Goal: Task Accomplishment & Management: Manage account settings

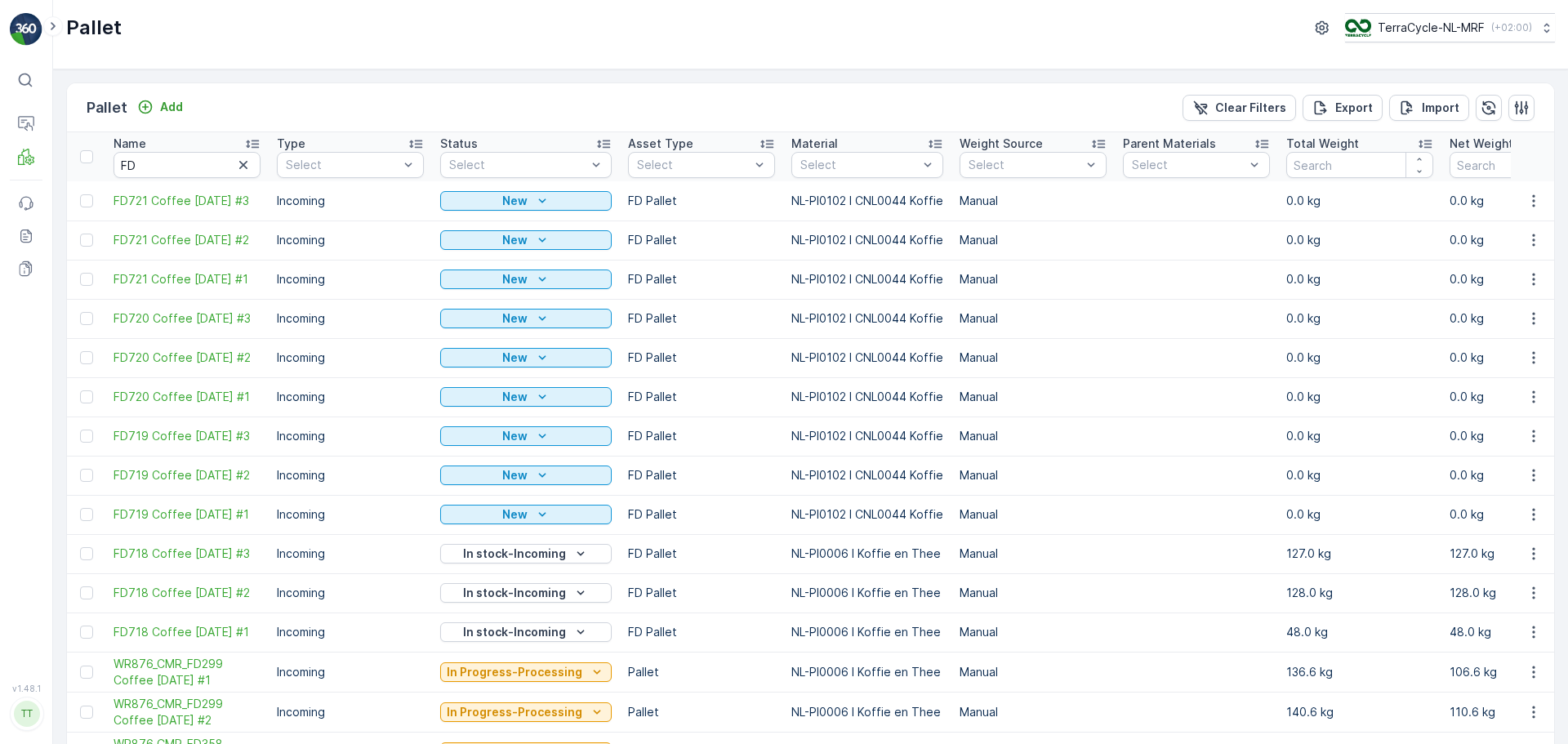
click at [1444, 25] on p "TerraCycle-NL-MRF" at bounding box center [1431, 28] width 107 height 17
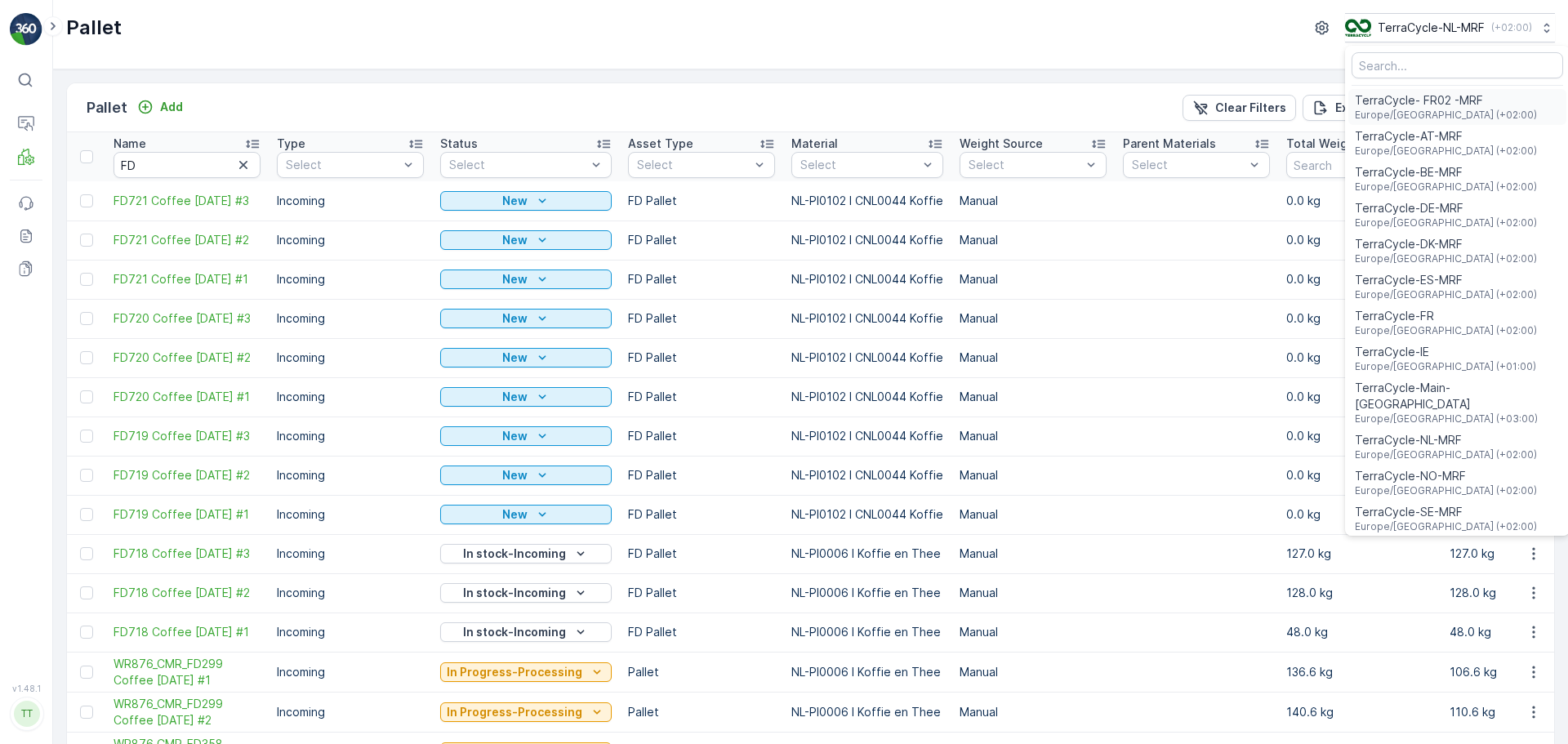
click at [1423, 106] on span "TerraCycle- FR02 -MRF" at bounding box center [1446, 101] width 182 height 17
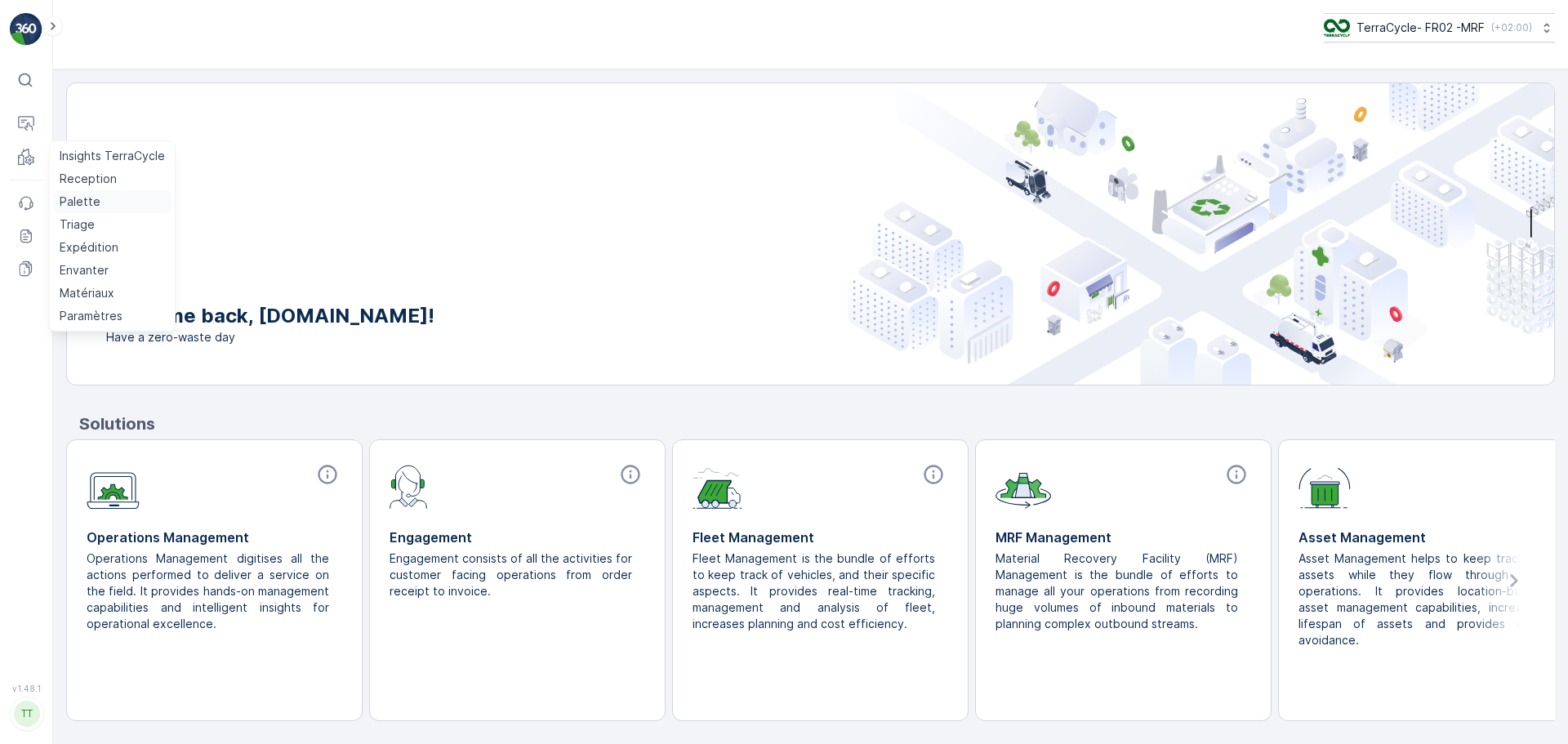
click at [77, 199] on p "Palette" at bounding box center [79, 202] width 41 height 17
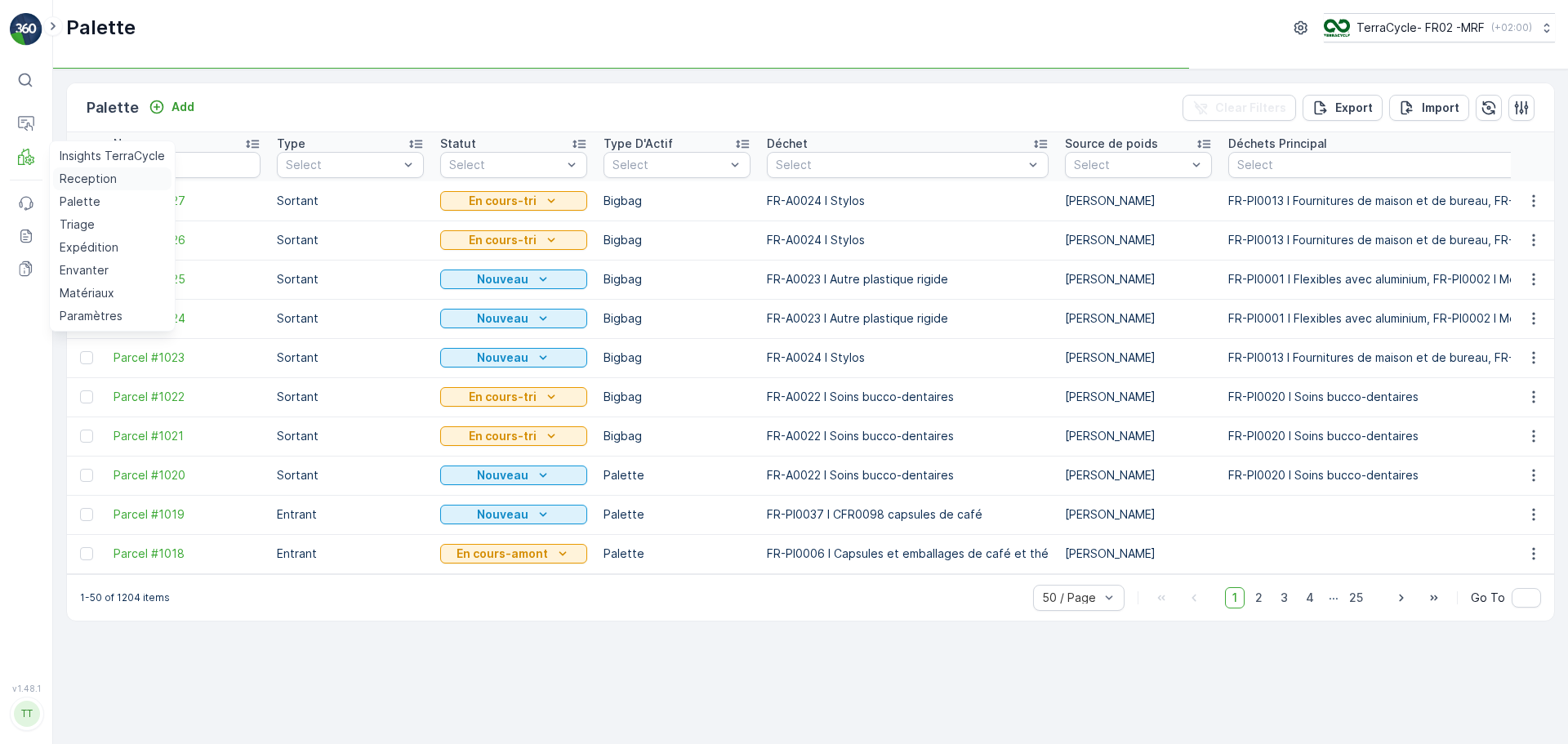
click at [103, 179] on p "Reception" at bounding box center [88, 179] width 57 height 17
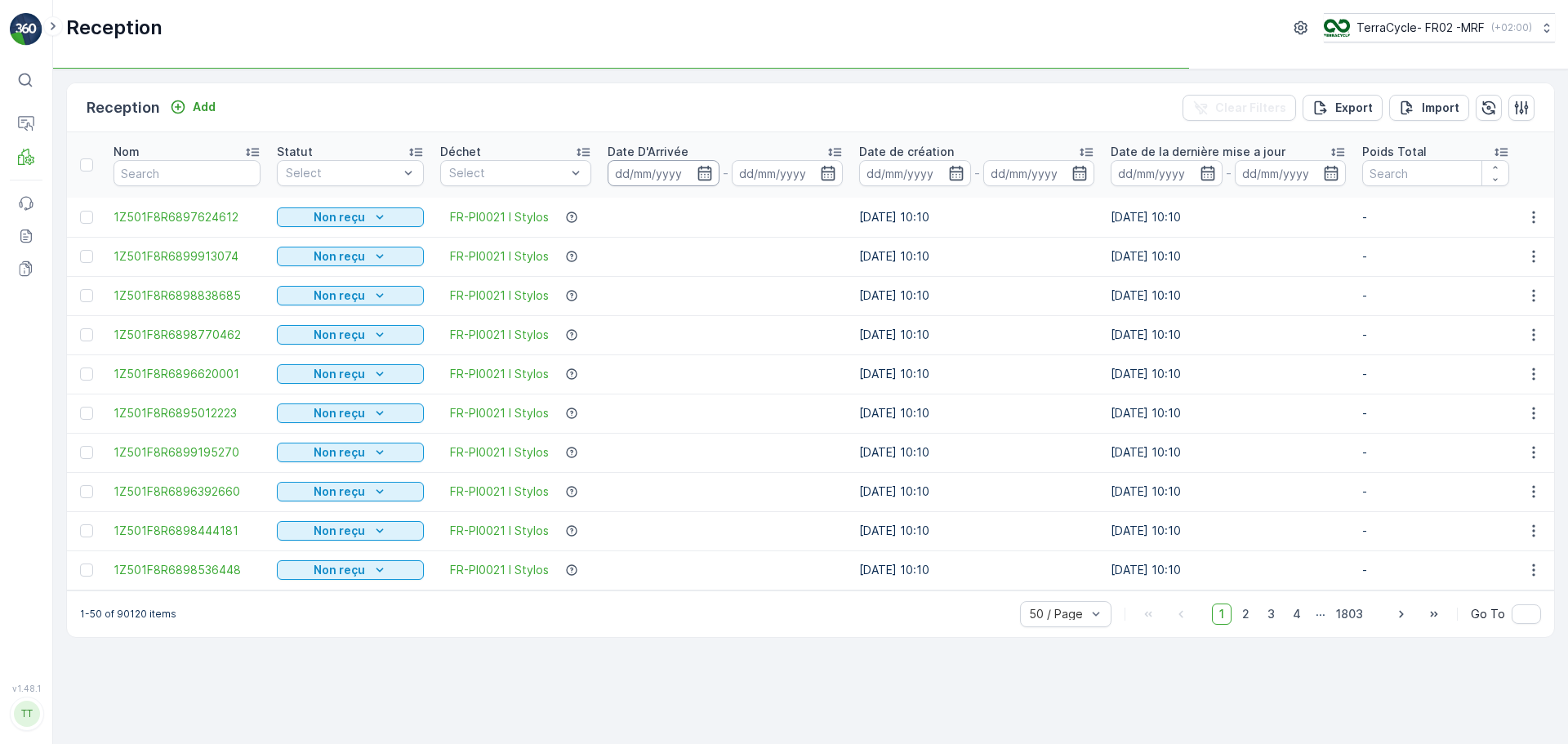
click at [656, 164] on input at bounding box center [664, 173] width 112 height 26
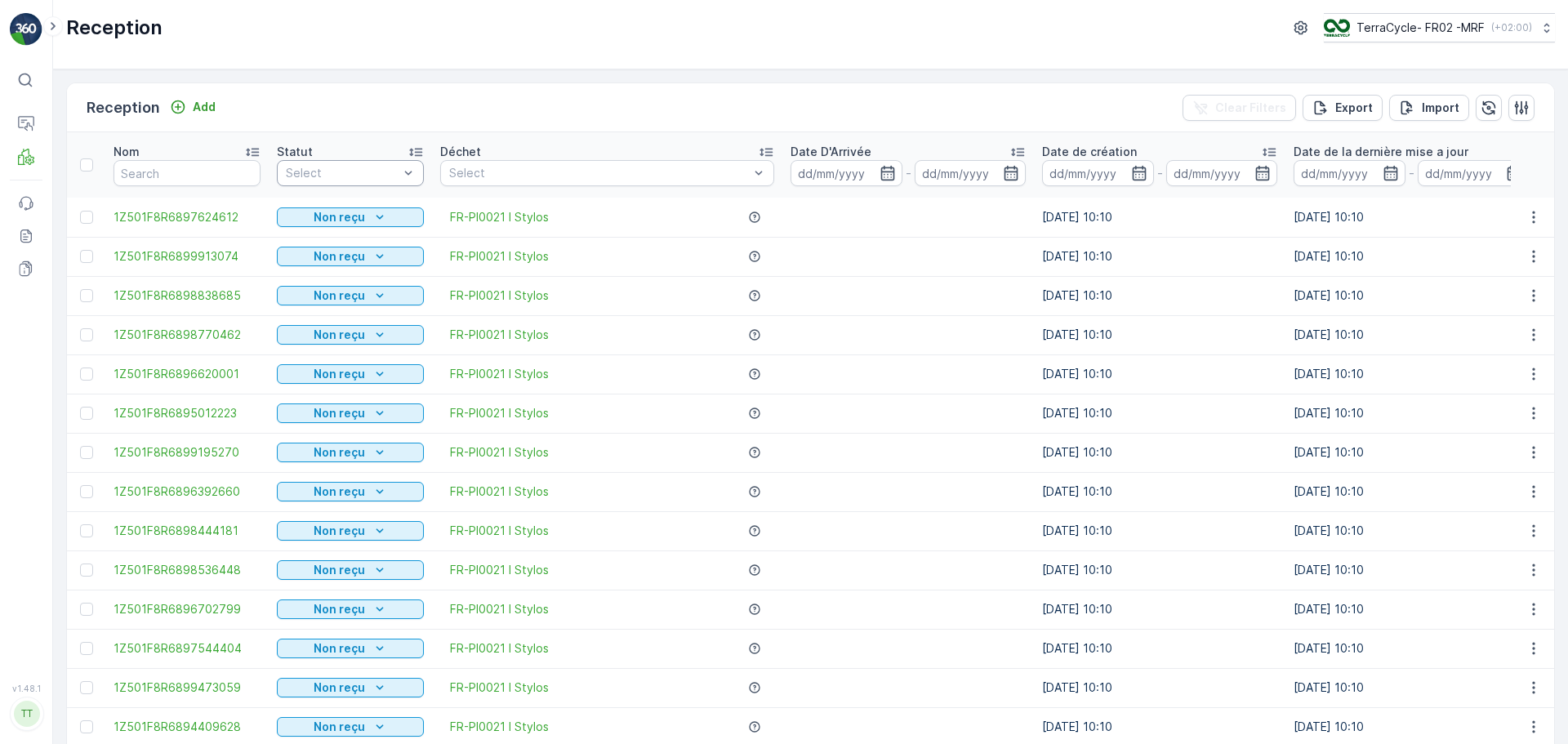
click at [328, 170] on div at bounding box center [341, 174] width 116 height 13
click at [324, 240] on span "Scanné" at bounding box center [306, 235] width 41 height 13
click at [863, 171] on input at bounding box center [847, 173] width 112 height 26
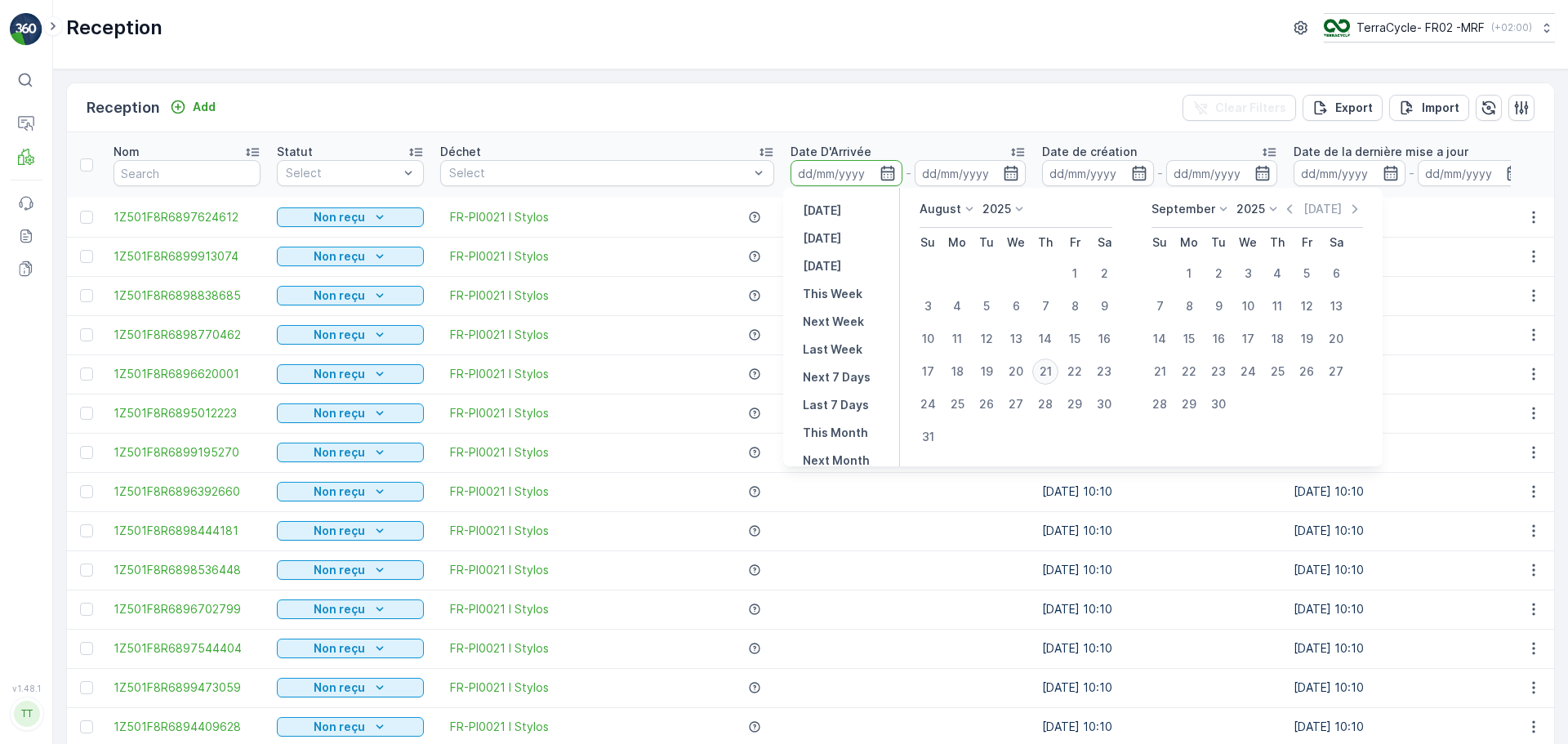
click at [1043, 370] on div "21" at bounding box center [1045, 371] width 26 height 26
type input "[DATE]"
click at [1043, 370] on div "21" at bounding box center [1045, 371] width 26 height 26
type input "[DATE]"
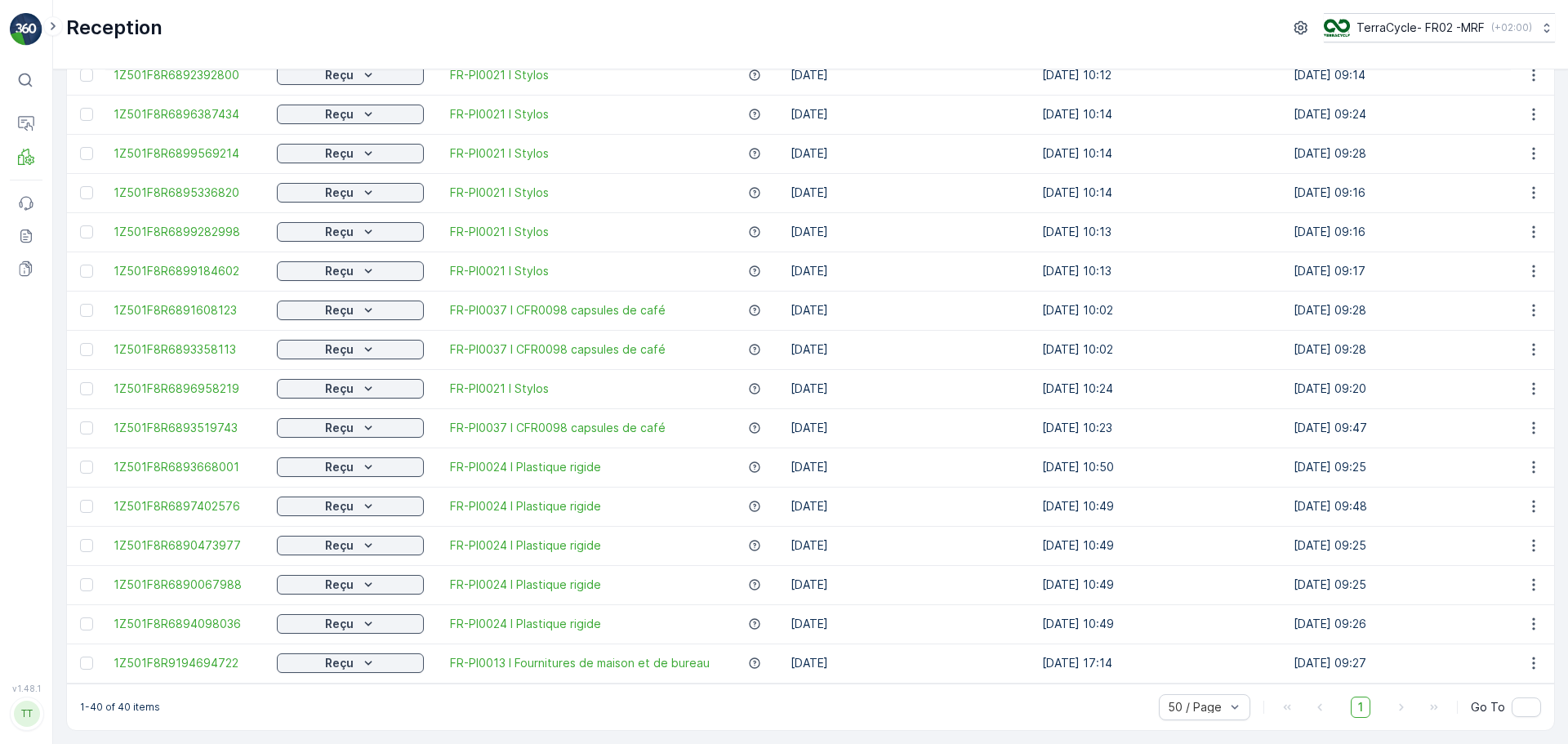
scroll to position [765, 0]
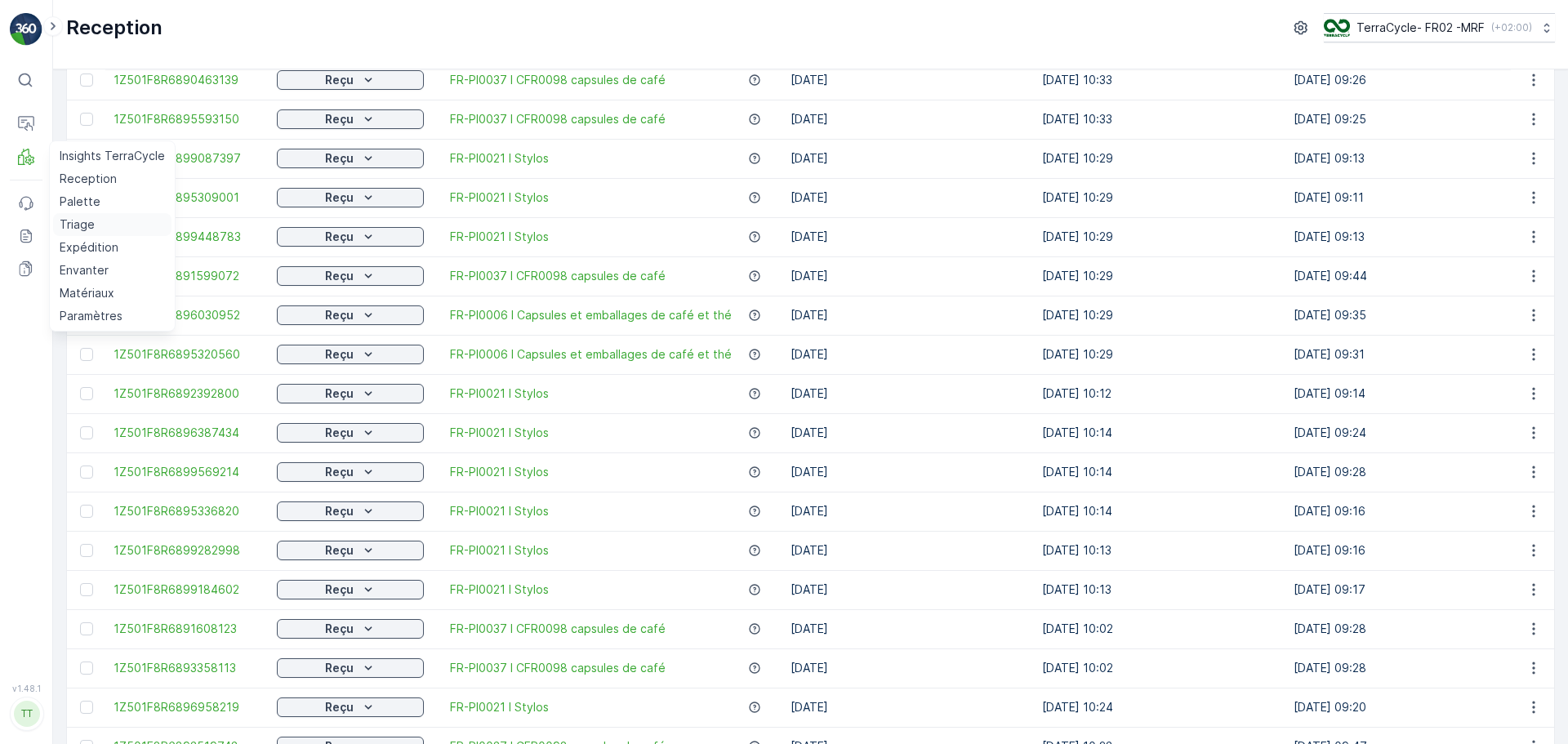
click at [78, 225] on p "Triage" at bounding box center [77, 225] width 35 height 17
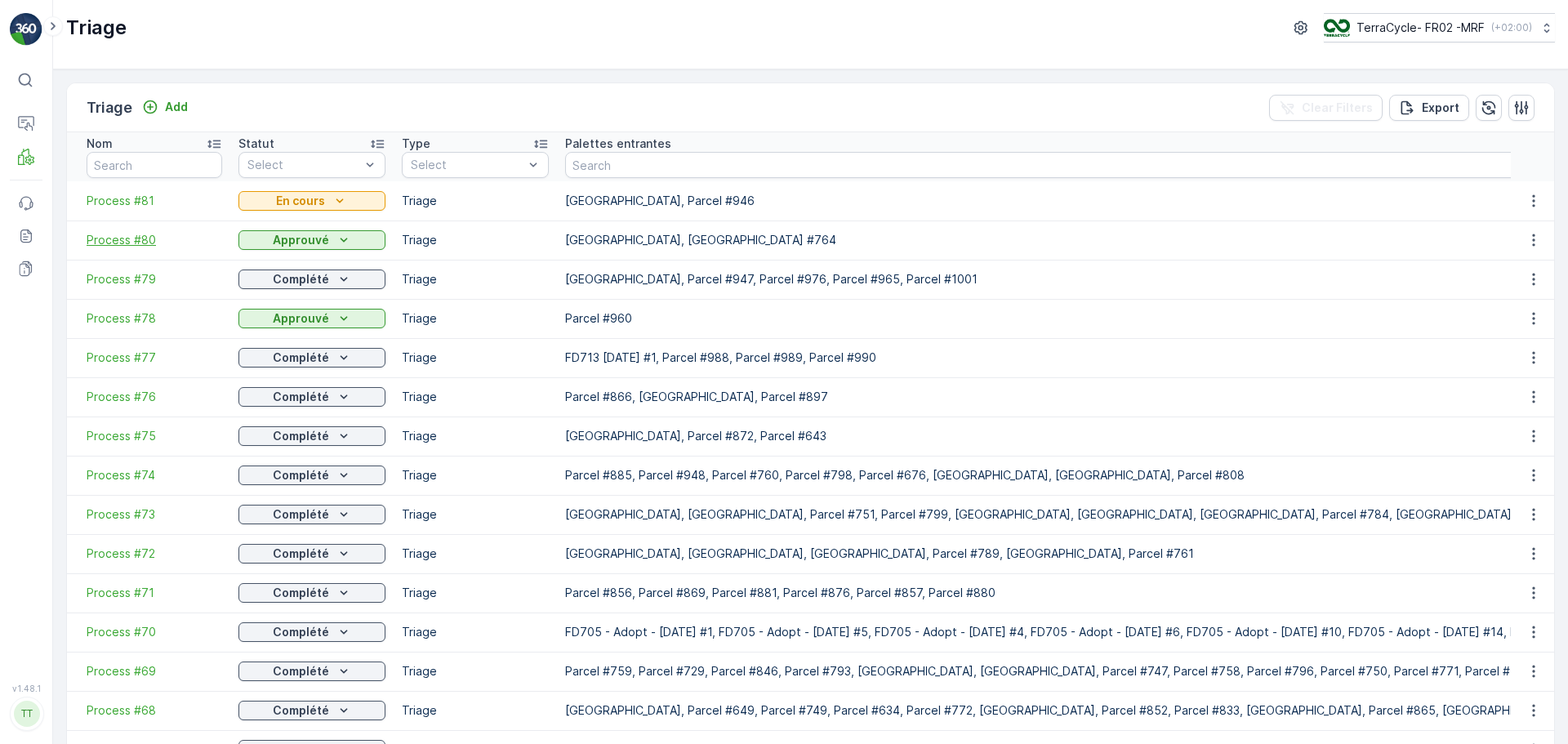
click at [132, 235] on span "Process #80" at bounding box center [154, 240] width 135 height 17
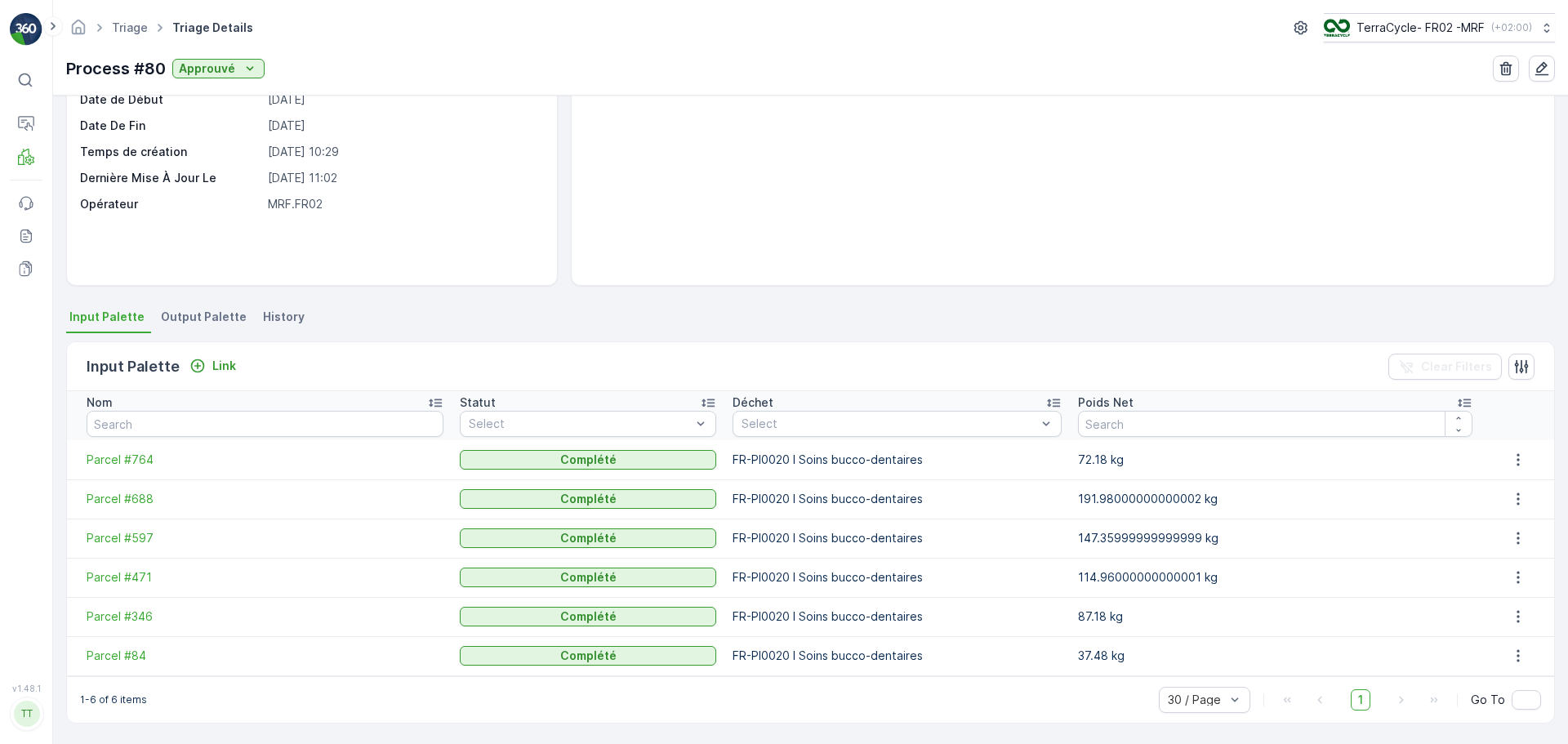
scroll to position [150, 0]
click at [135, 650] on span "Parcel #84" at bounding box center [266, 655] width 357 height 17
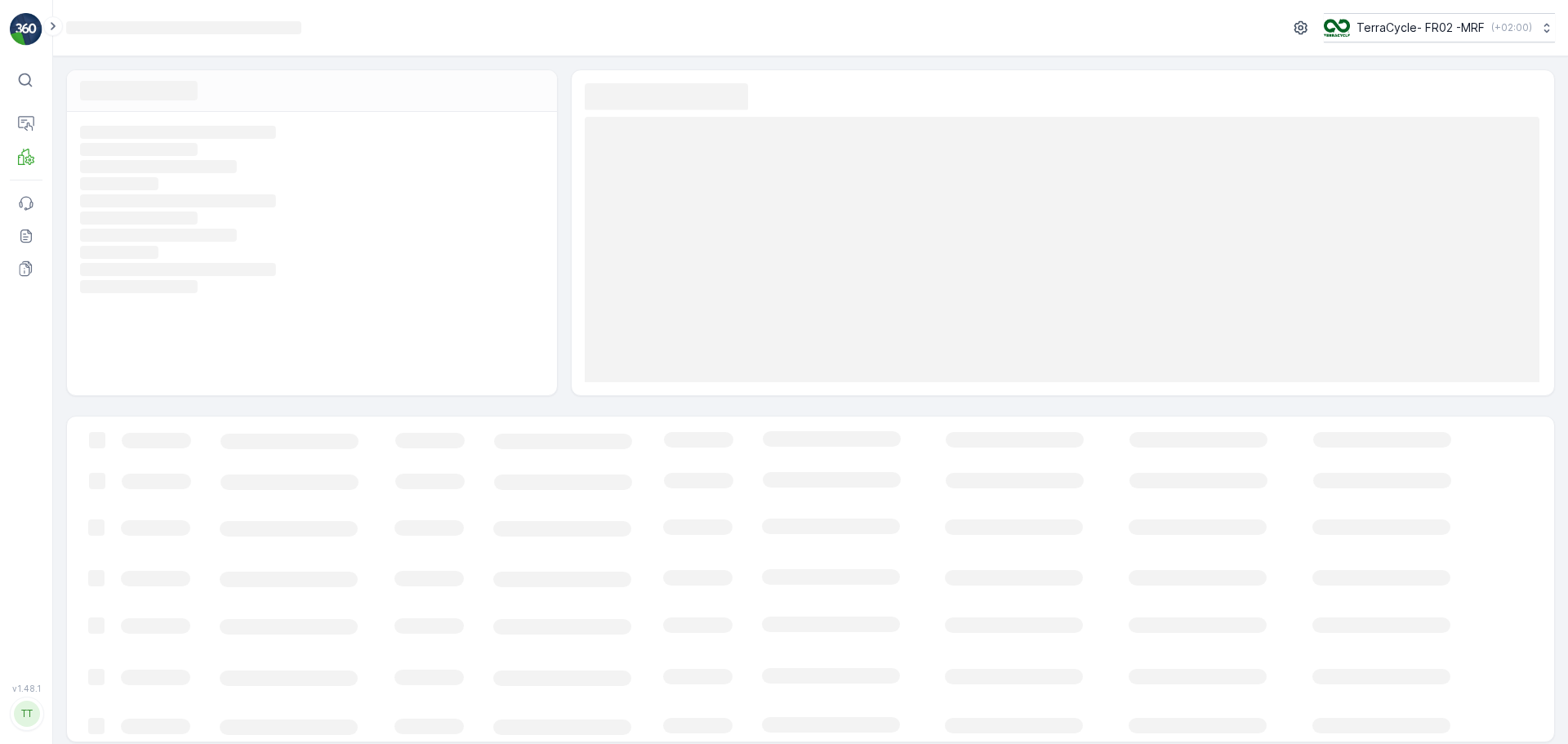
scroll to position [10, 0]
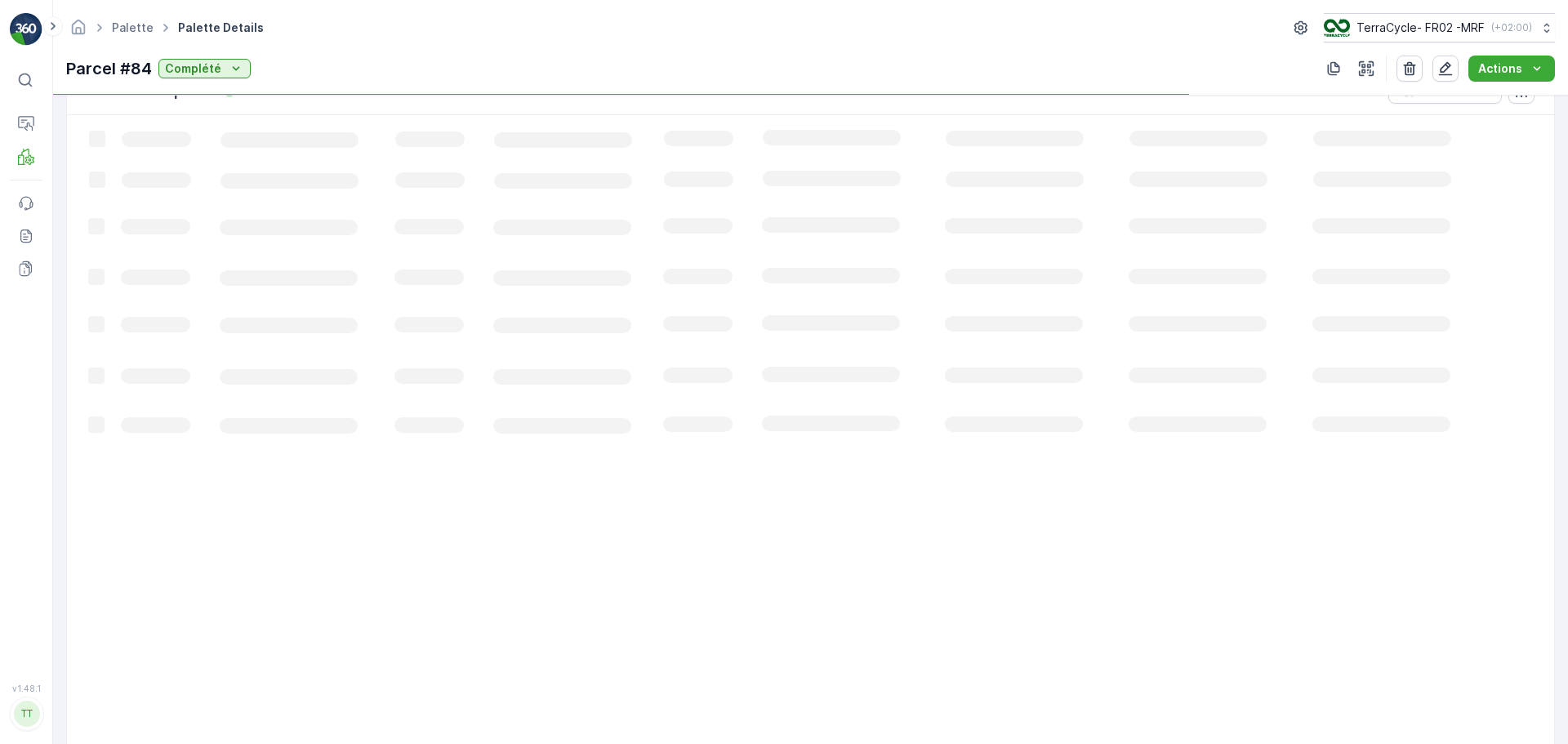
scroll to position [175, 0]
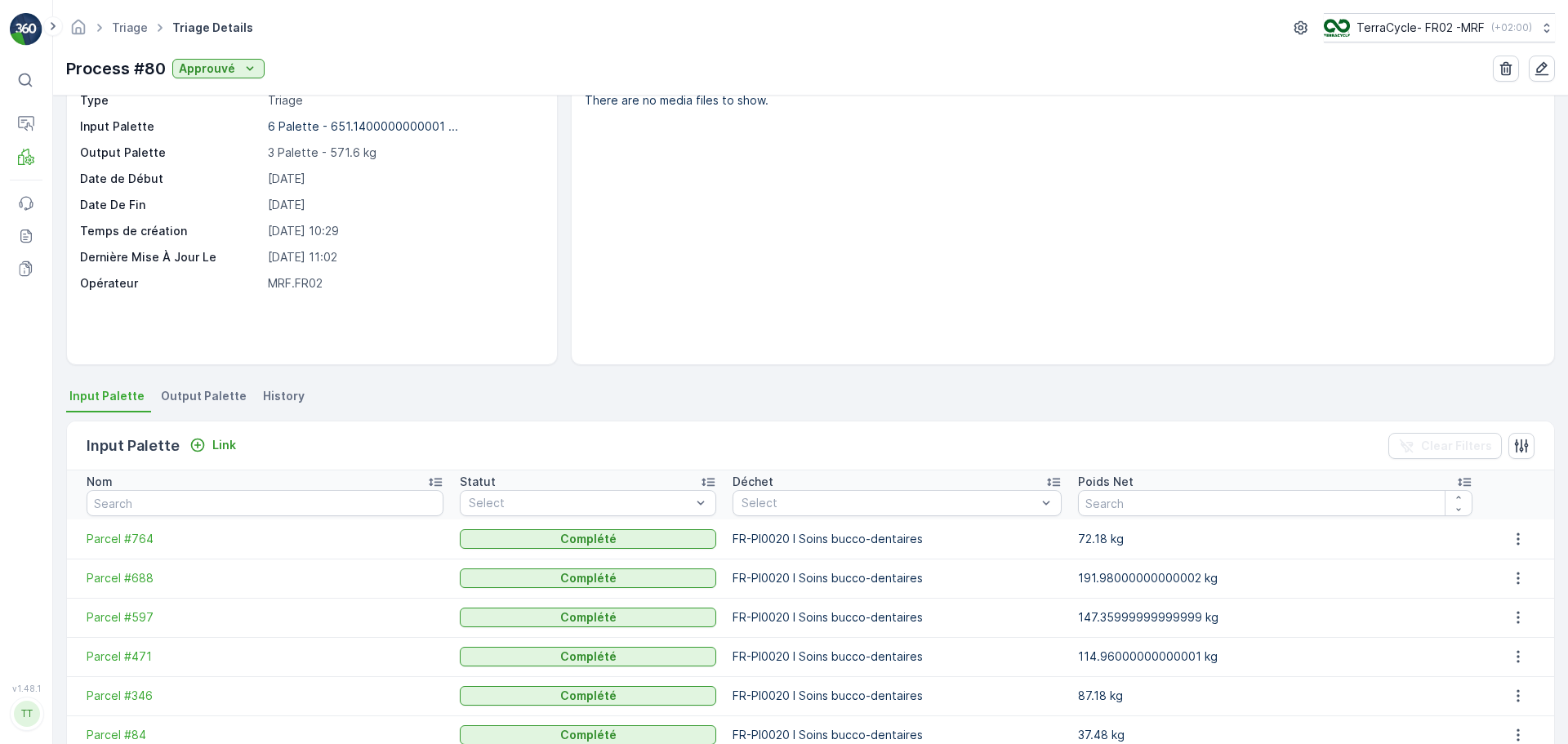
scroll to position [150, 0]
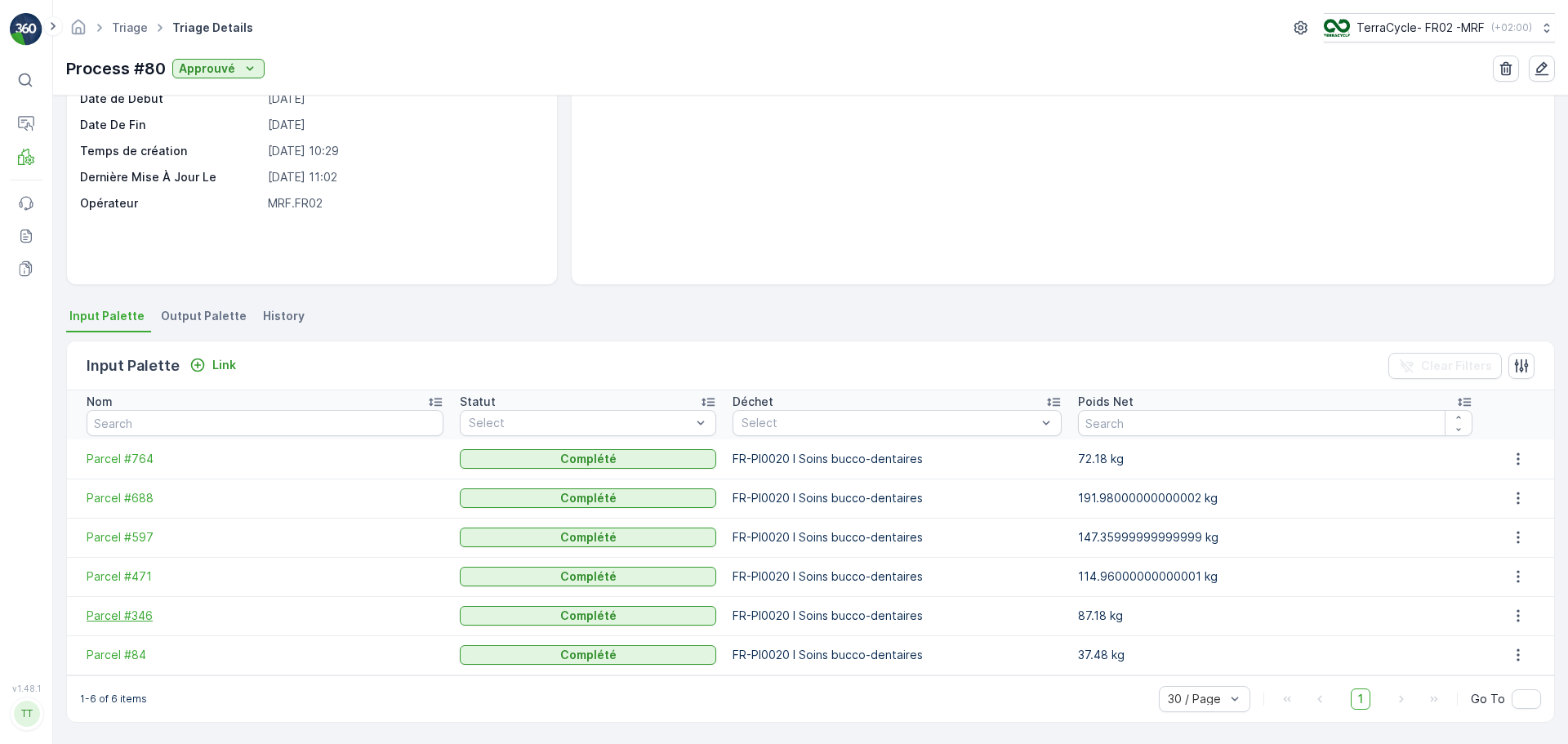
click at [126, 615] on span "Parcel #346" at bounding box center [266, 616] width 357 height 17
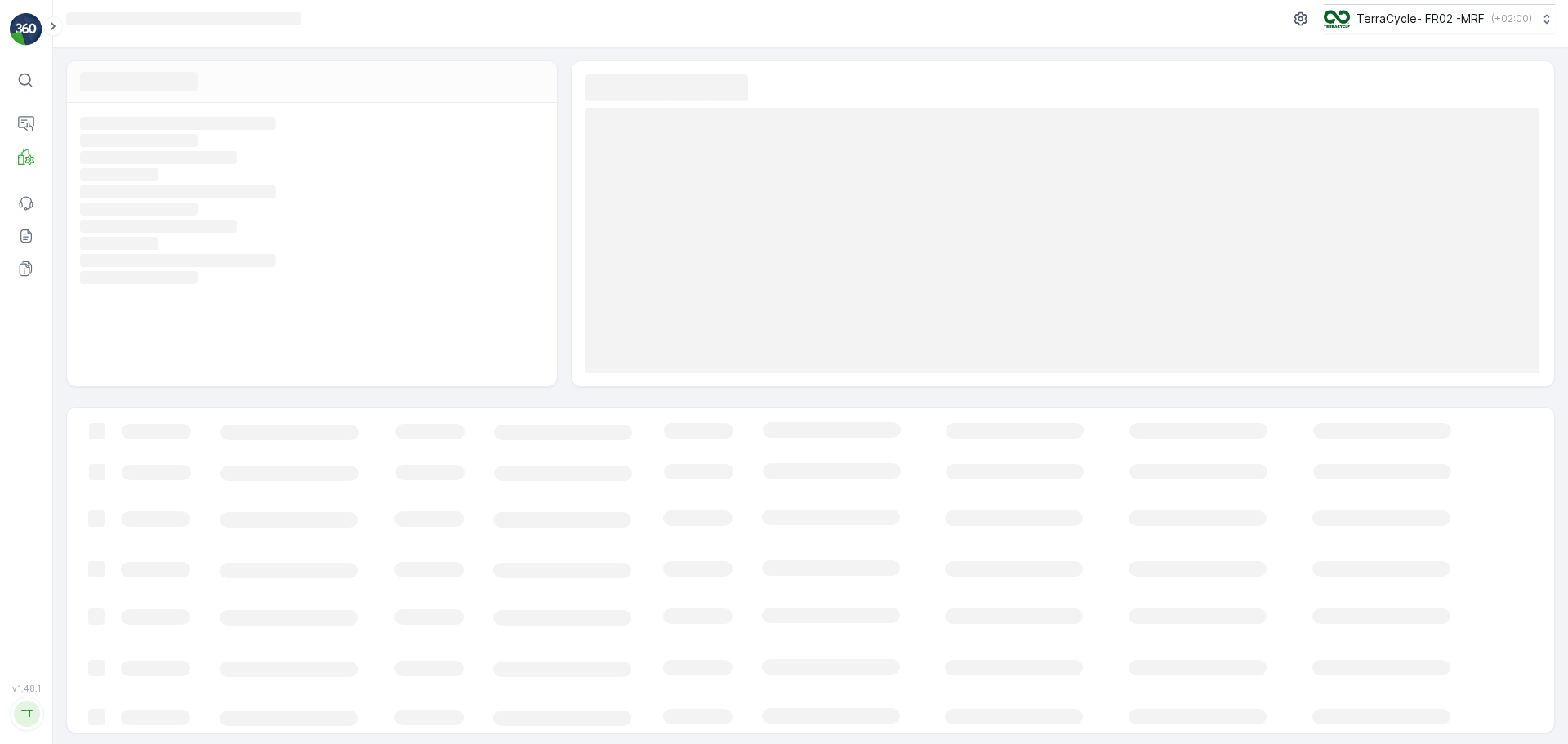
scroll to position [12, 0]
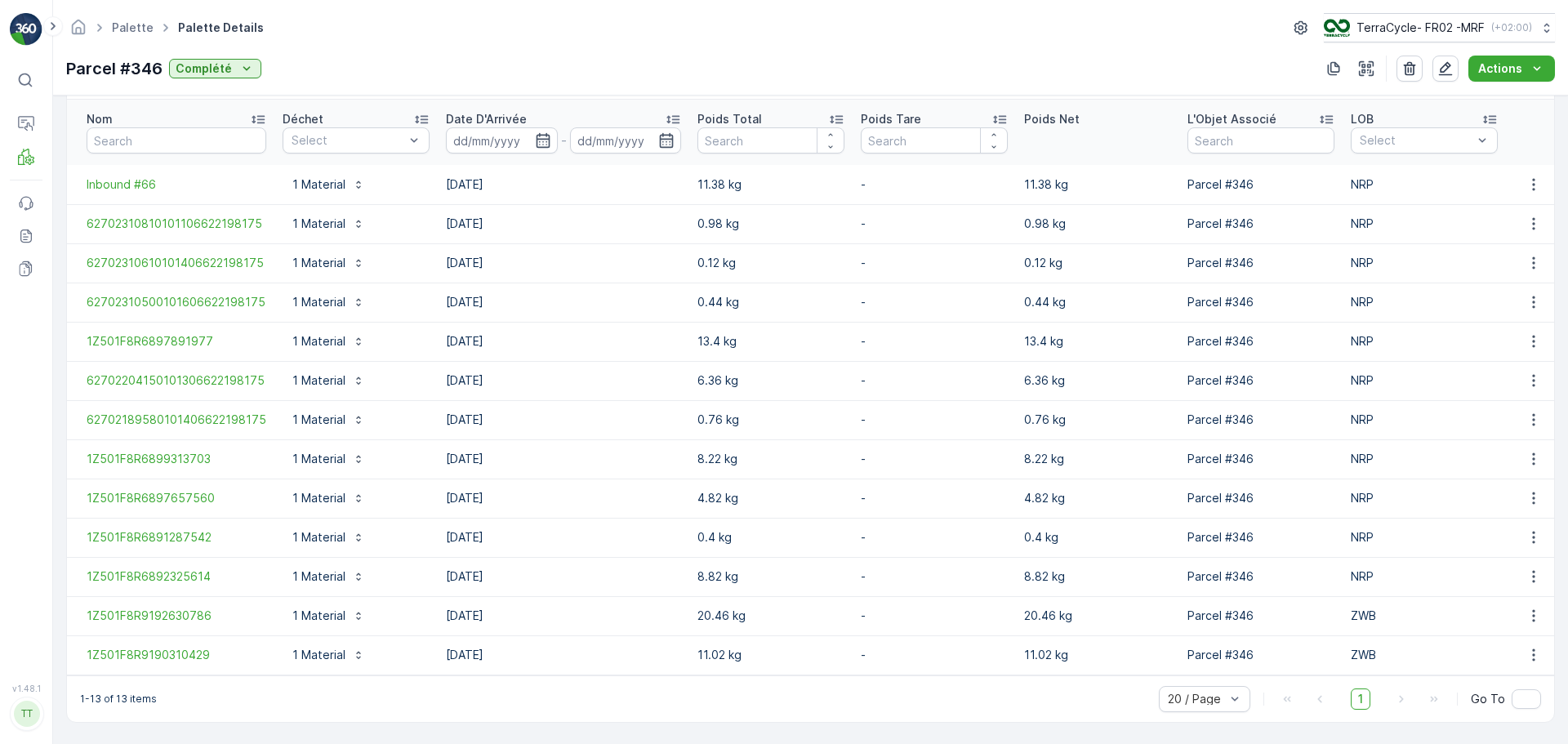
scroll to position [449, 0]
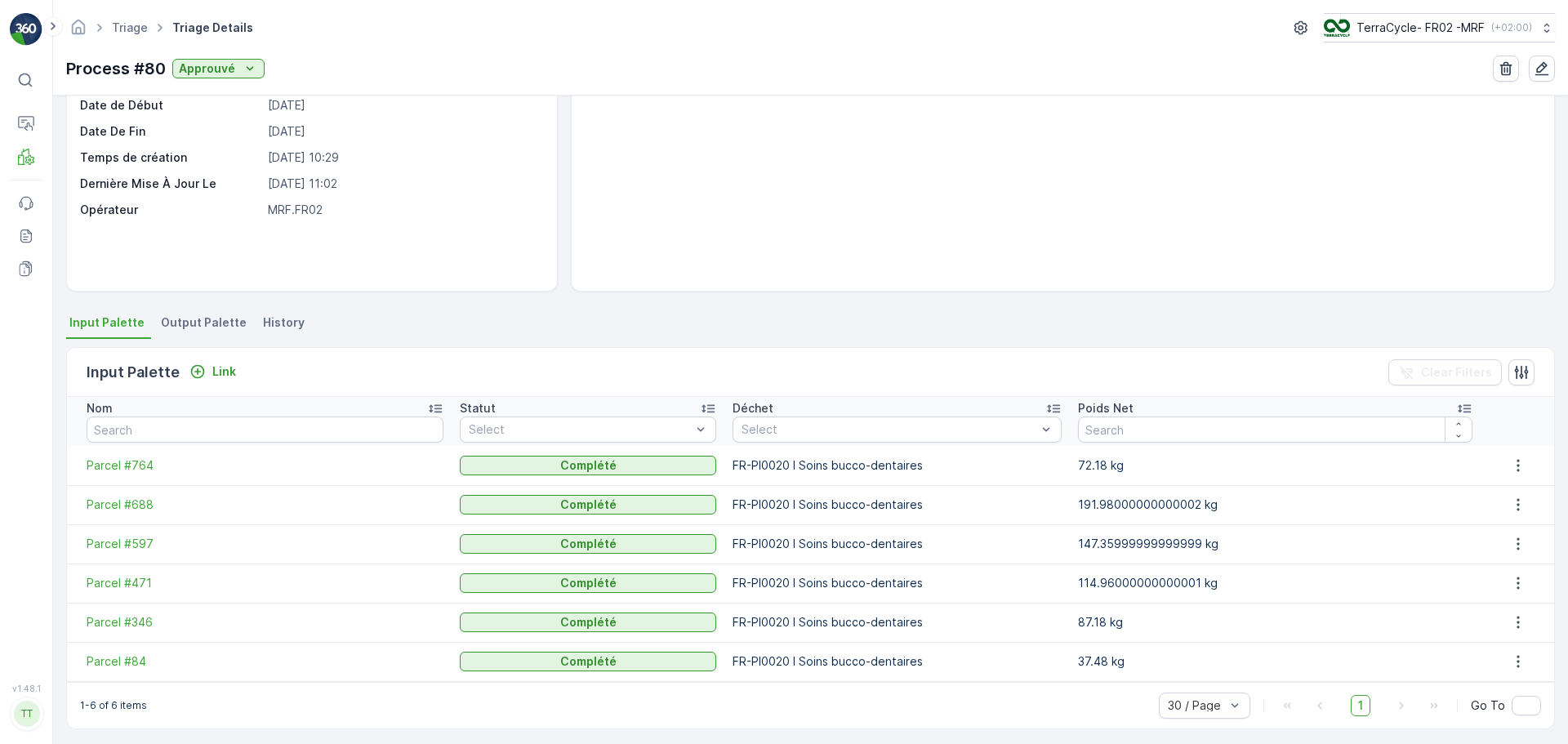
scroll to position [150, 0]
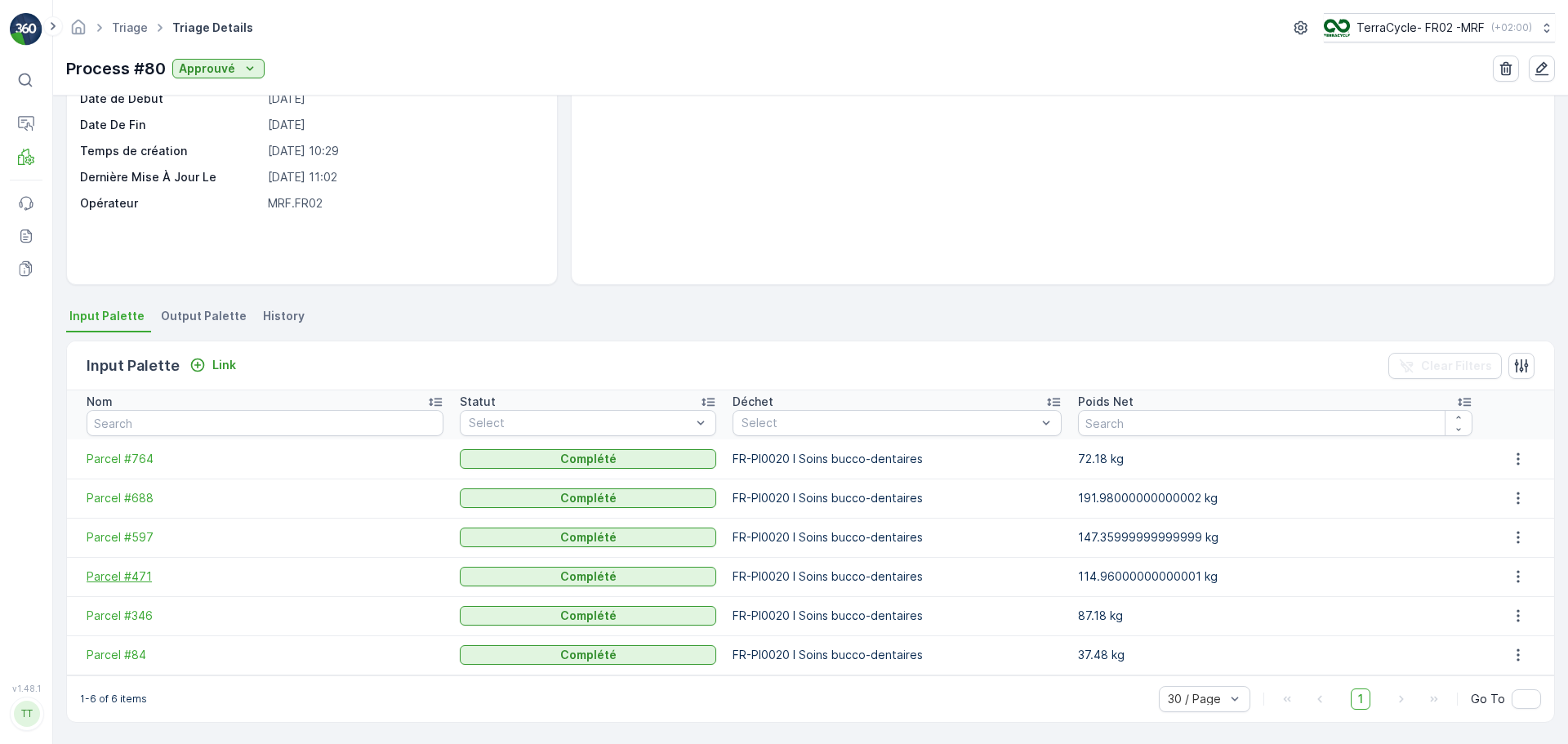
click at [113, 574] on span "Parcel #471" at bounding box center [266, 577] width 357 height 17
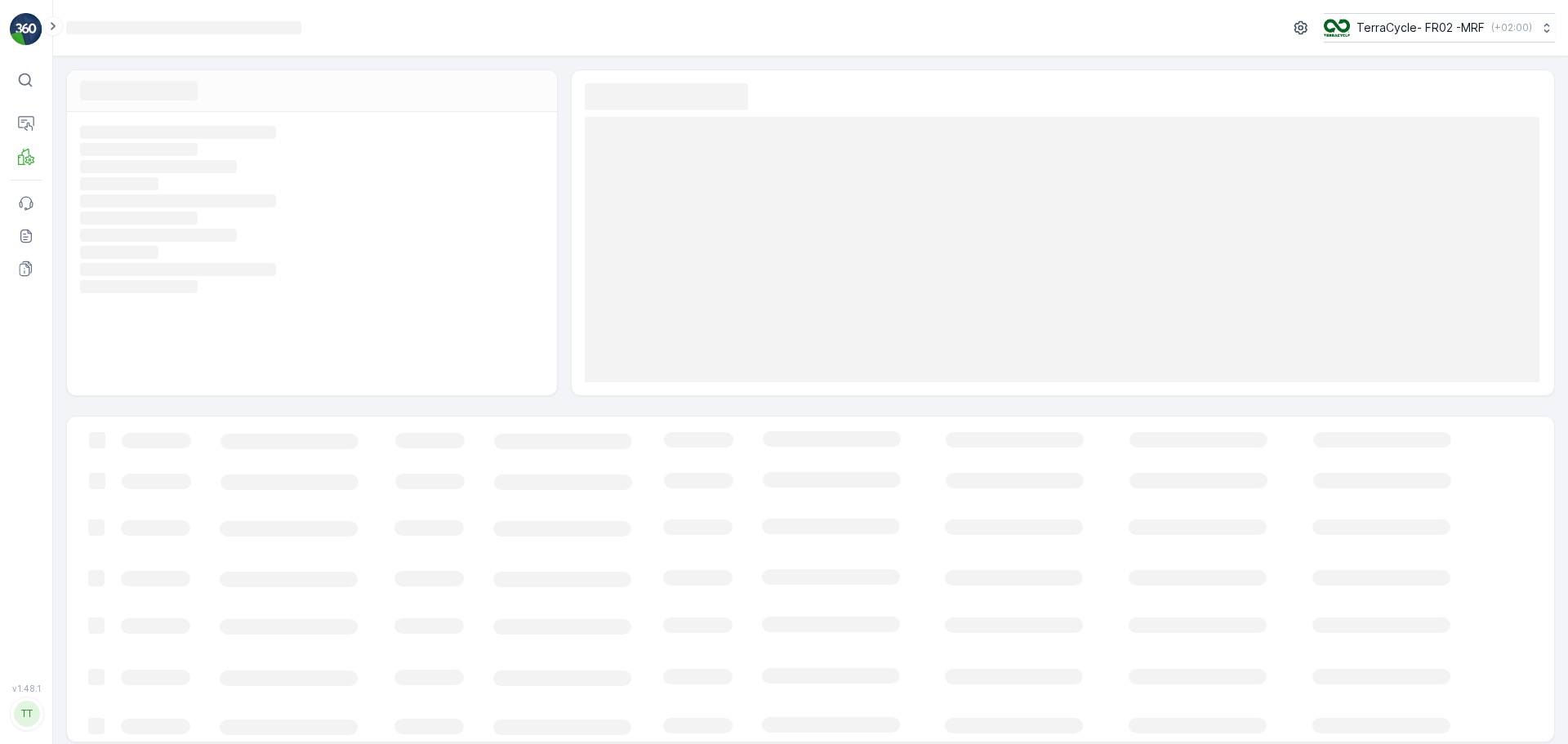
scroll to position [8, 0]
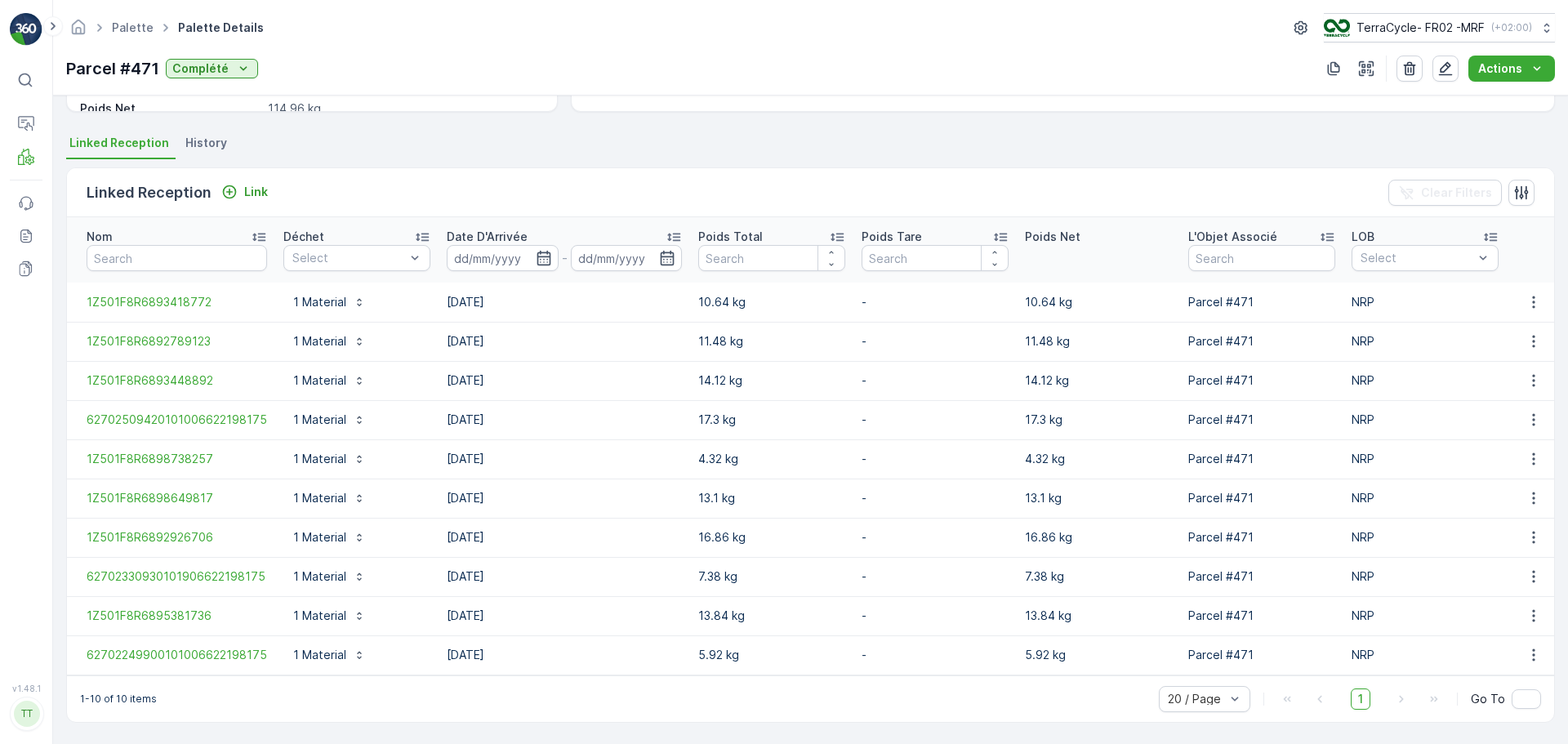
scroll to position [332, 0]
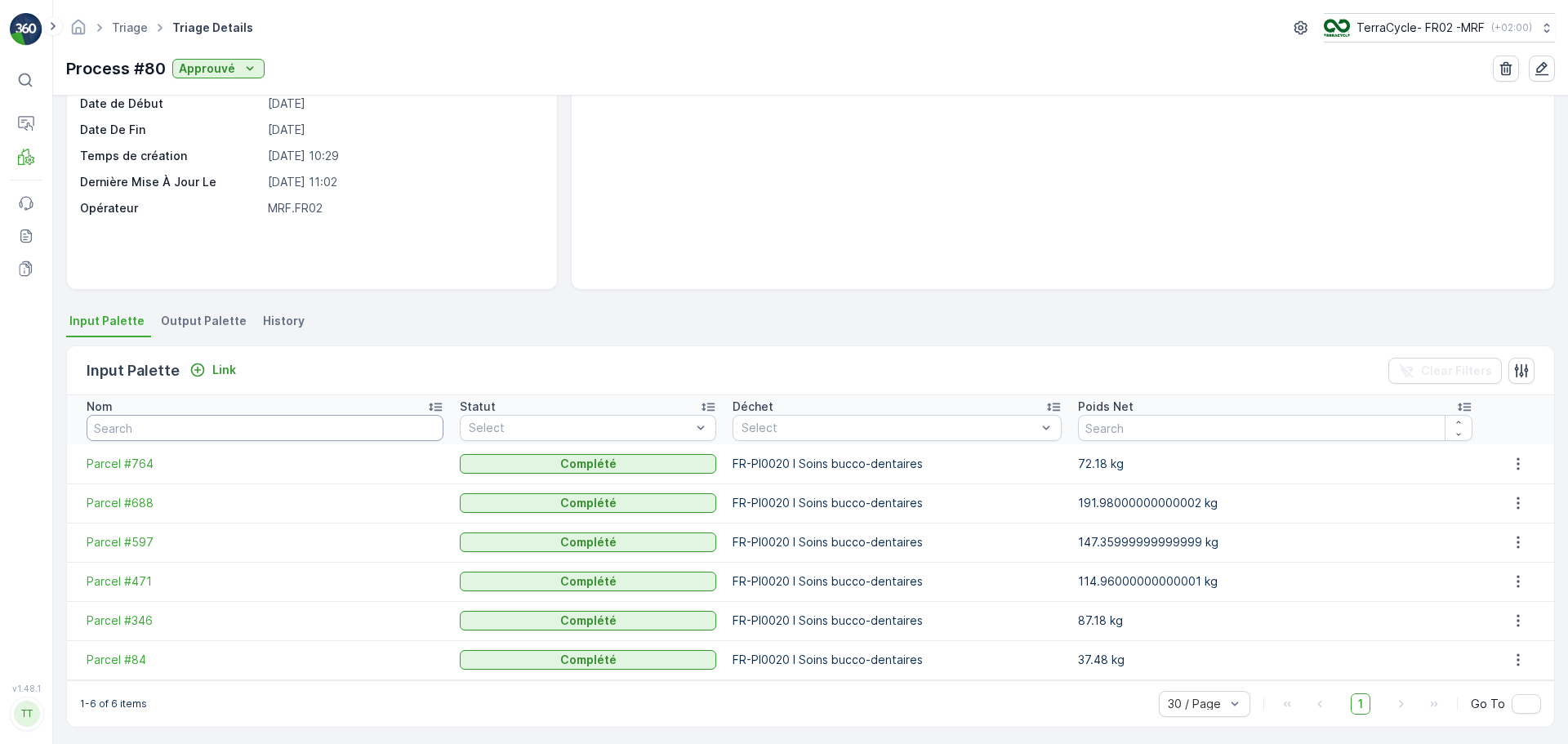
scroll to position [150, 0]
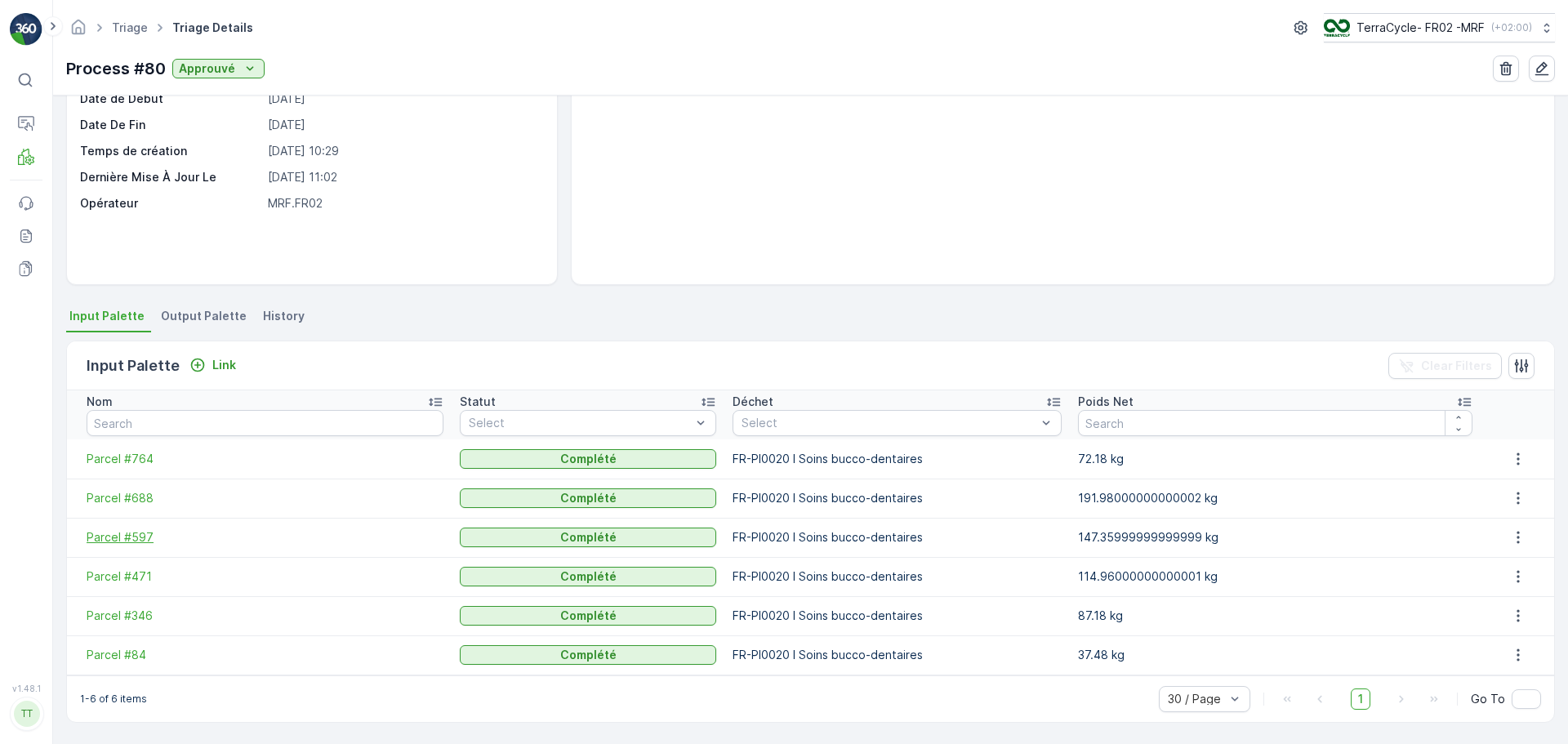
click at [109, 531] on span "Parcel #597" at bounding box center [266, 538] width 357 height 17
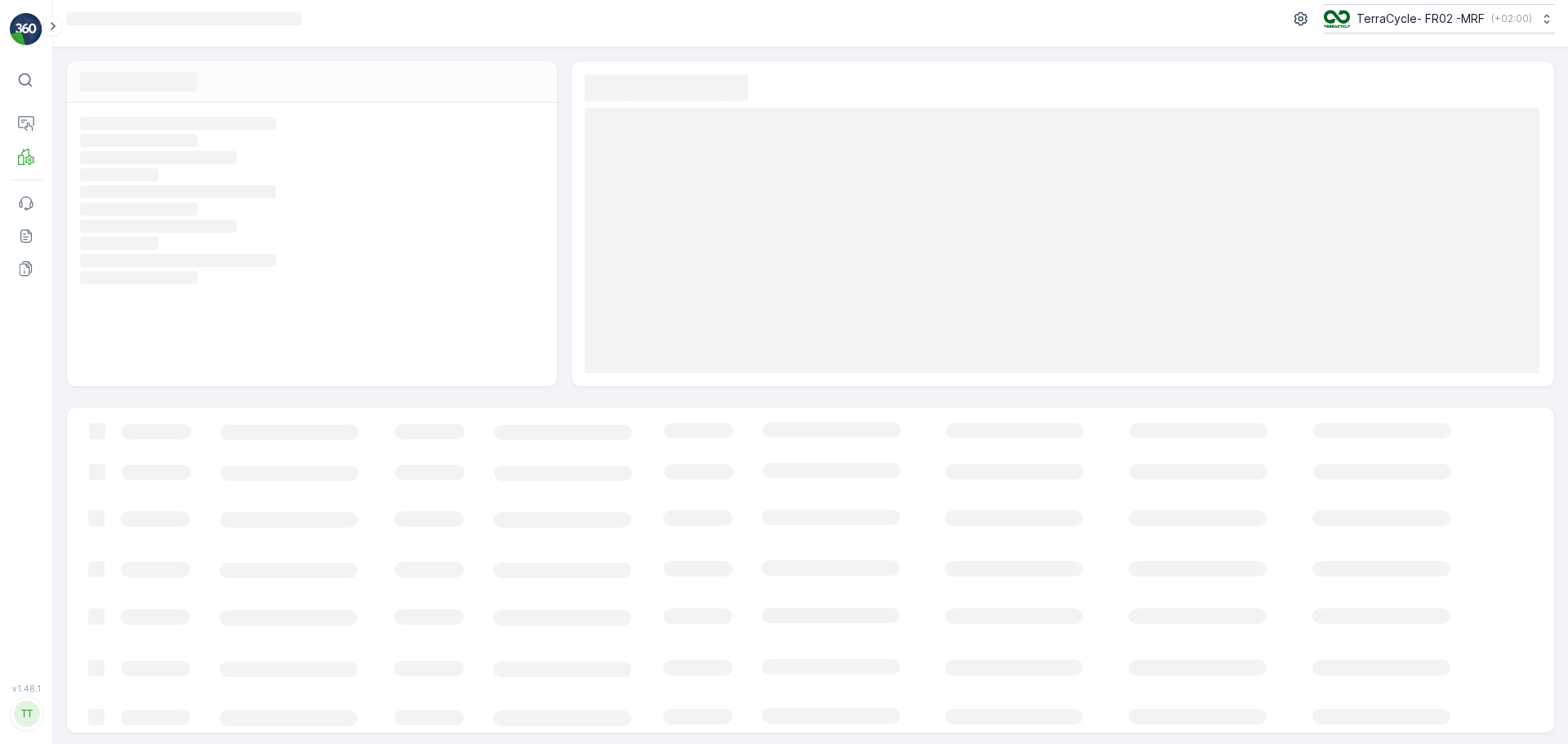
scroll to position [12, 0]
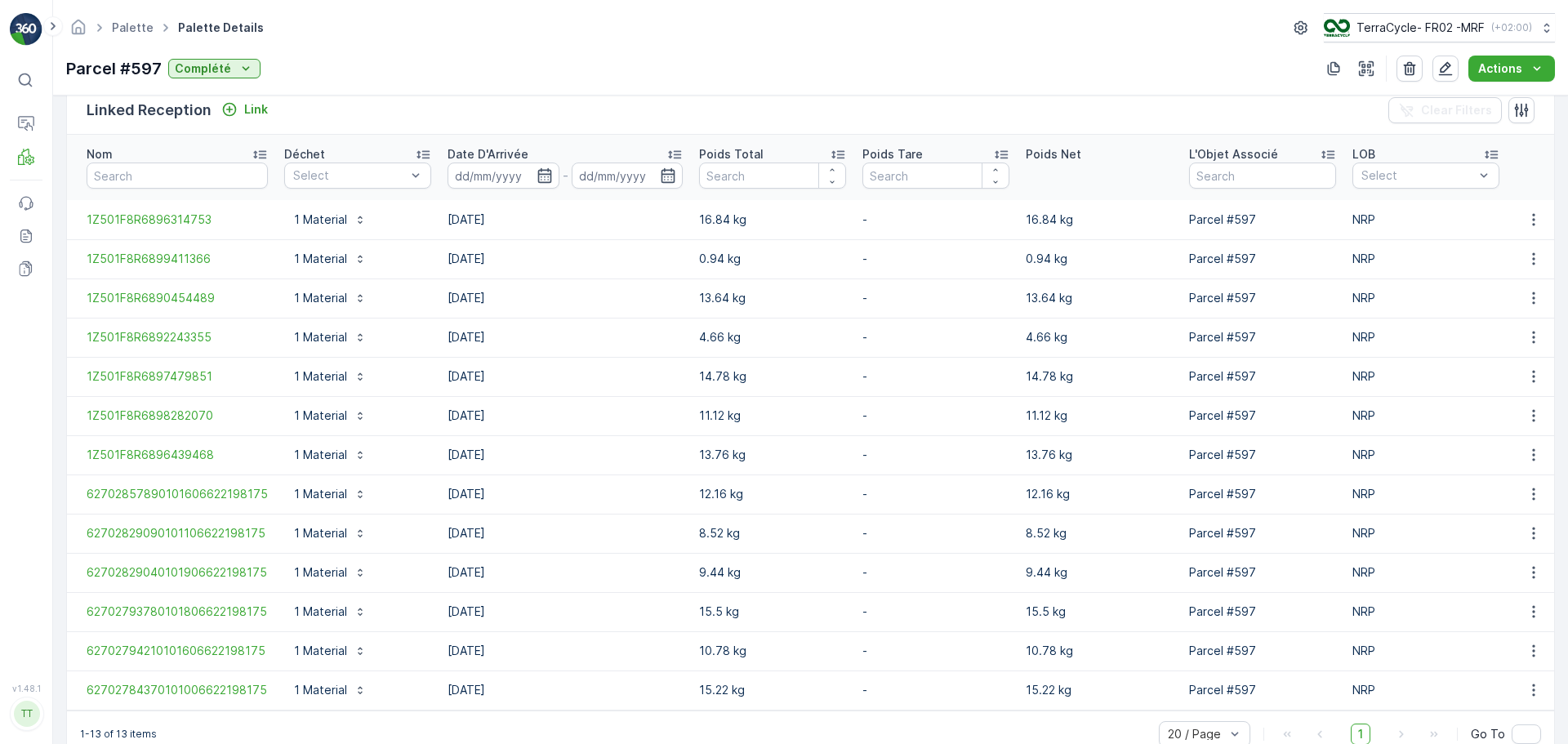
scroll to position [449, 0]
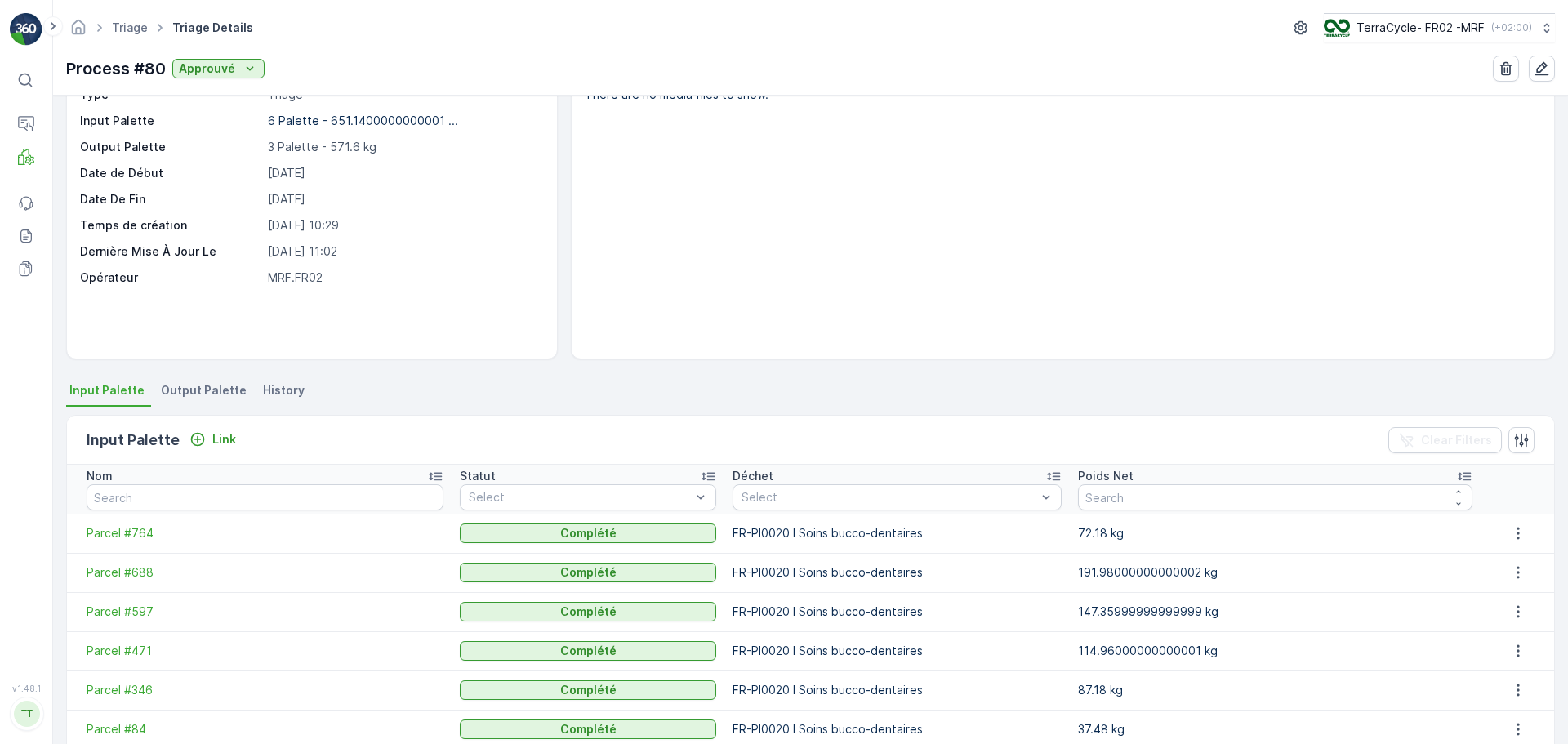
scroll to position [150, 0]
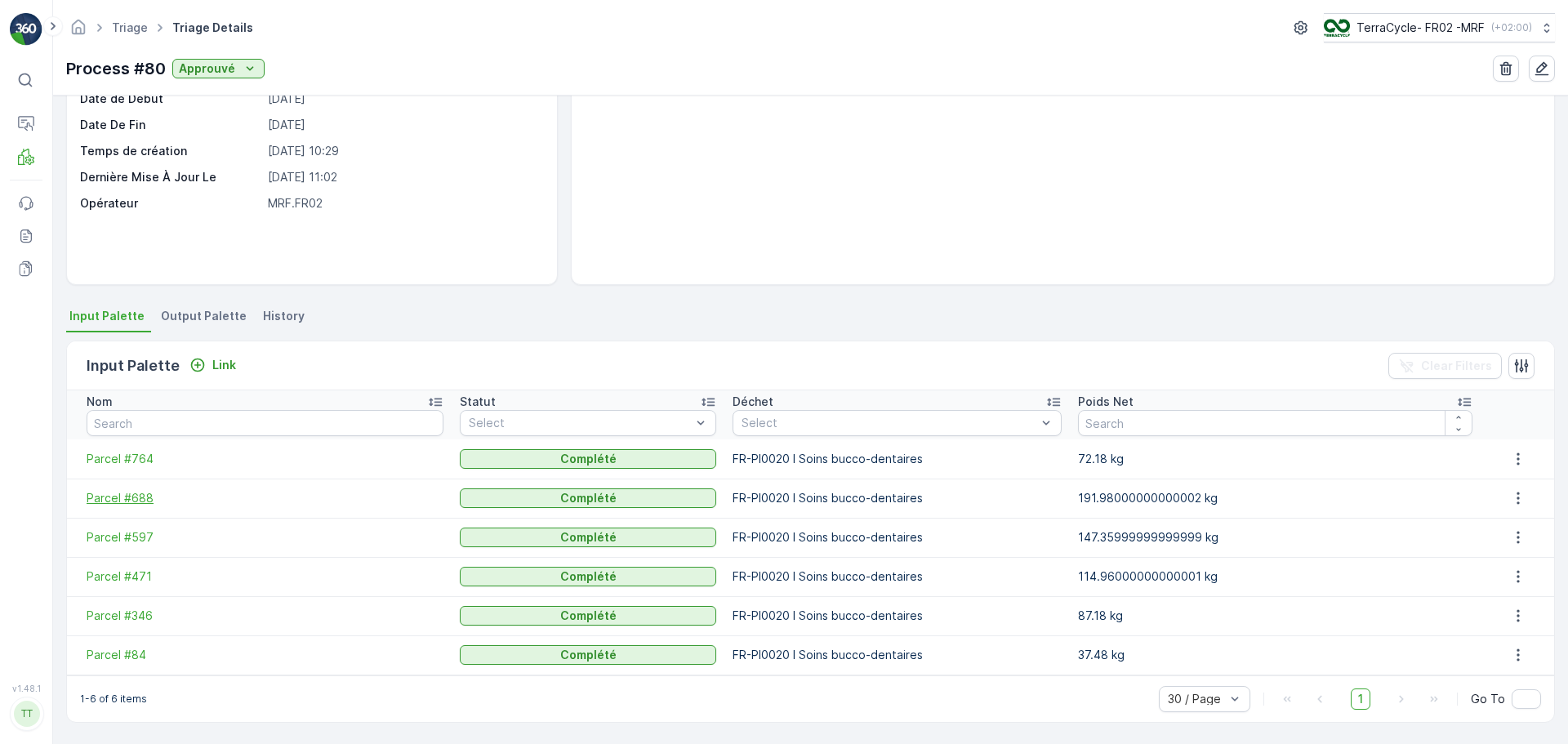
click at [150, 502] on span "Parcel #688" at bounding box center [266, 499] width 357 height 17
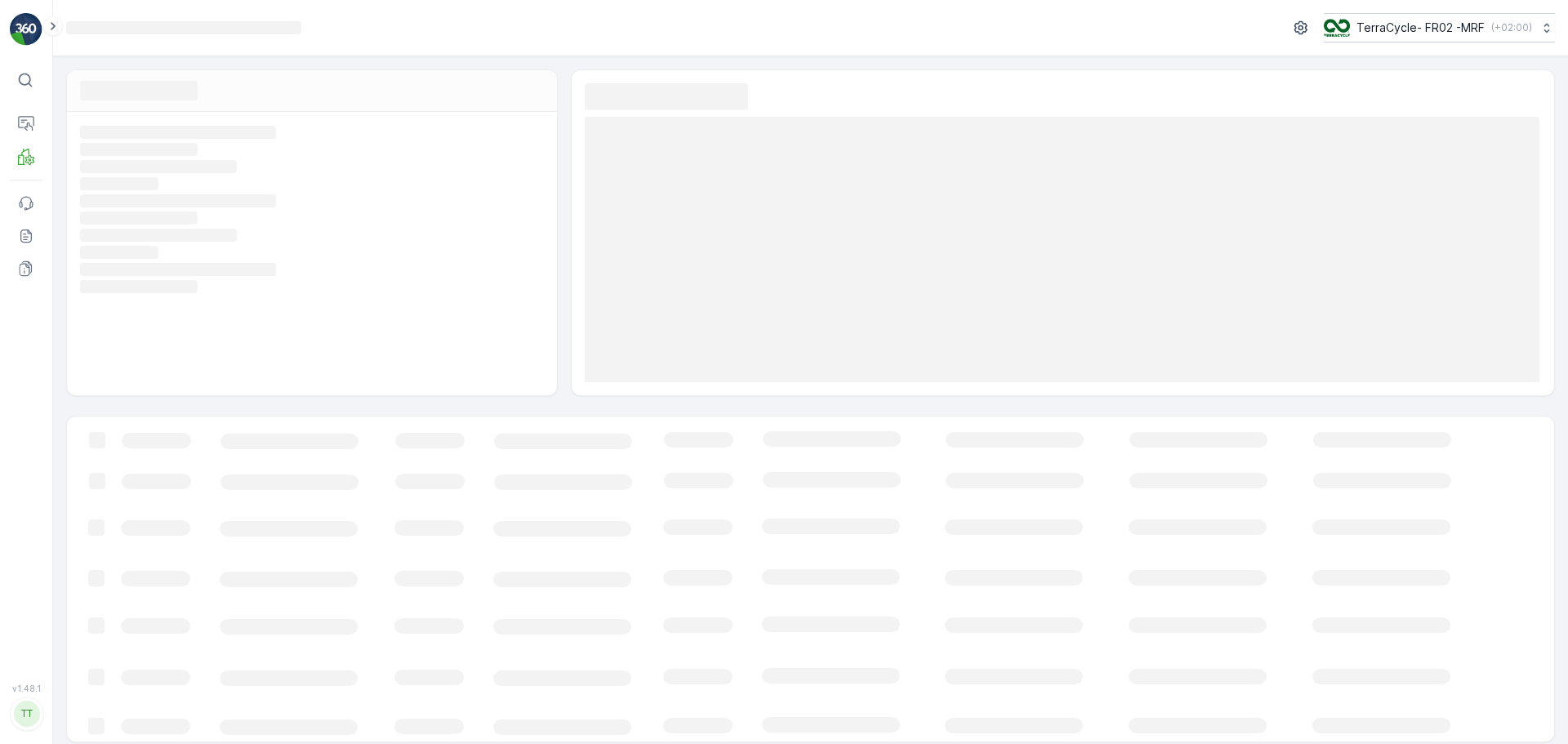
scroll to position [9, 0]
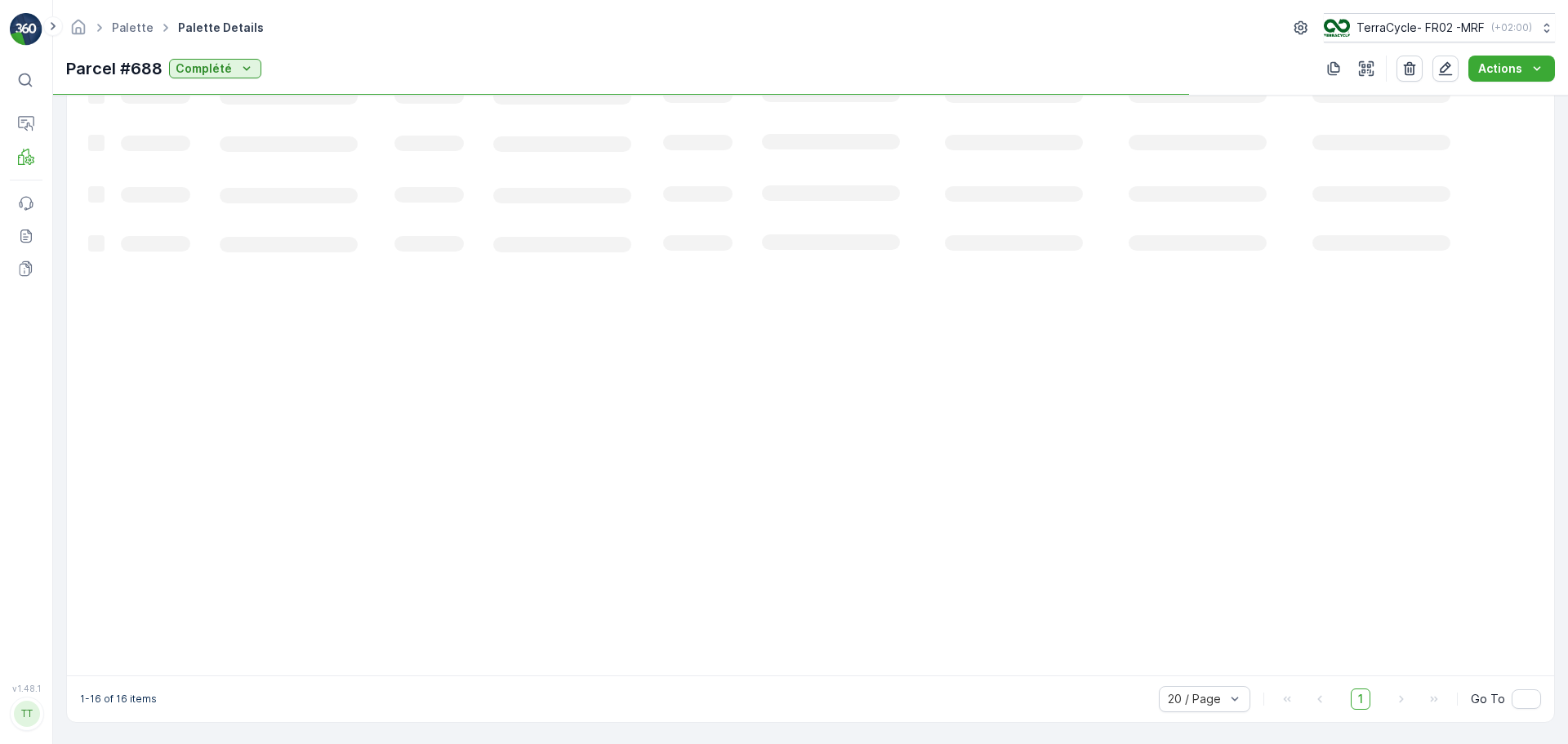
scroll to position [567, 0]
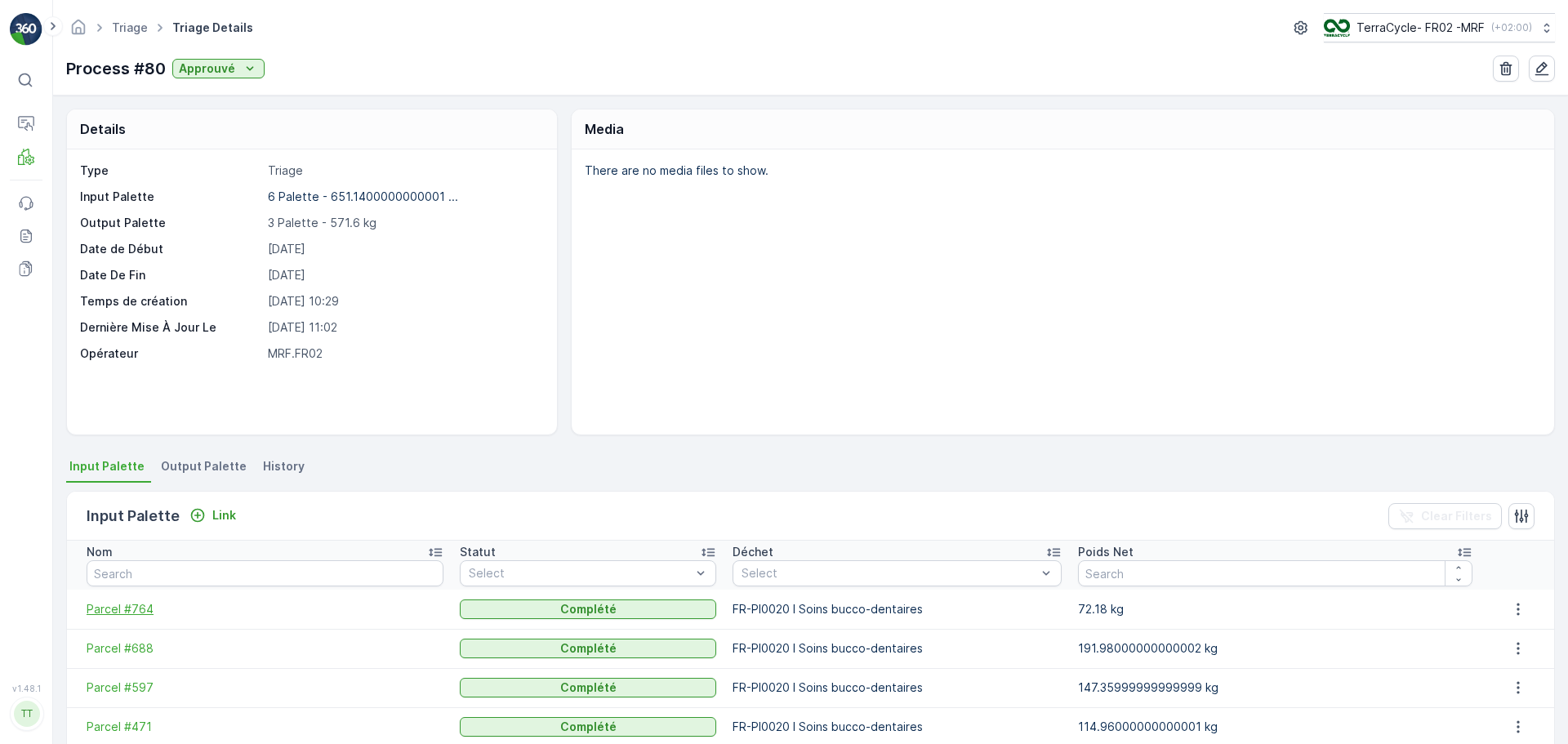
click at [141, 605] on span "Parcel #764" at bounding box center [266, 610] width 357 height 17
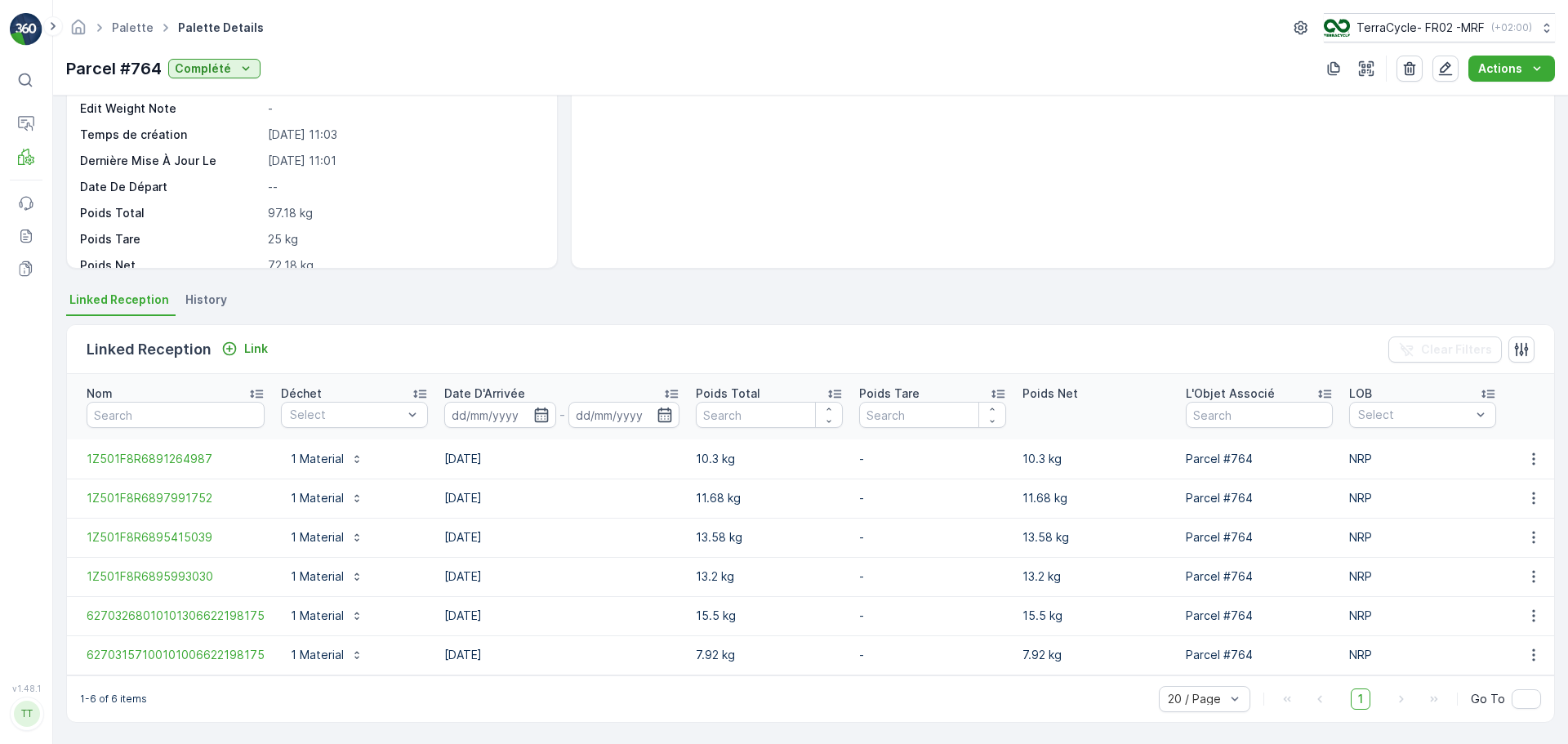
scroll to position [175, 0]
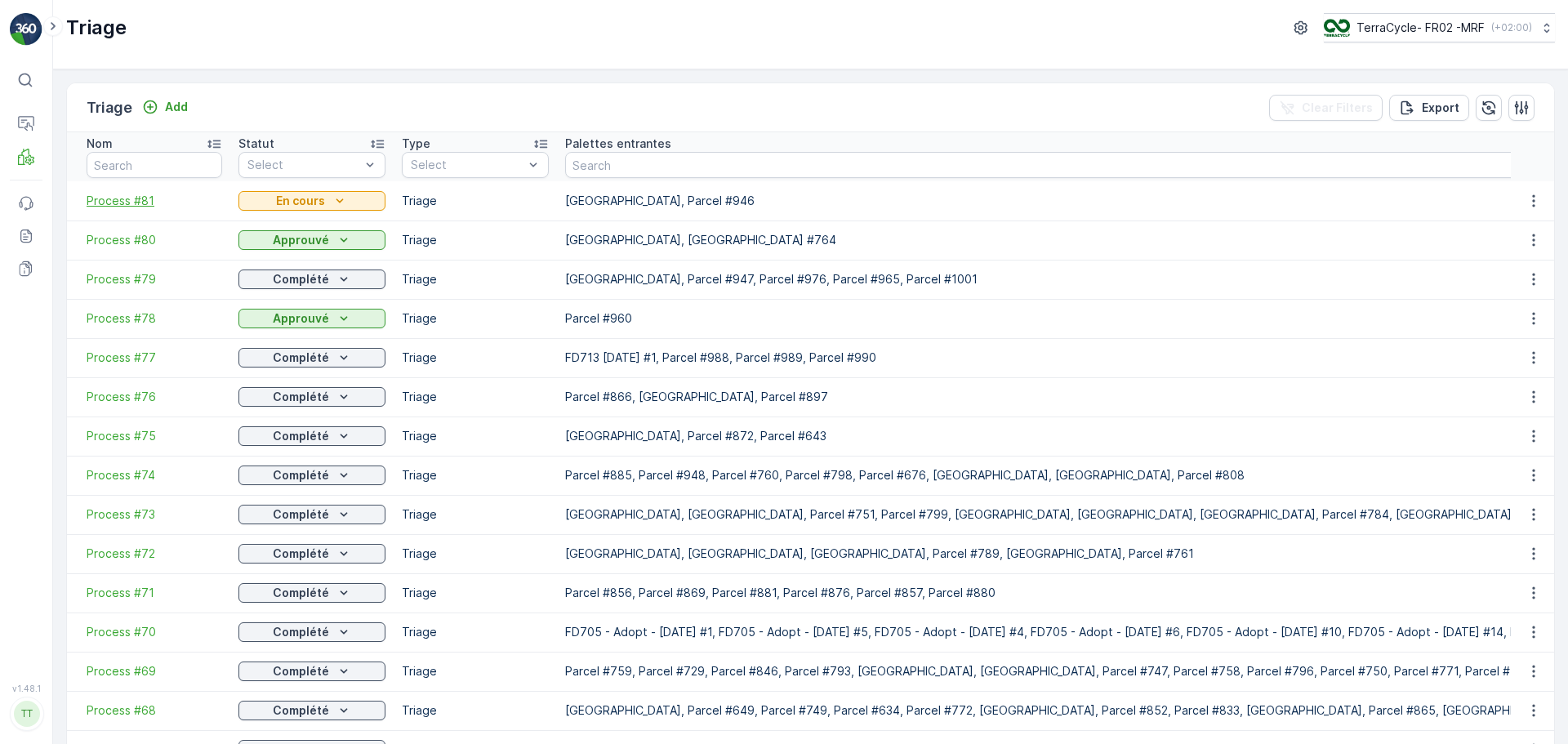
click at [125, 198] on span "Process #81" at bounding box center [154, 201] width 135 height 17
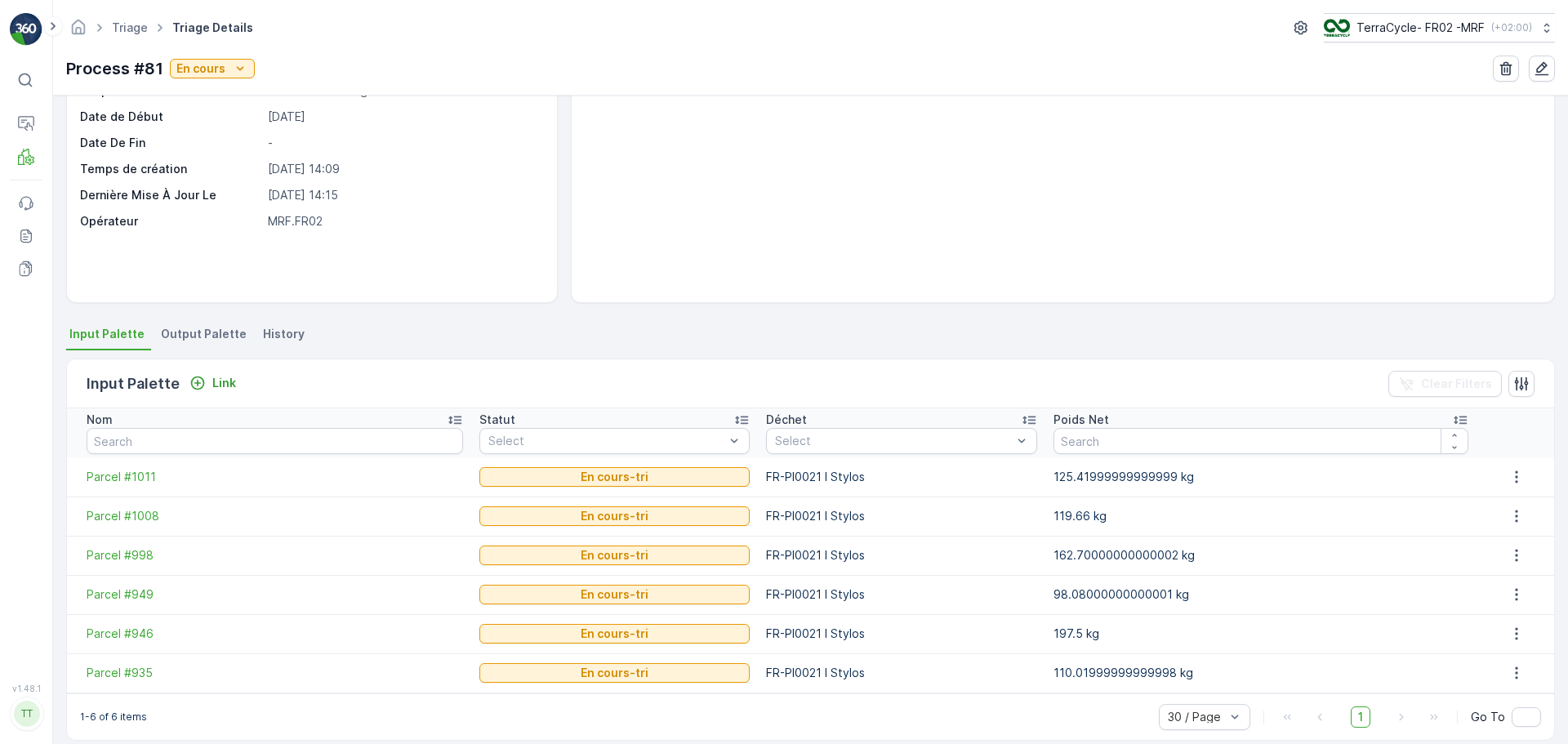
scroll to position [150, 0]
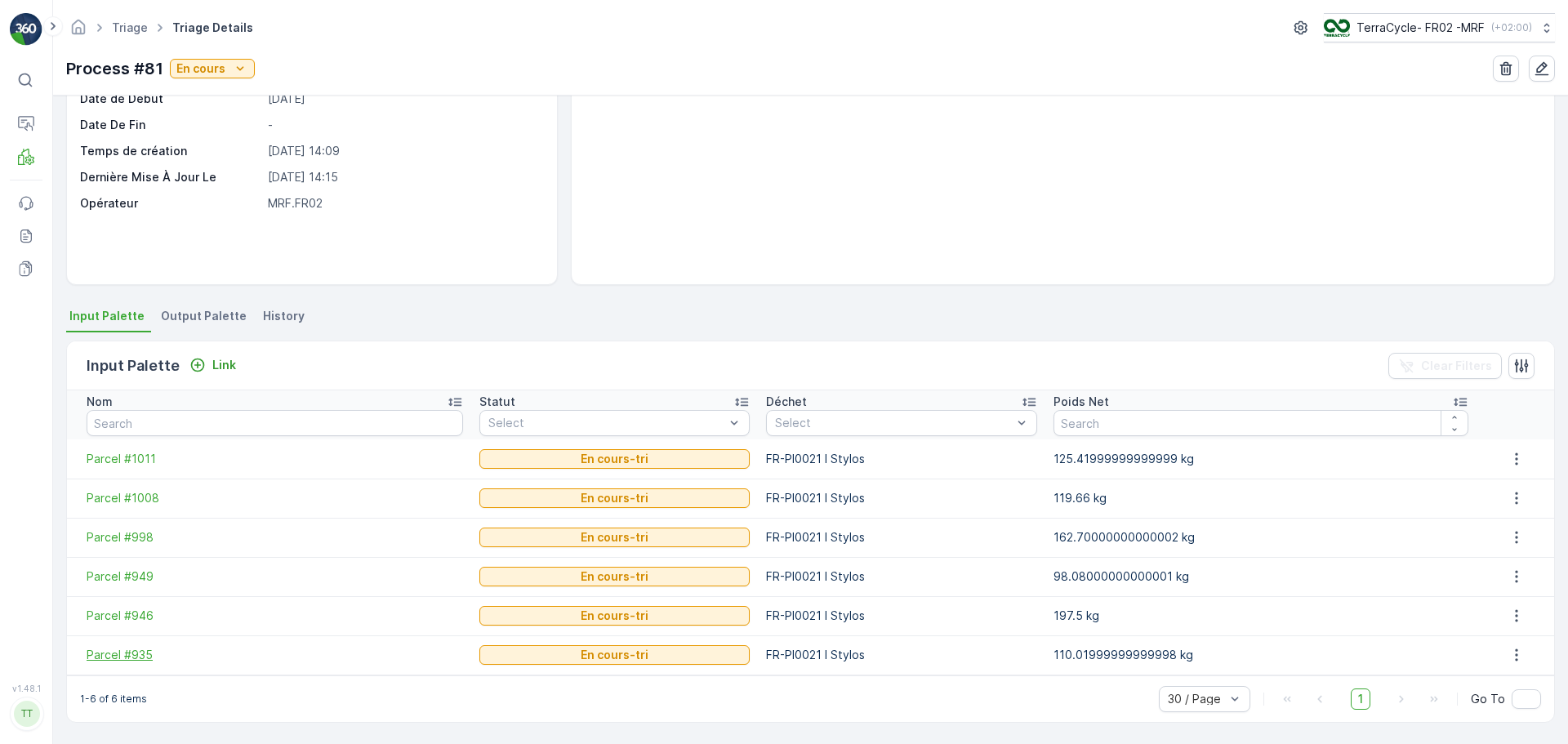
click at [102, 650] on span "Parcel #935" at bounding box center [275, 655] width 377 height 17
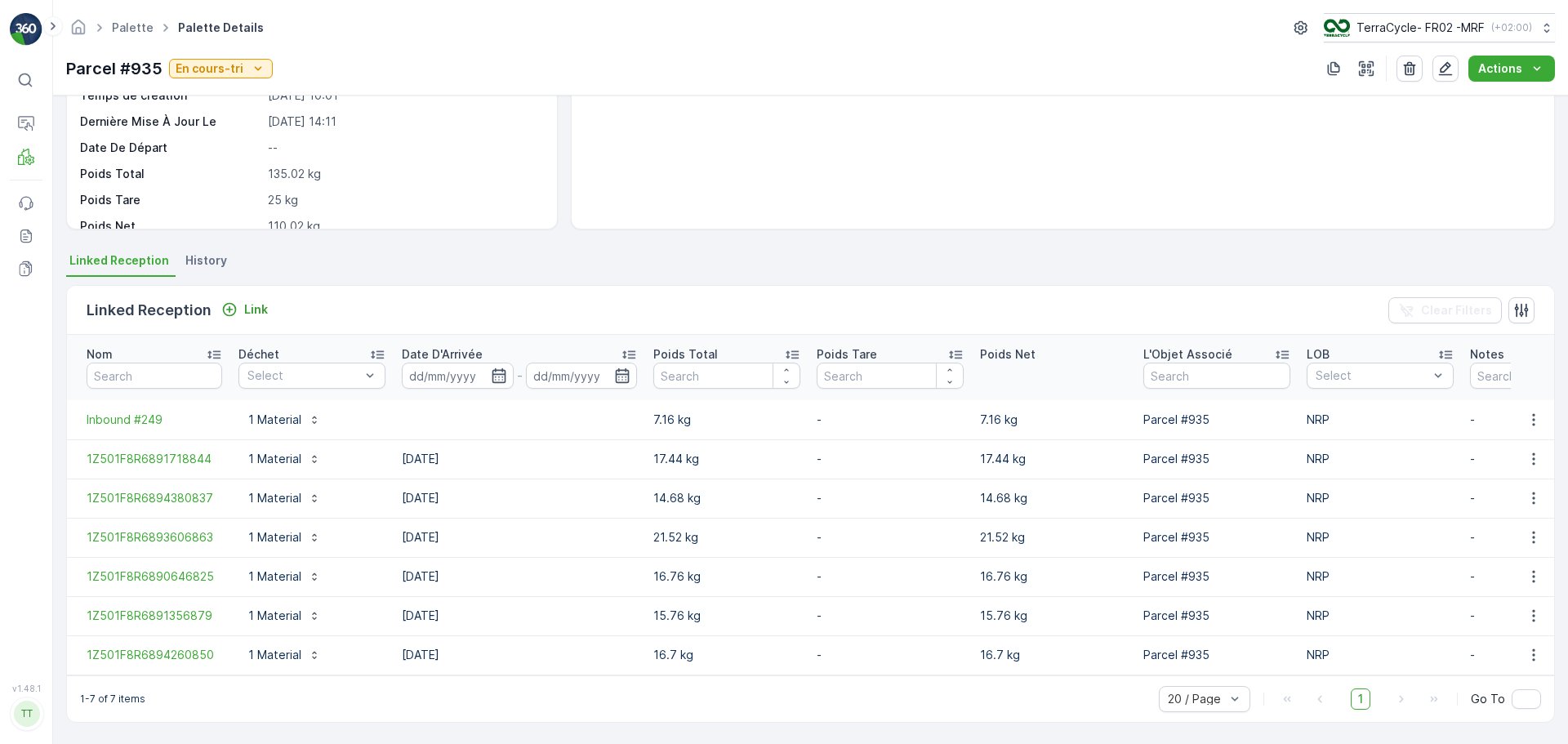
scroll to position [214, 0]
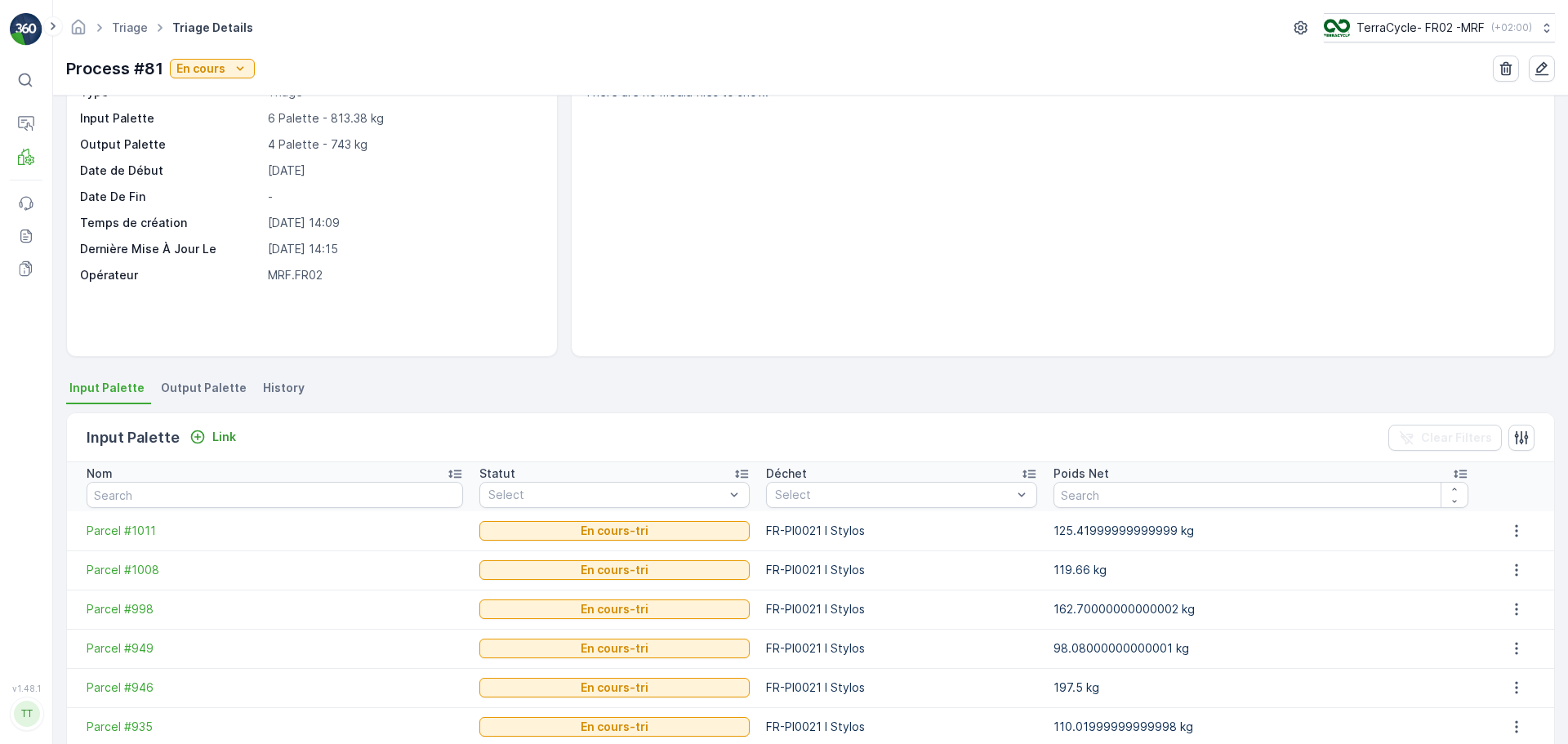
scroll to position [150, 0]
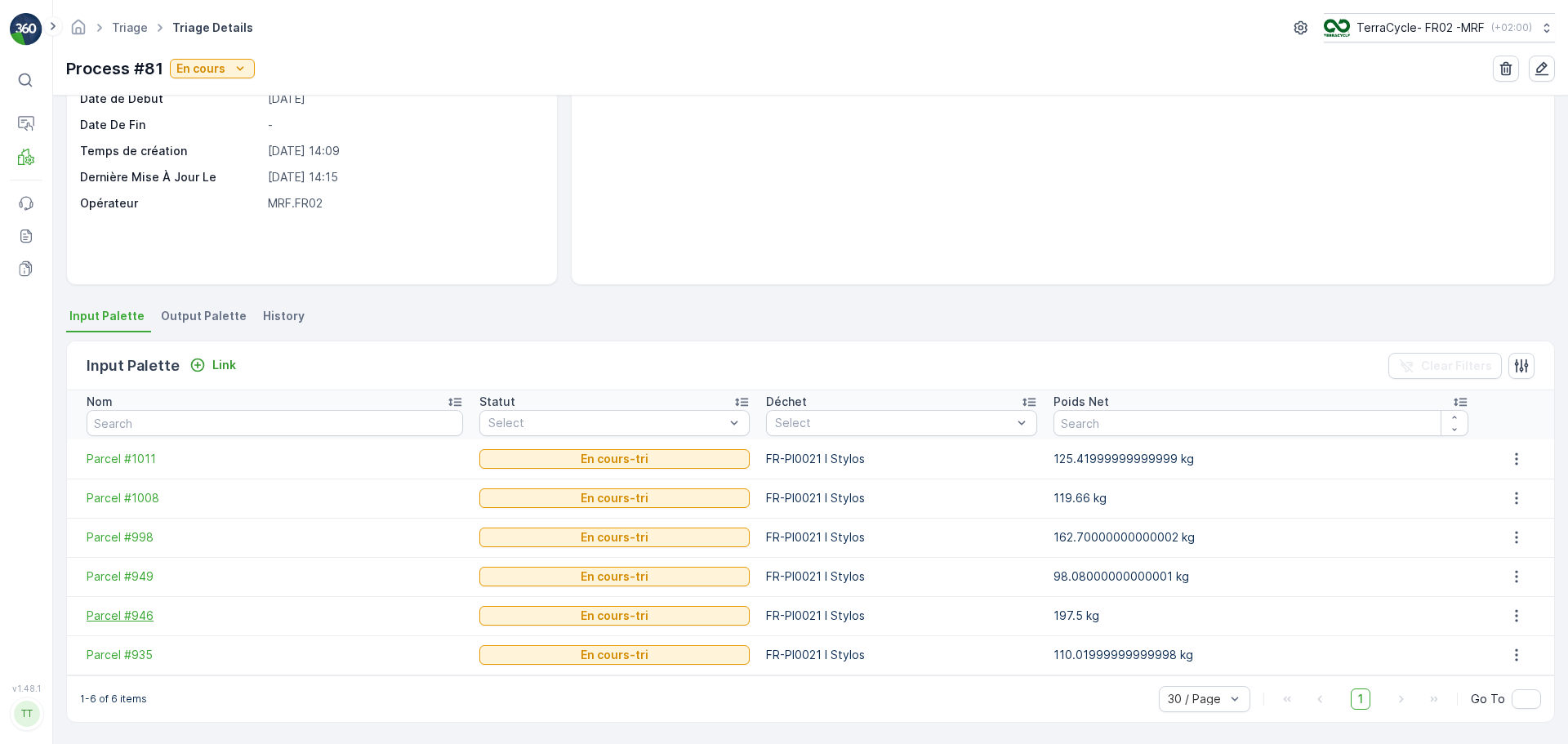
click at [132, 610] on span "Parcel #946" at bounding box center [275, 616] width 377 height 17
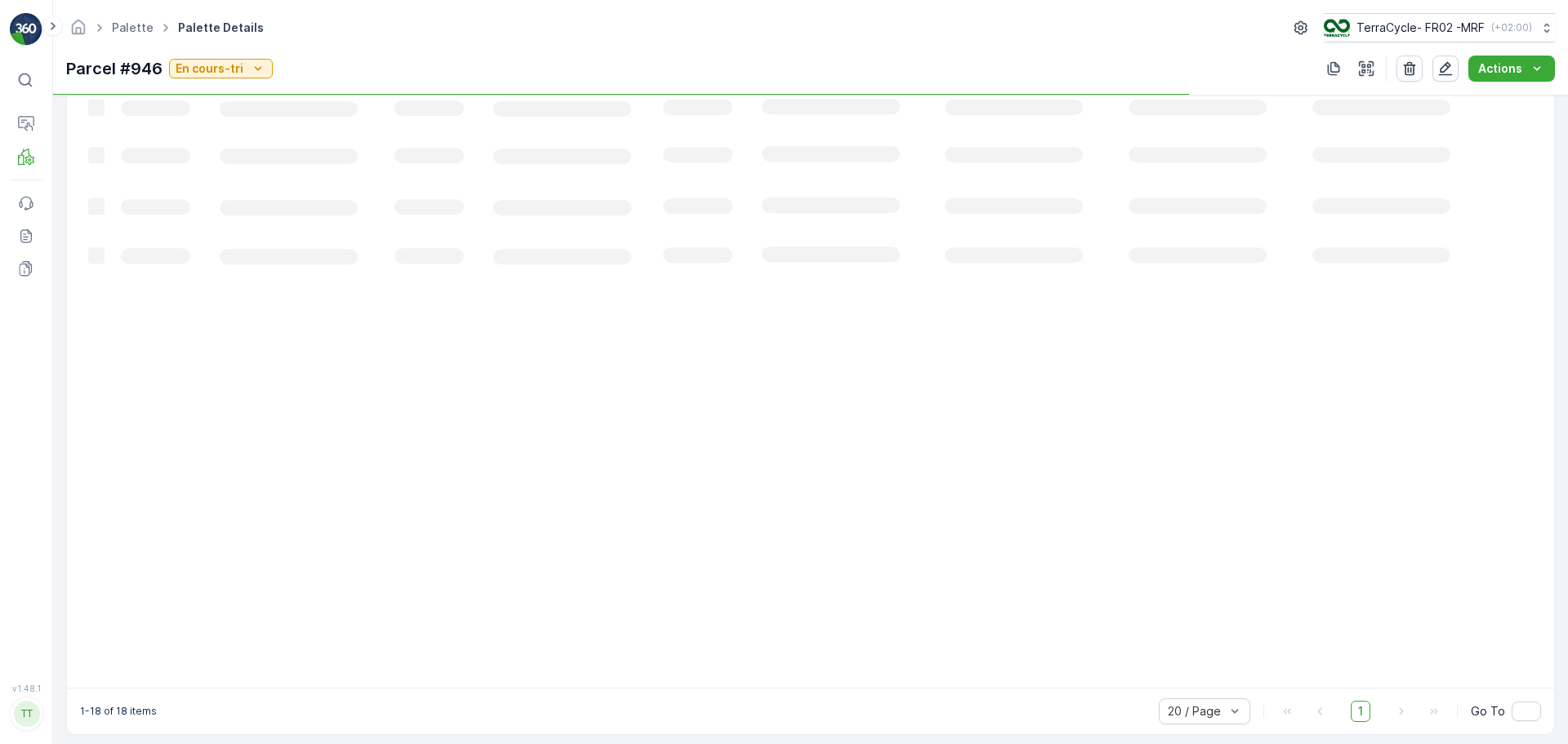
scroll to position [607, 0]
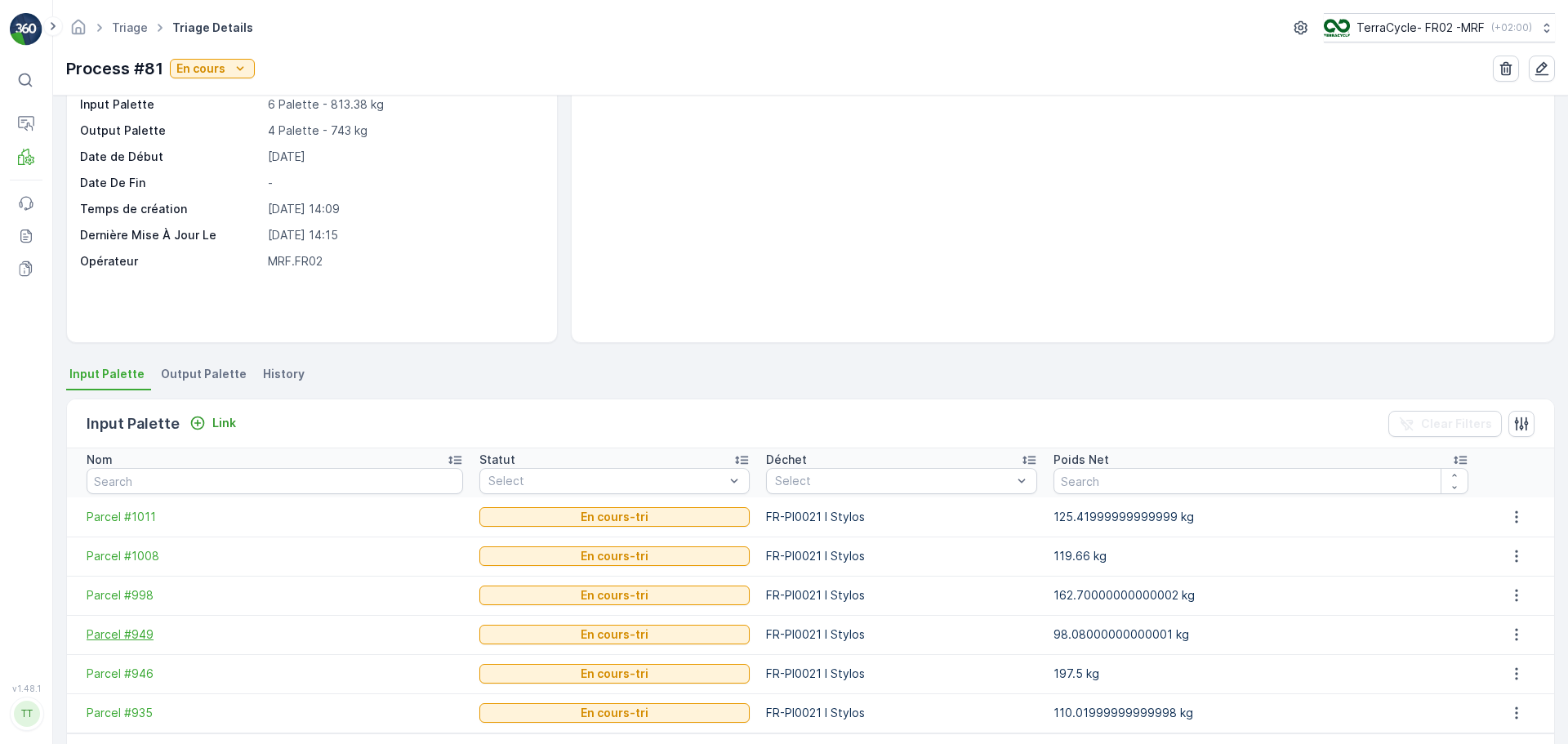
scroll to position [150, 0]
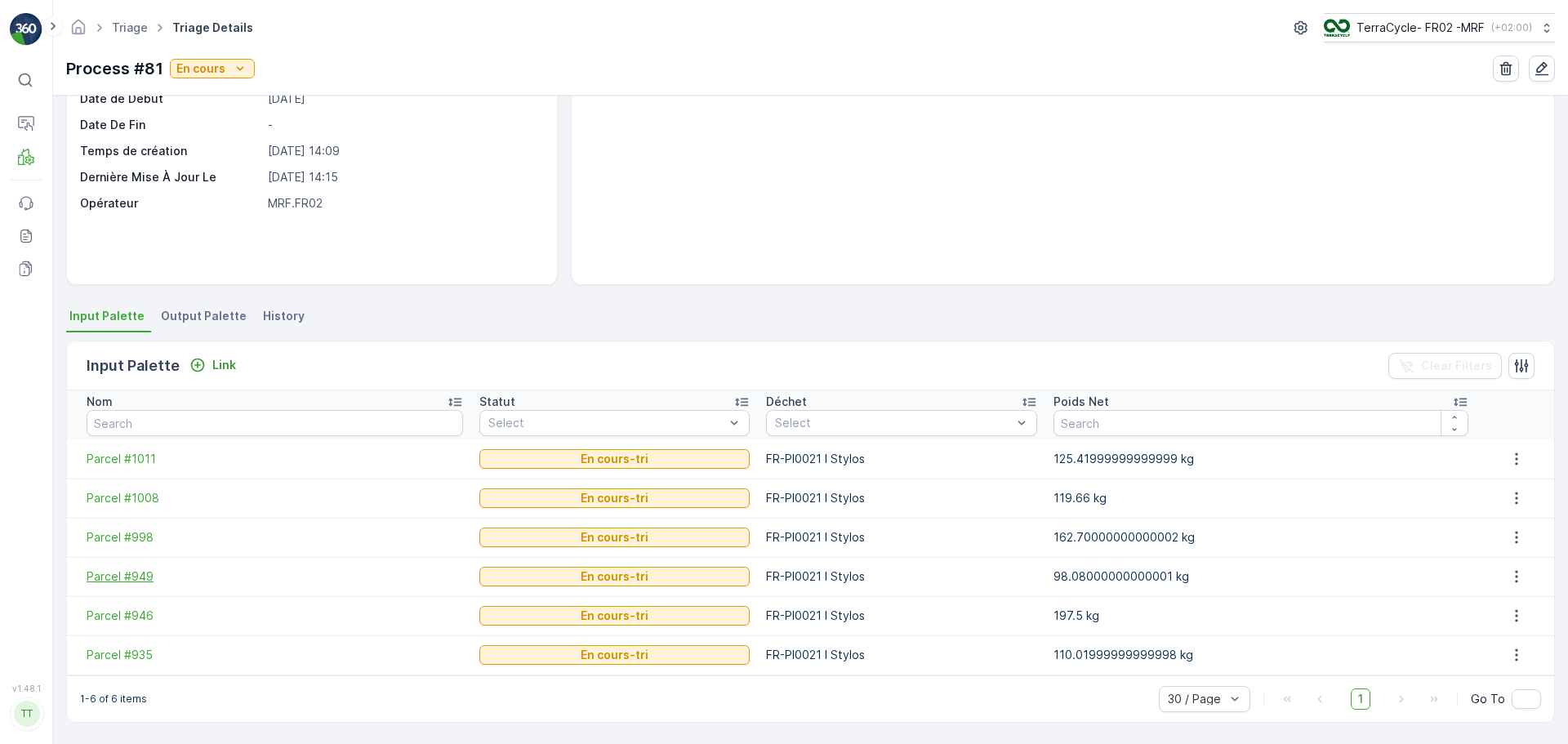
click at [136, 569] on span "Parcel #949" at bounding box center [275, 577] width 377 height 17
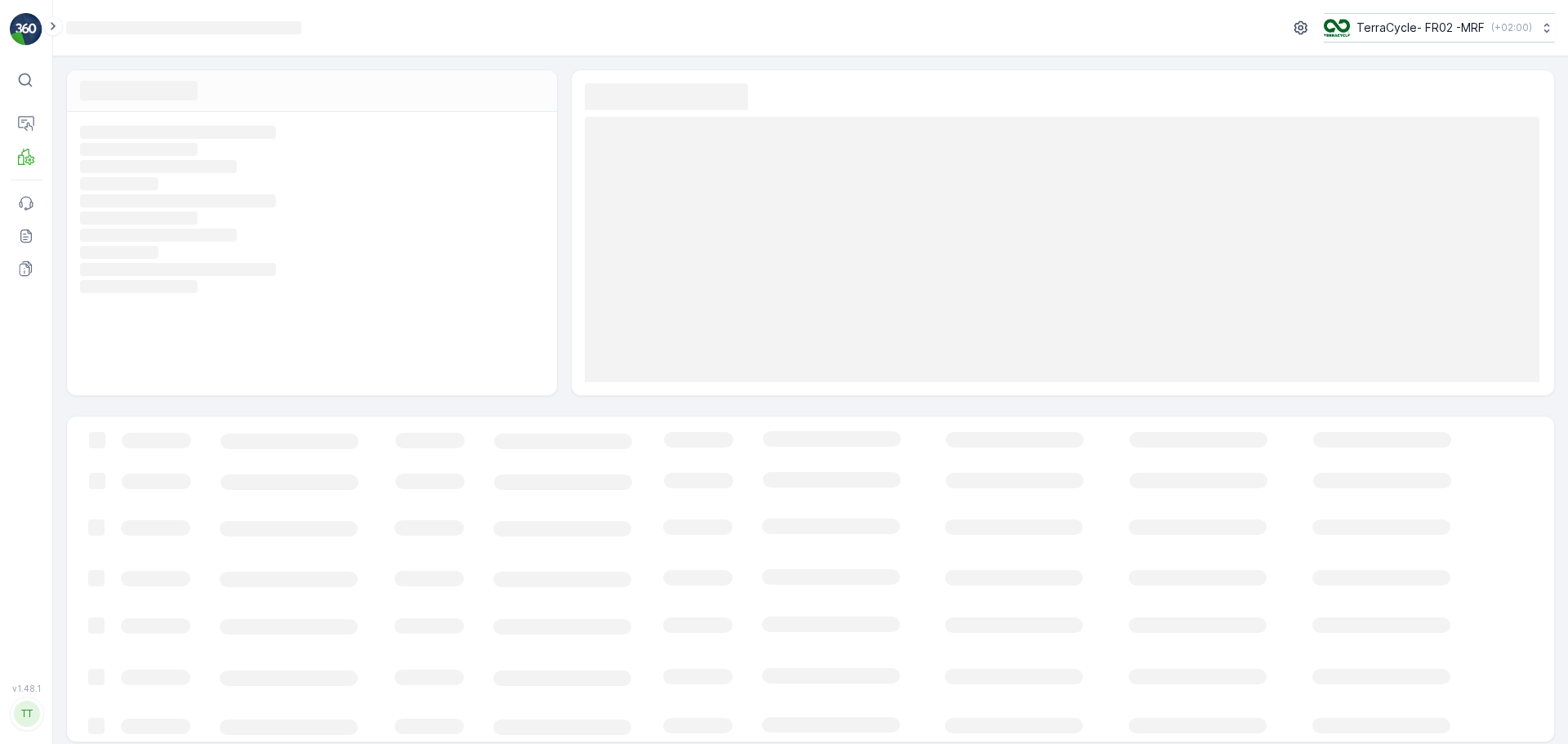
scroll to position [12, 0]
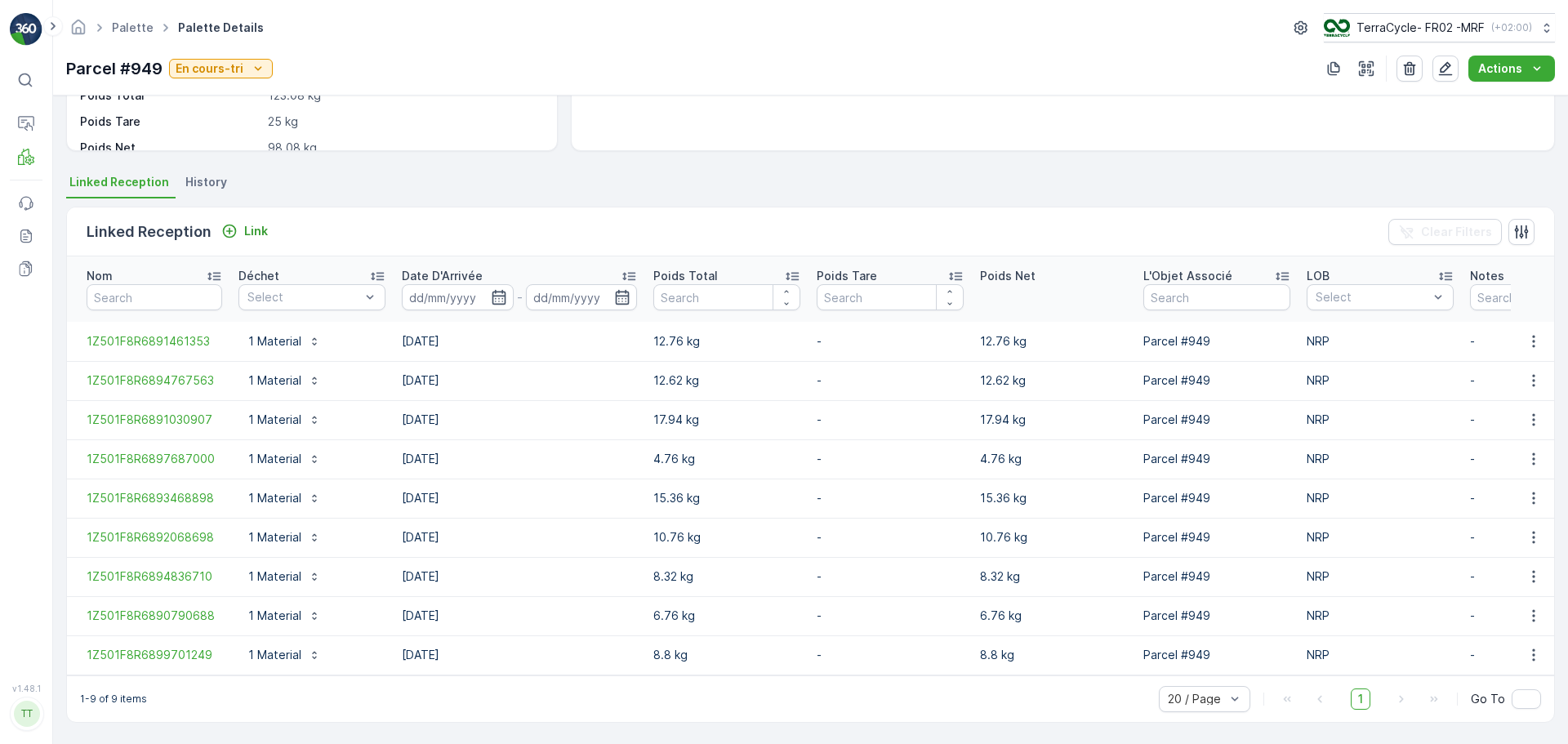
scroll to position [292, 0]
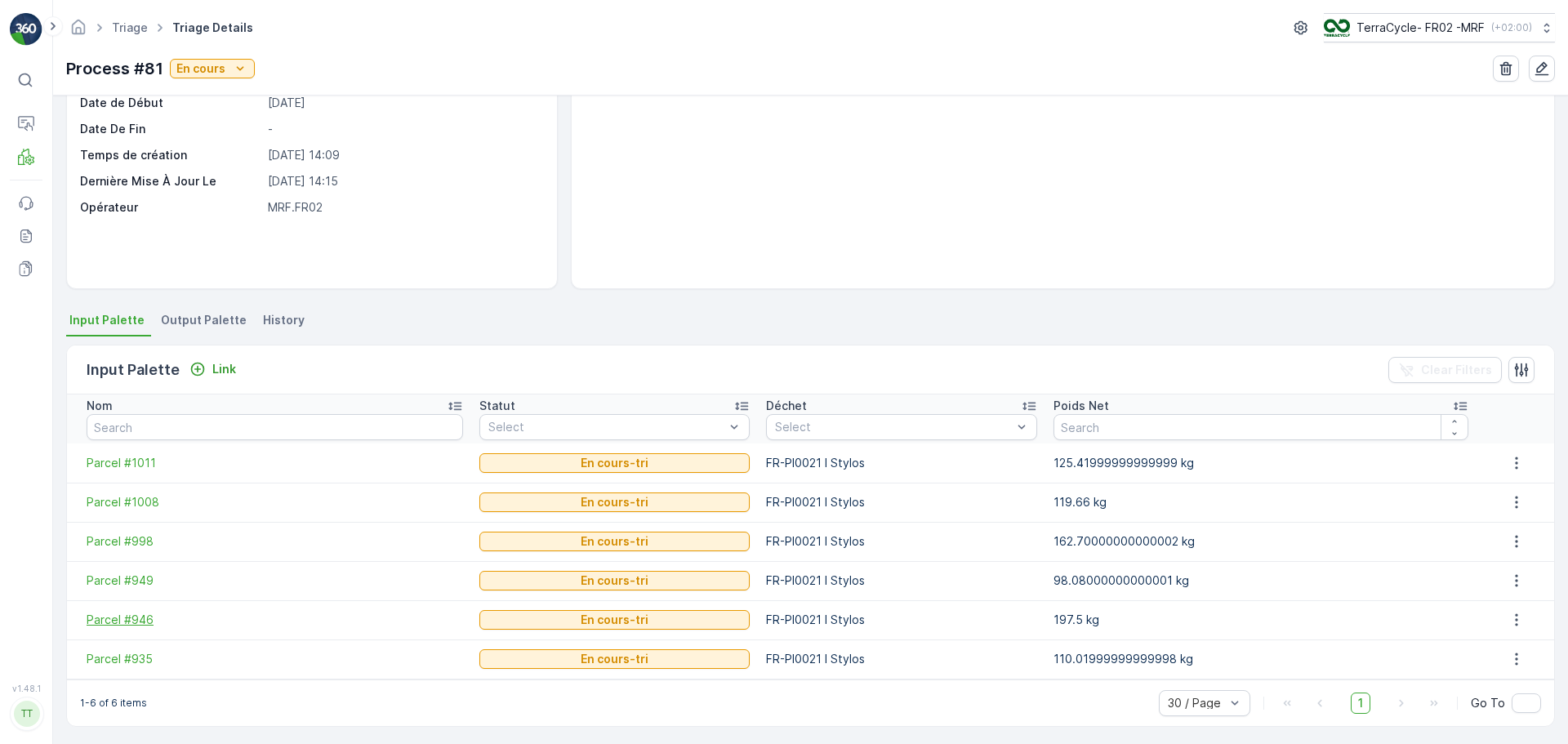
scroll to position [150, 0]
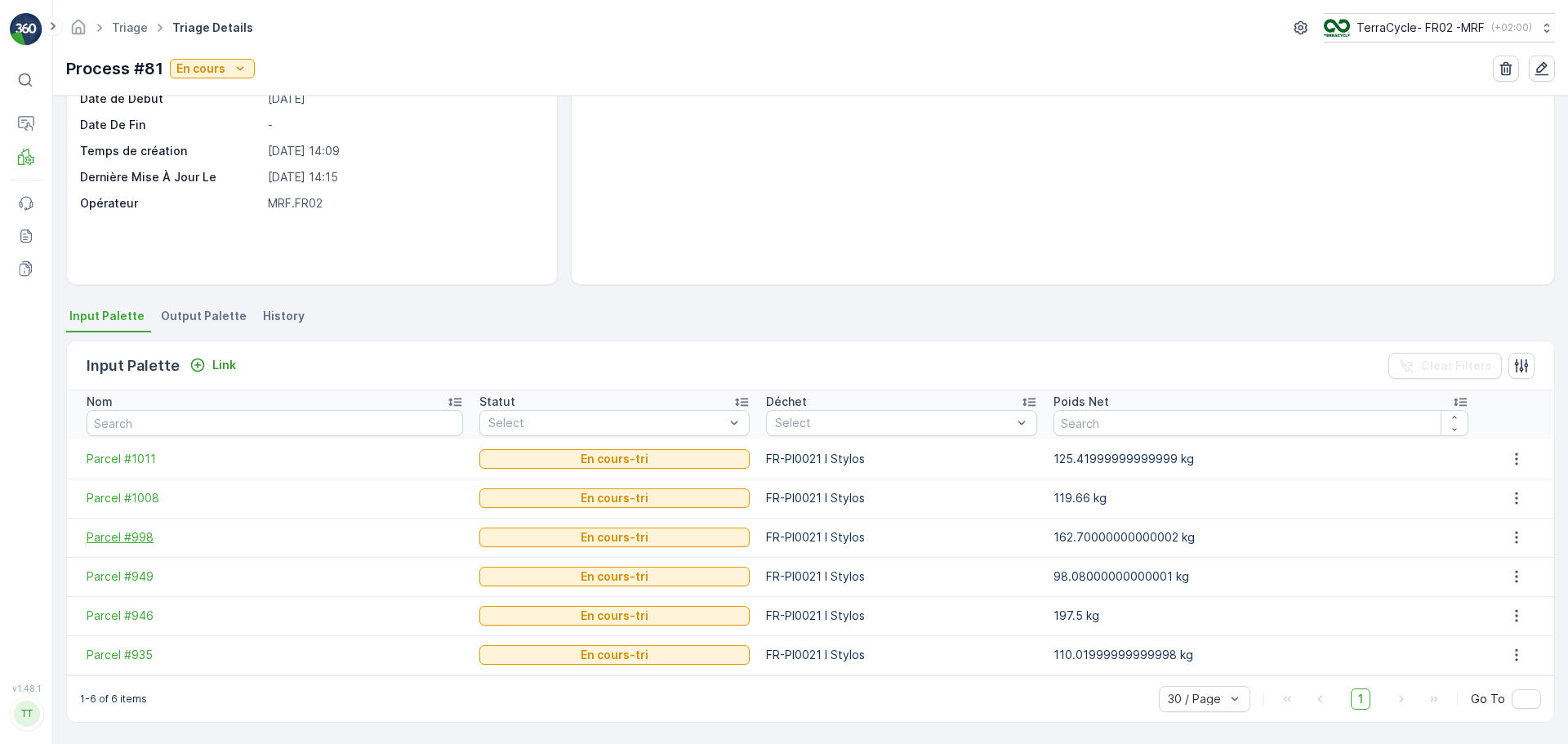
click at [123, 538] on span "Parcel #998" at bounding box center [275, 538] width 377 height 17
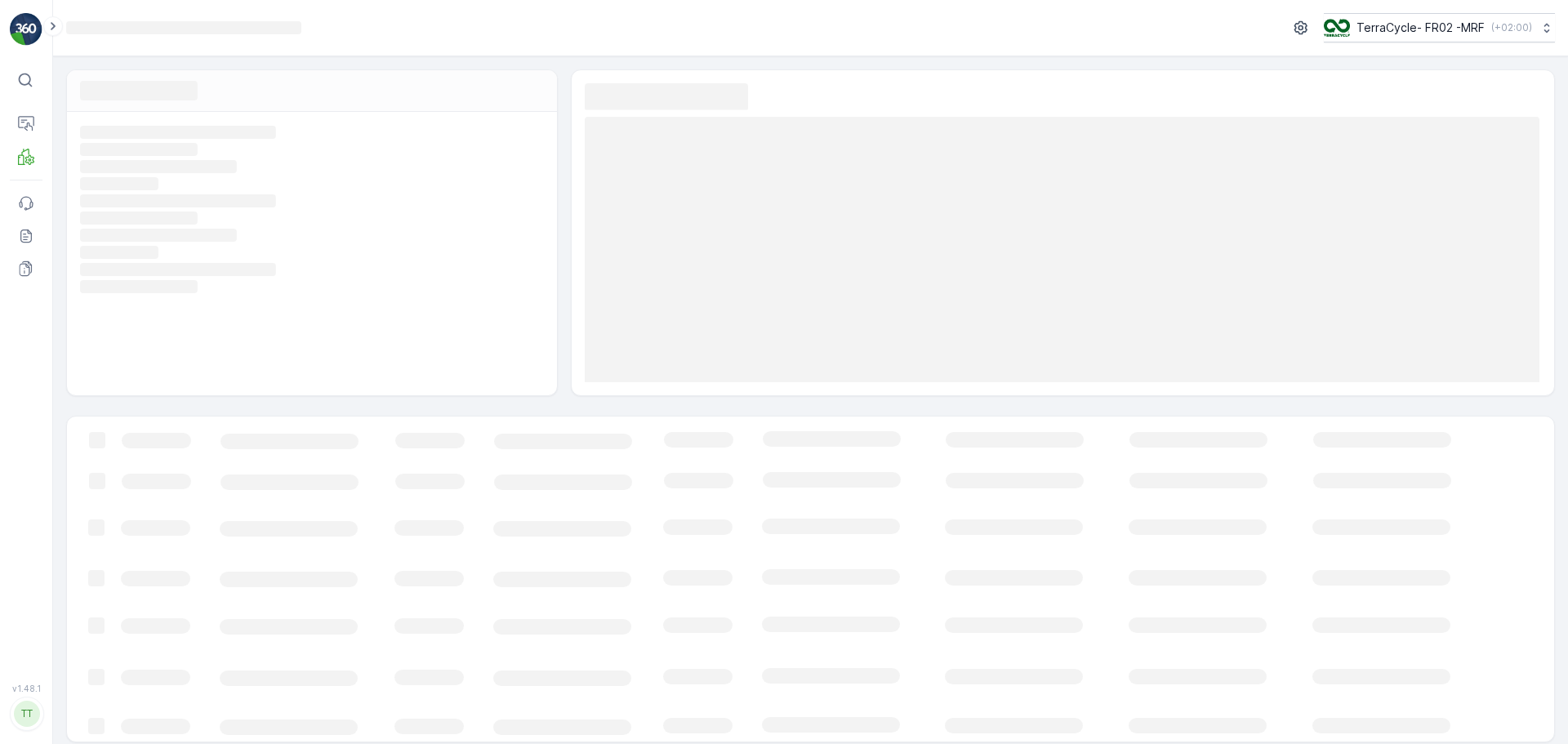
scroll to position [12, 0]
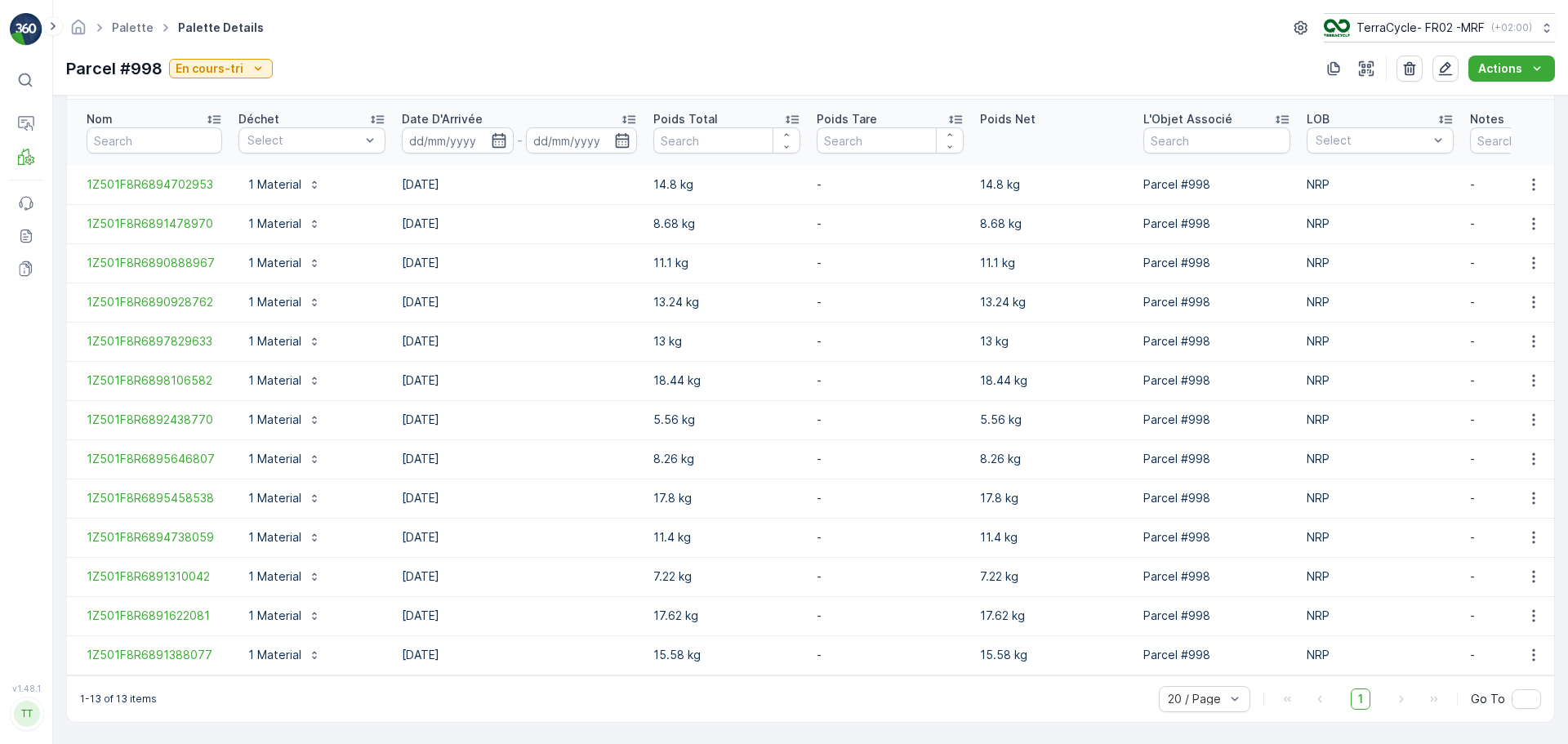
scroll to position [449, 0]
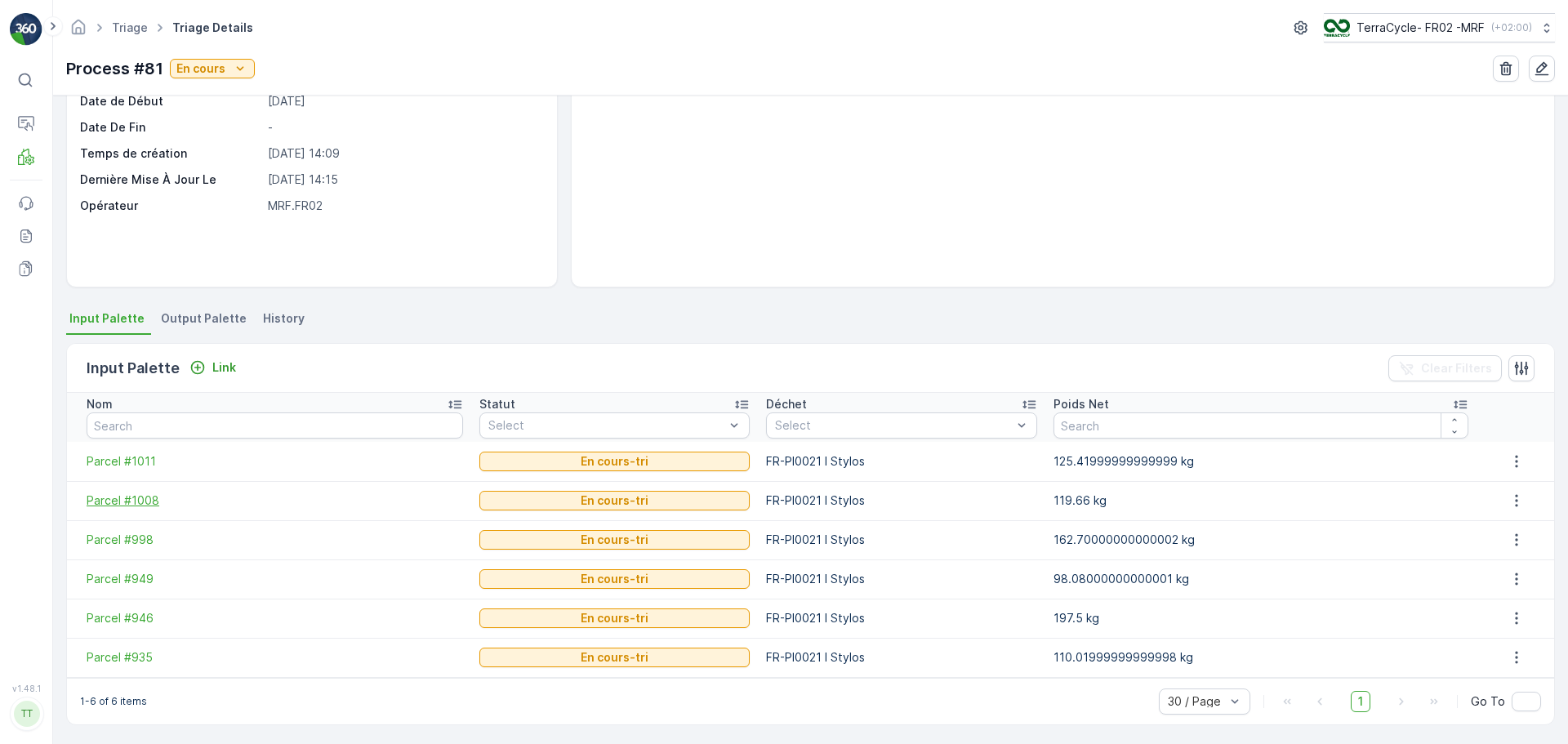
scroll to position [150, 0]
click at [128, 497] on span "Parcel #1008" at bounding box center [275, 499] width 377 height 17
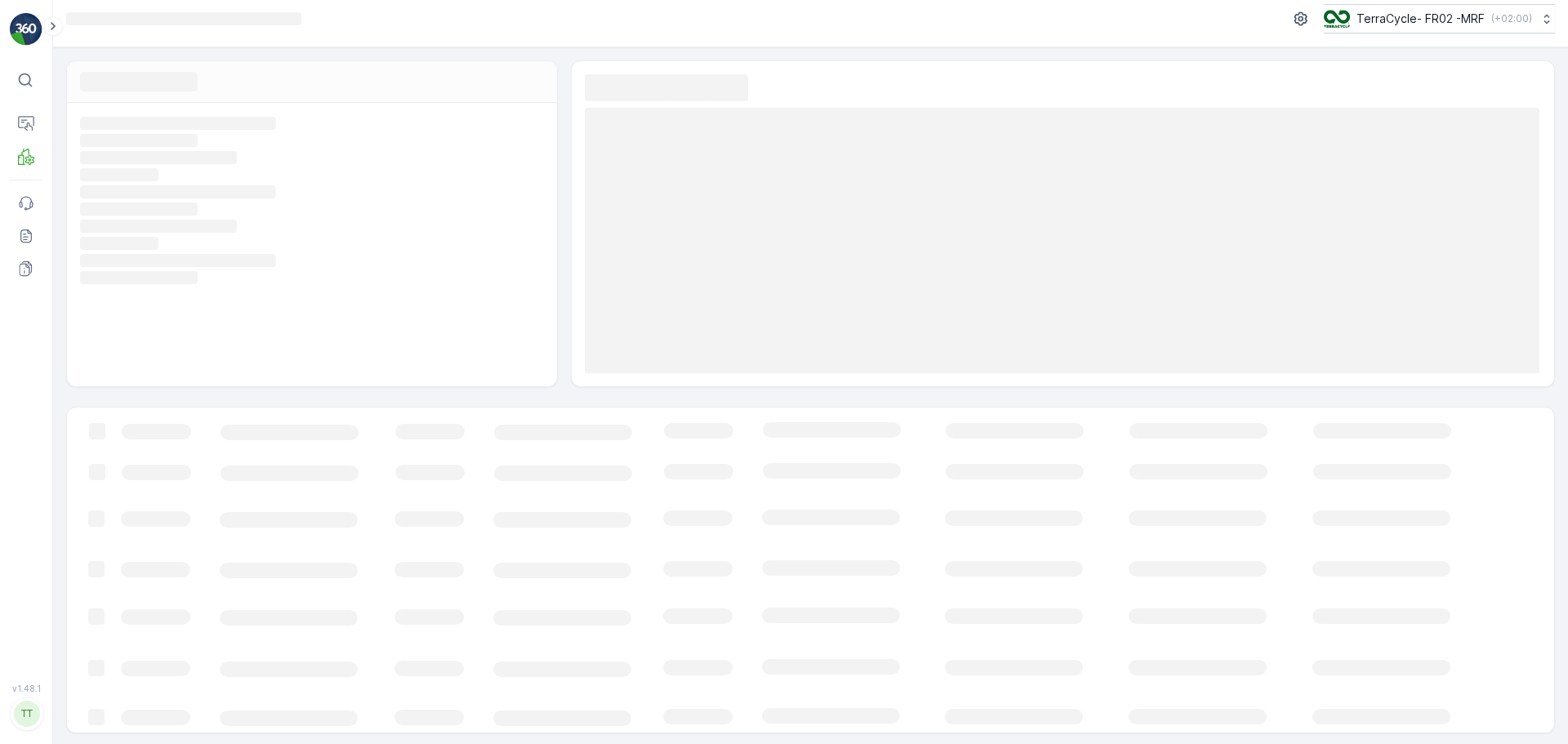
scroll to position [12, 0]
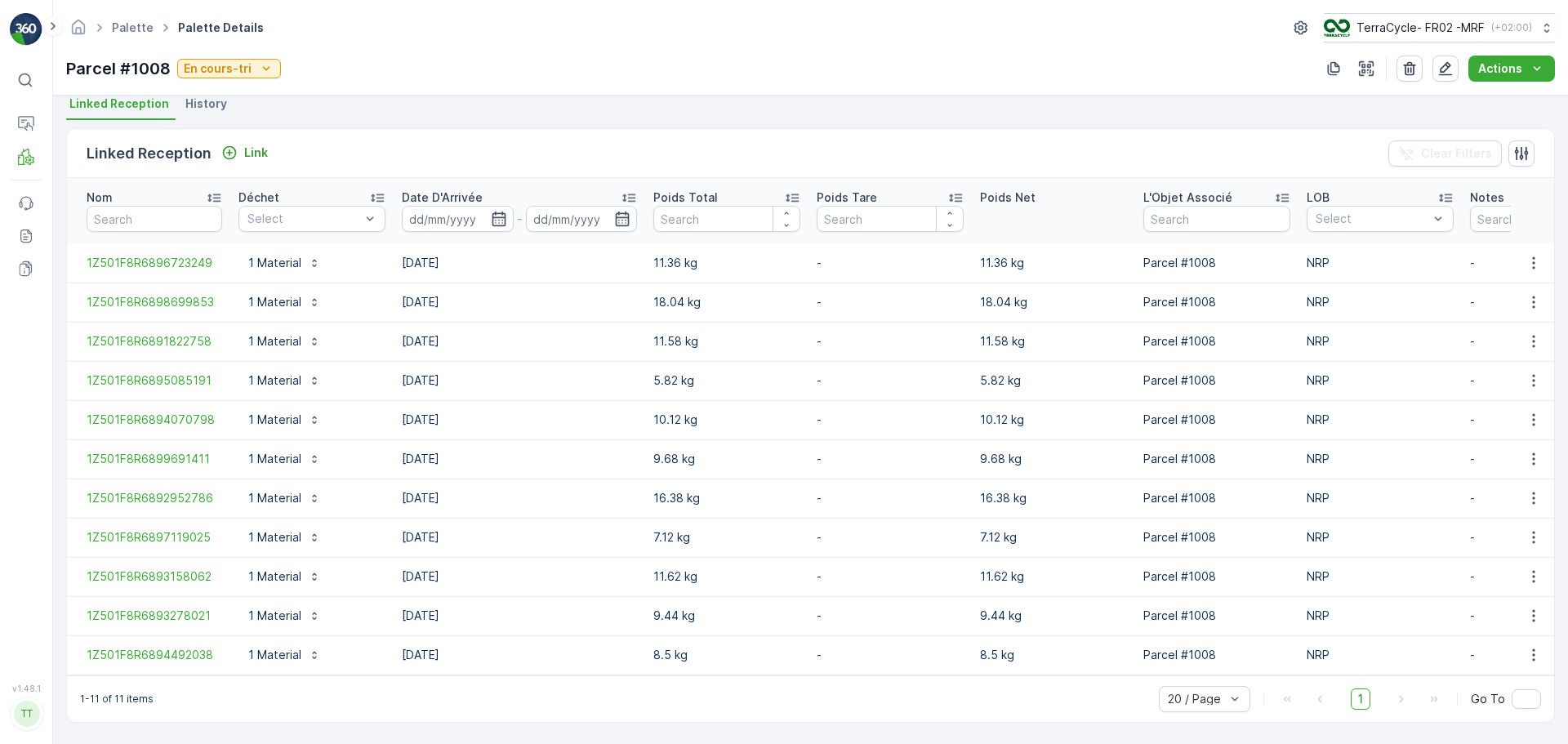
scroll to position [371, 0]
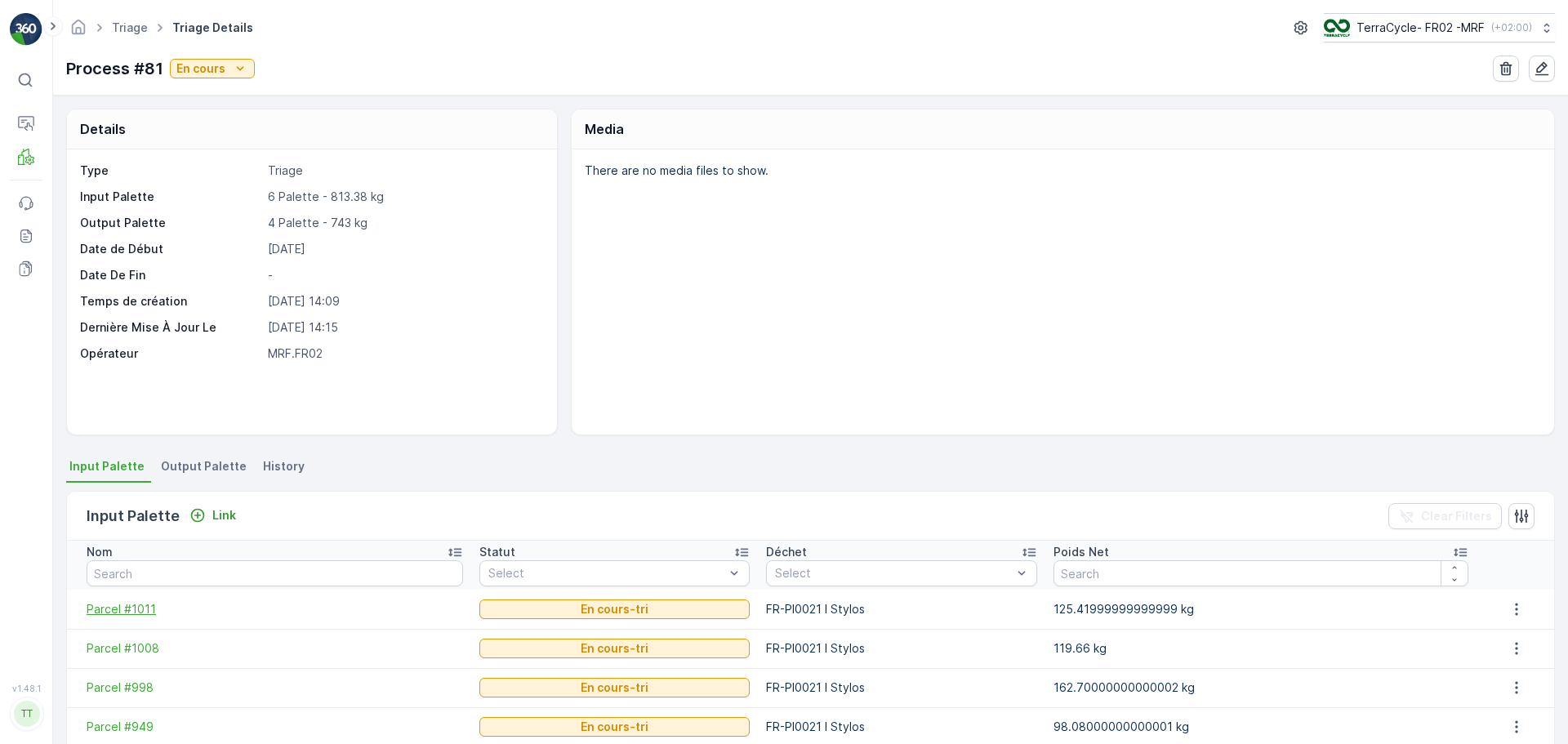
click at [127, 610] on span "Parcel #1011" at bounding box center [275, 610] width 377 height 17
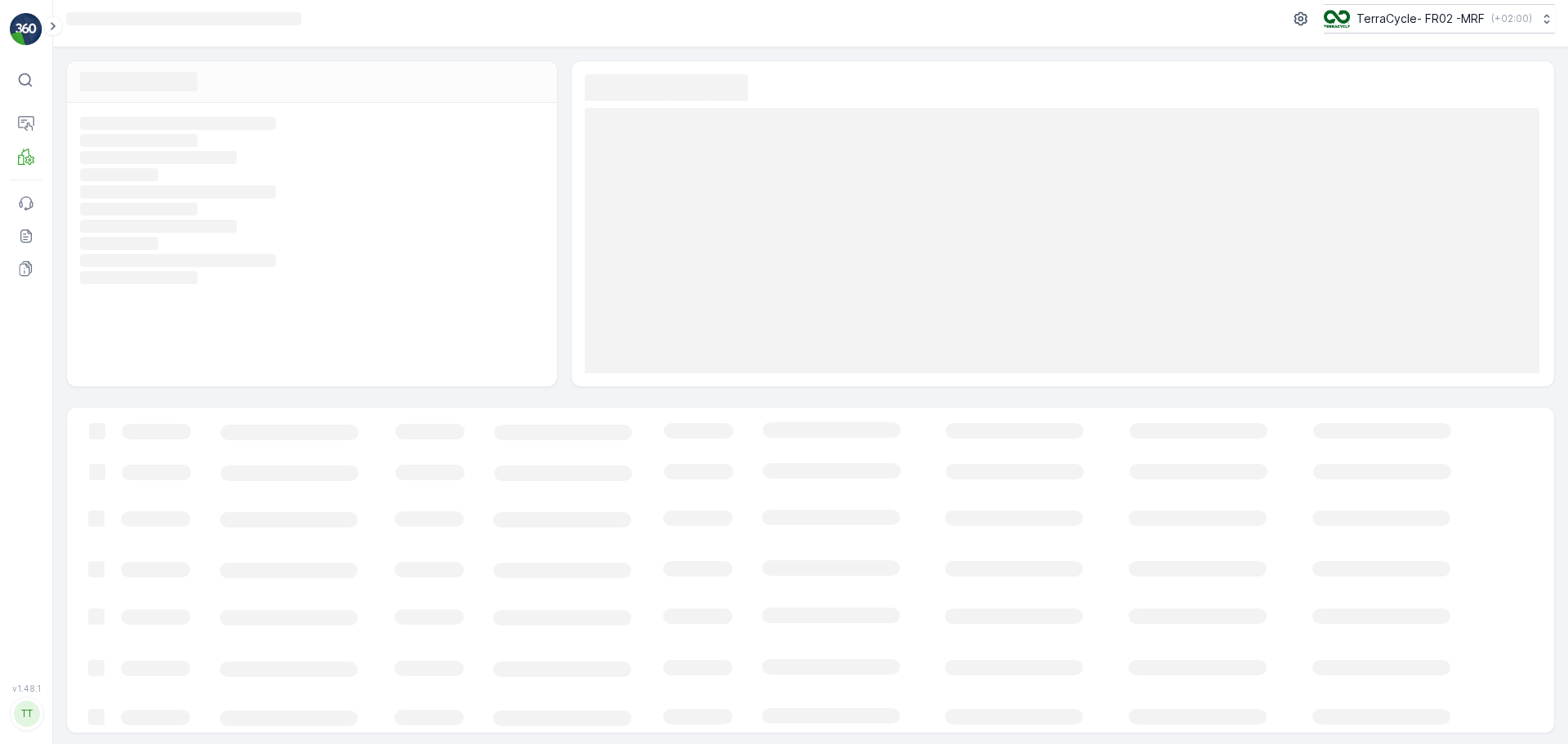
scroll to position [12, 0]
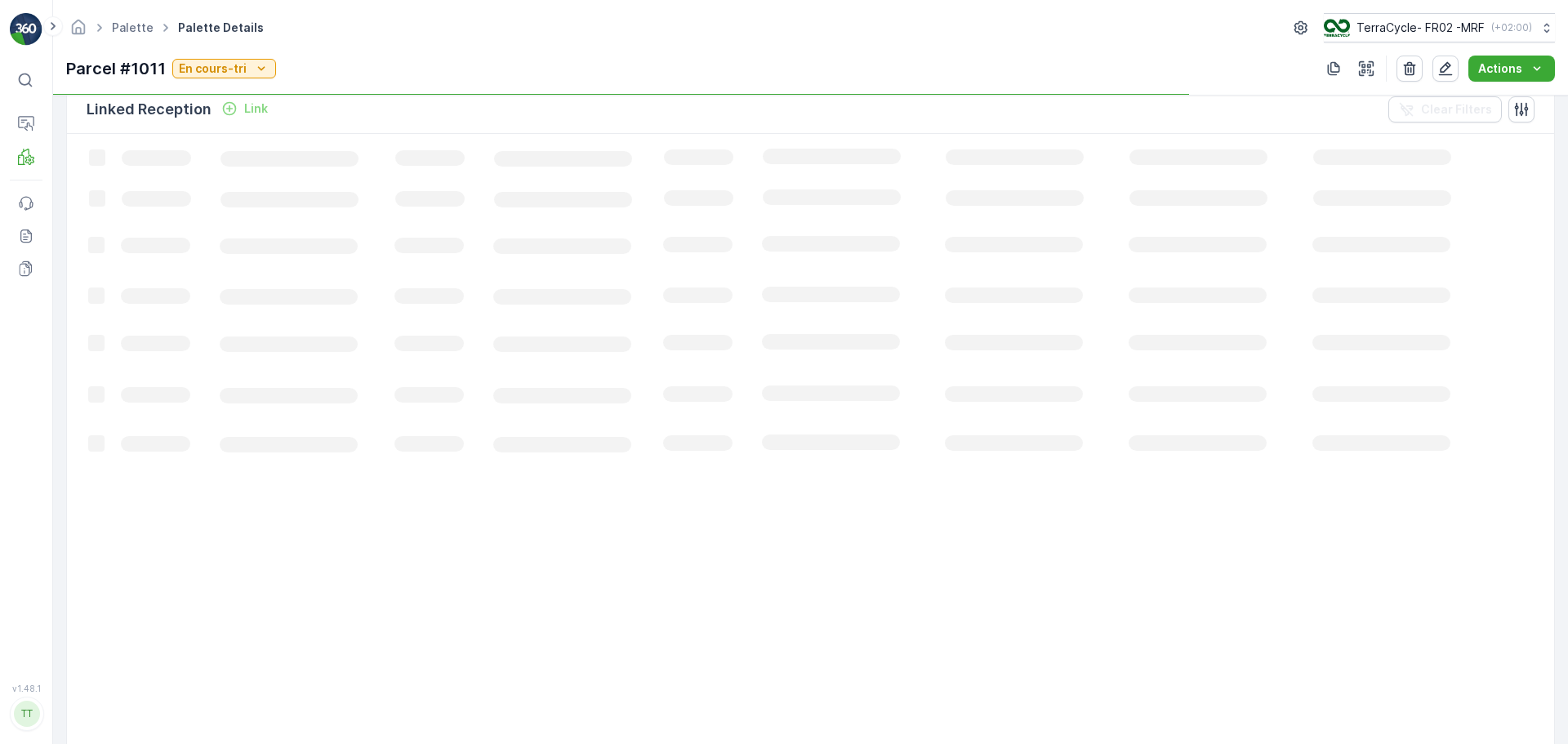
scroll to position [408, 0]
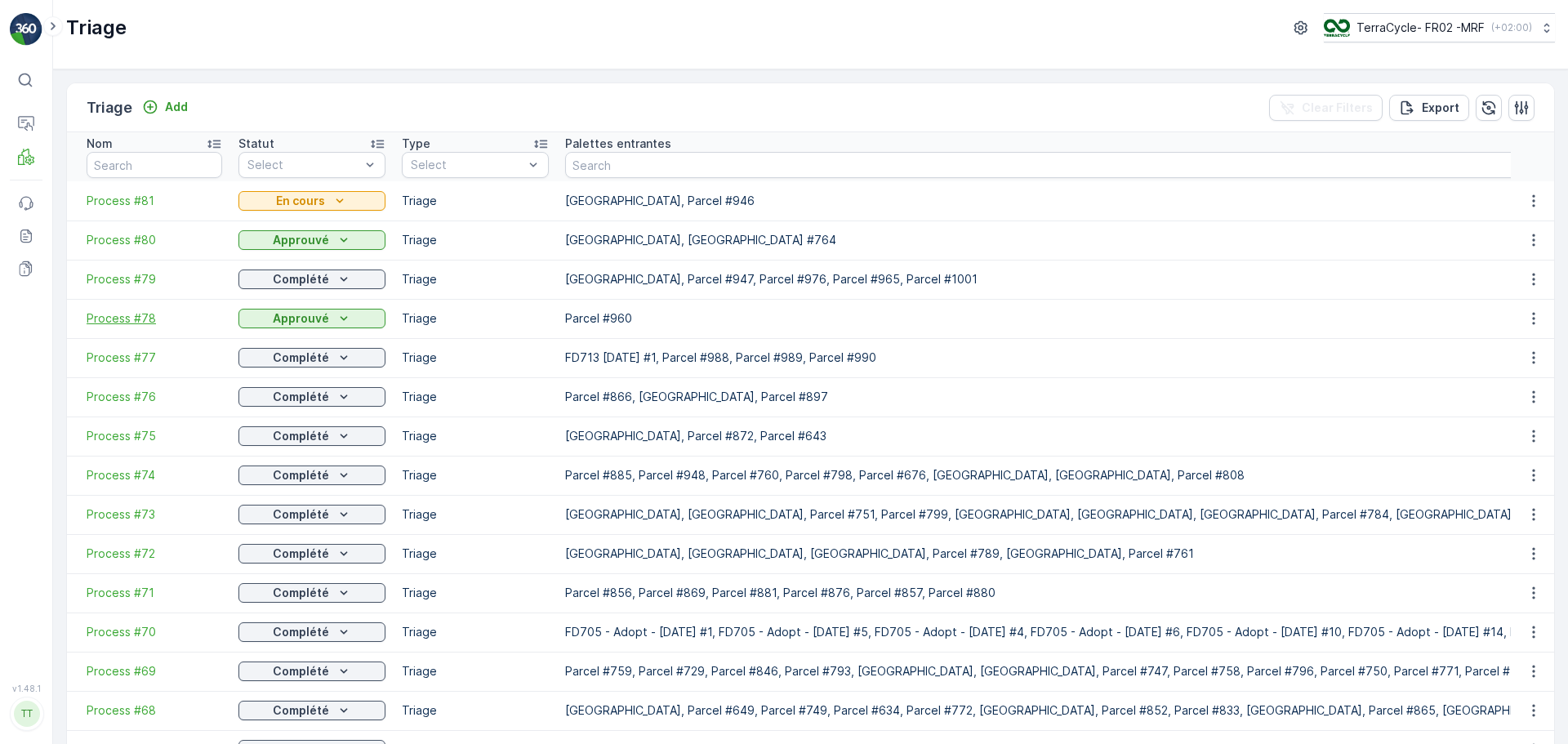
click at [124, 320] on span "Process #78" at bounding box center [154, 319] width 135 height 17
click at [120, 282] on span "Process #79" at bounding box center [154, 280] width 135 height 17
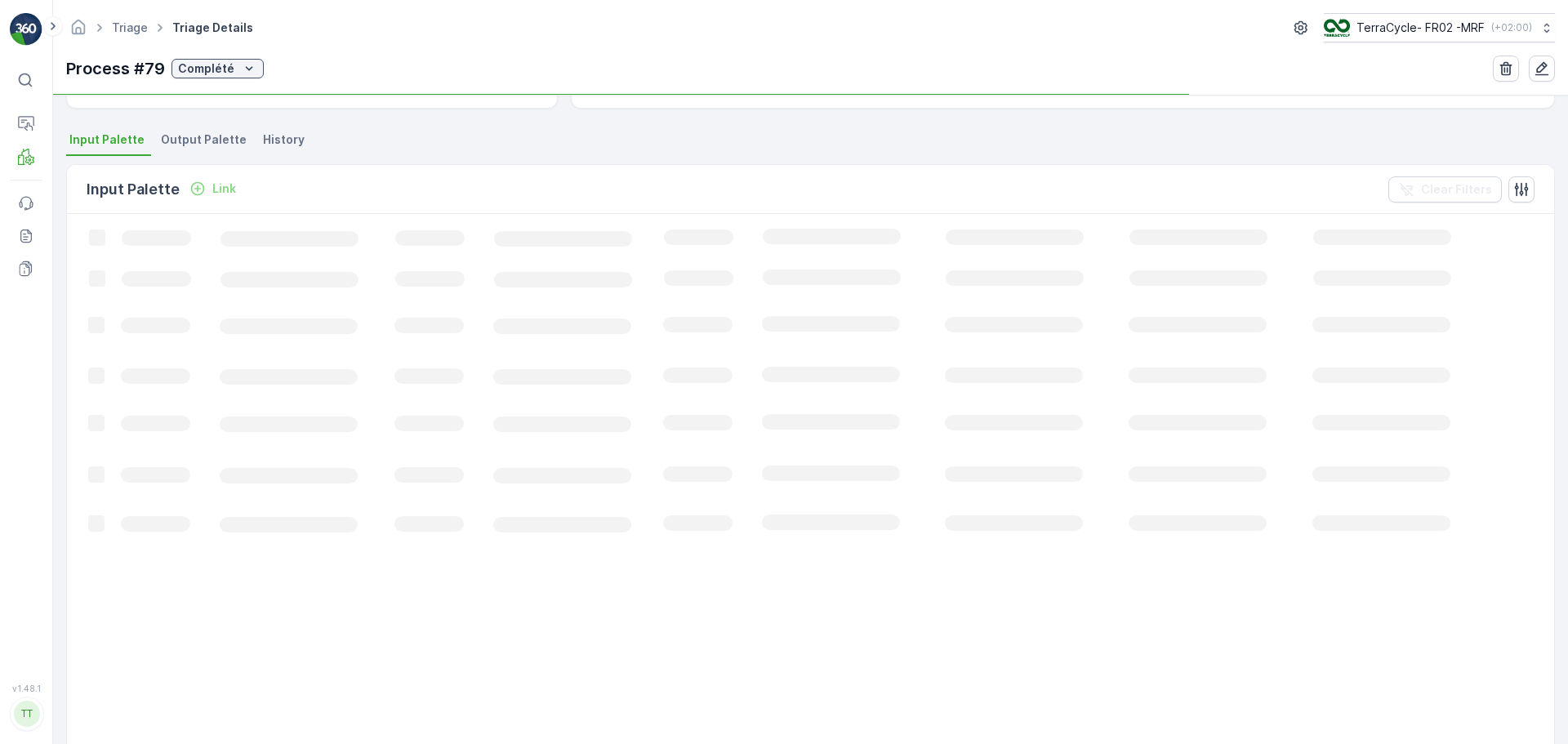
scroll to position [150, 0]
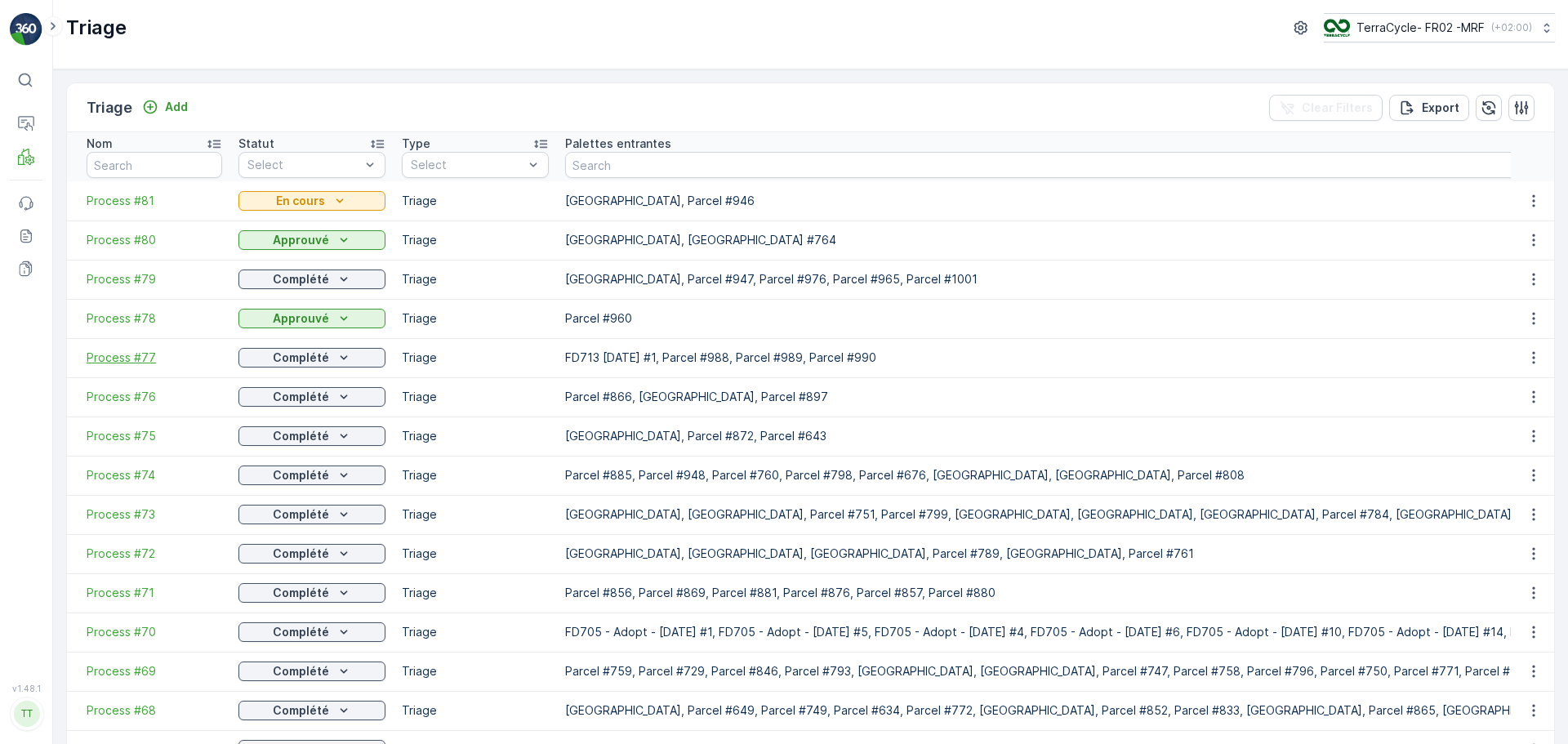
click at [134, 359] on span "Process #77" at bounding box center [154, 358] width 135 height 17
click at [139, 395] on span "Process #76" at bounding box center [154, 397] width 135 height 17
click at [113, 439] on span "Process #75" at bounding box center [154, 437] width 135 height 17
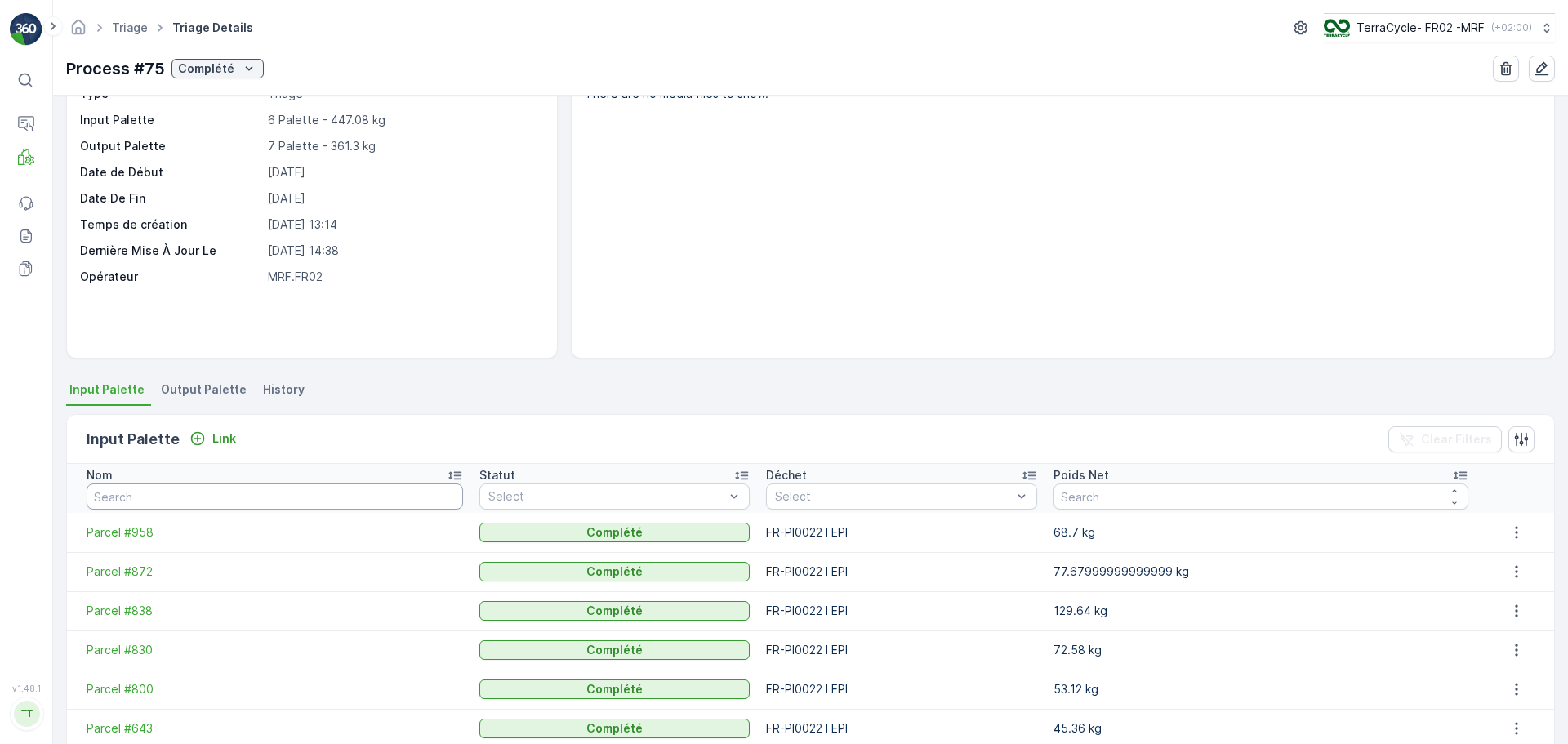
scroll to position [150, 0]
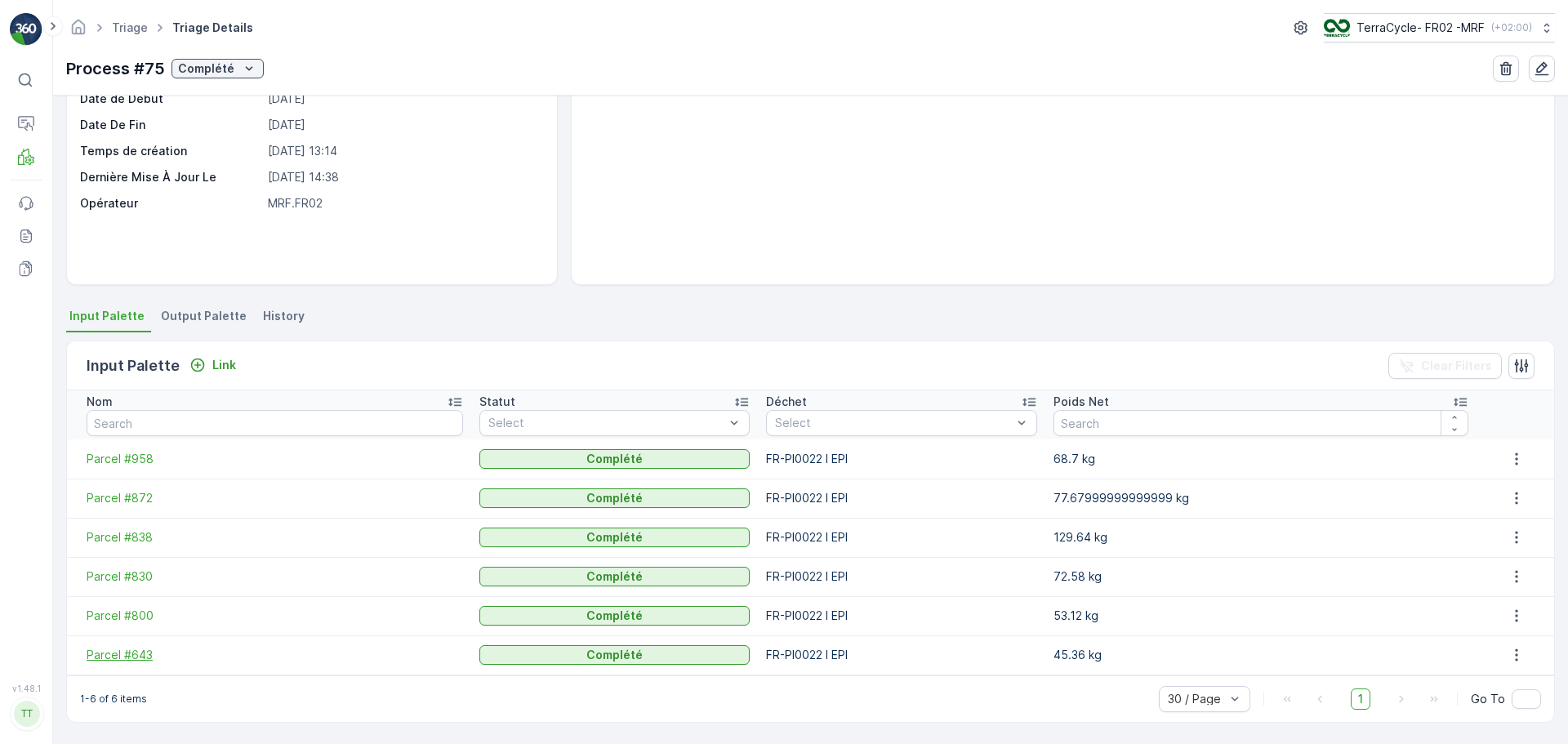
click at [104, 650] on span "Parcel #643" at bounding box center [275, 655] width 377 height 17
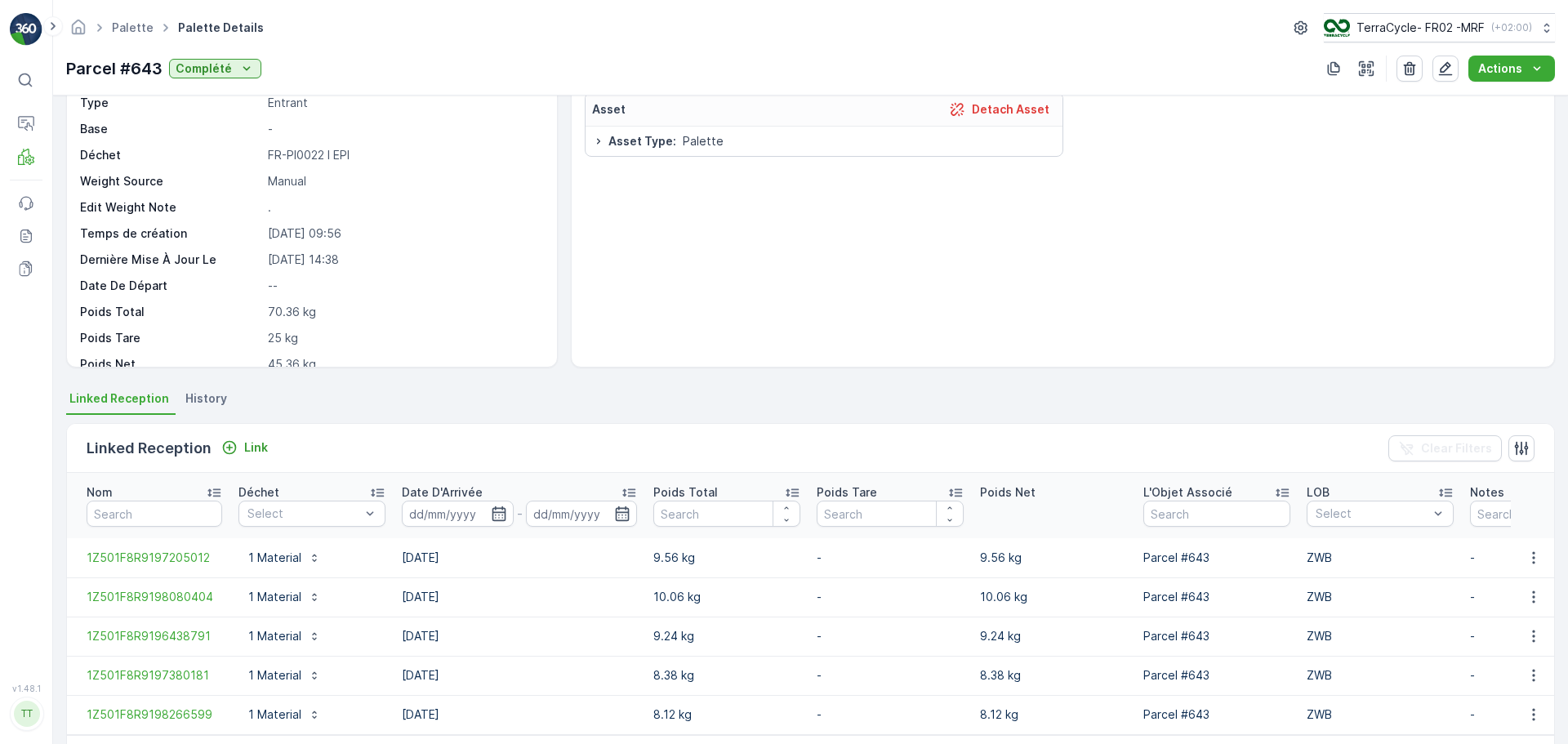
scroll to position [135, 0]
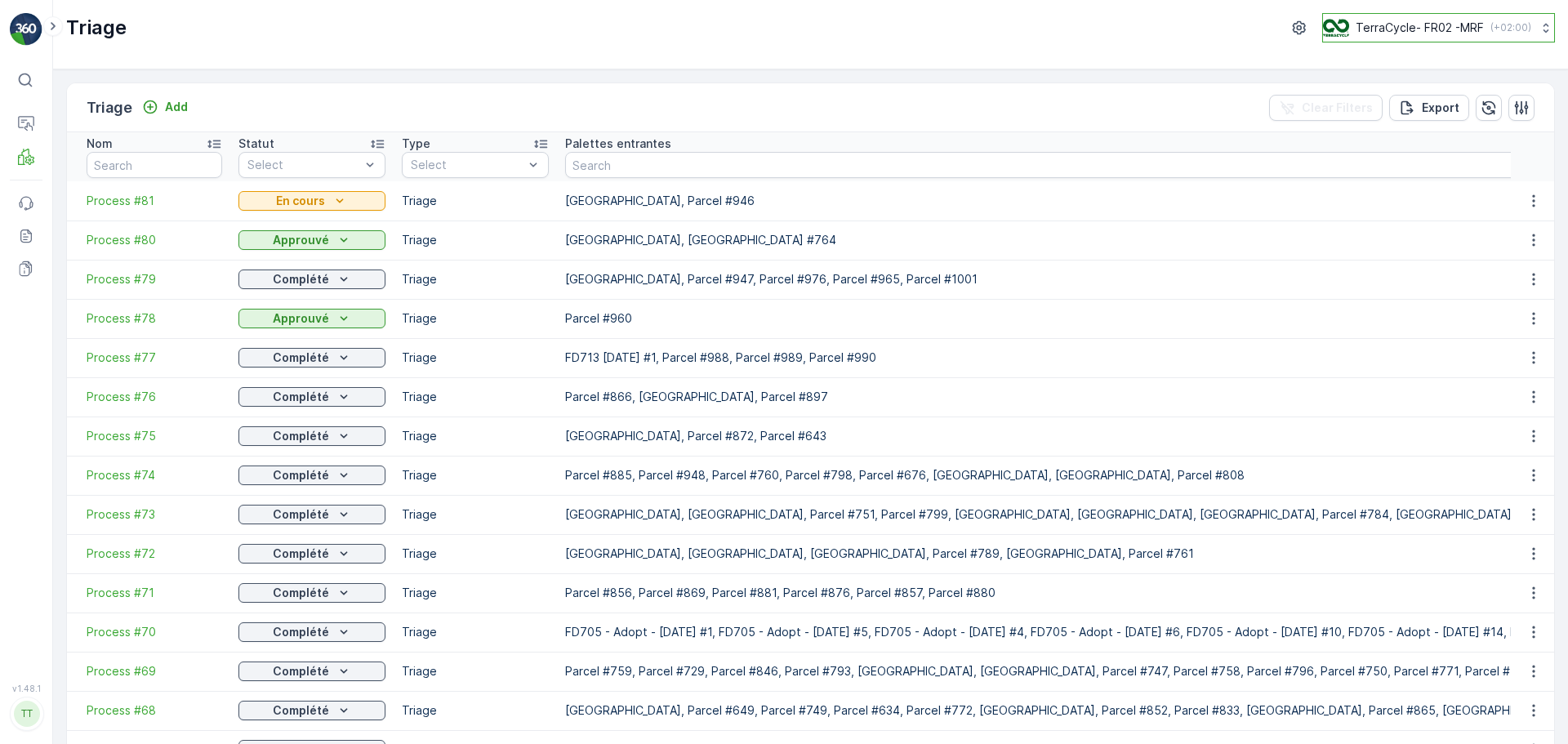
click at [1375, 18] on button "TerraCycle- FR02 -MRF ( +02:00 )" at bounding box center [1439, 28] width 233 height 29
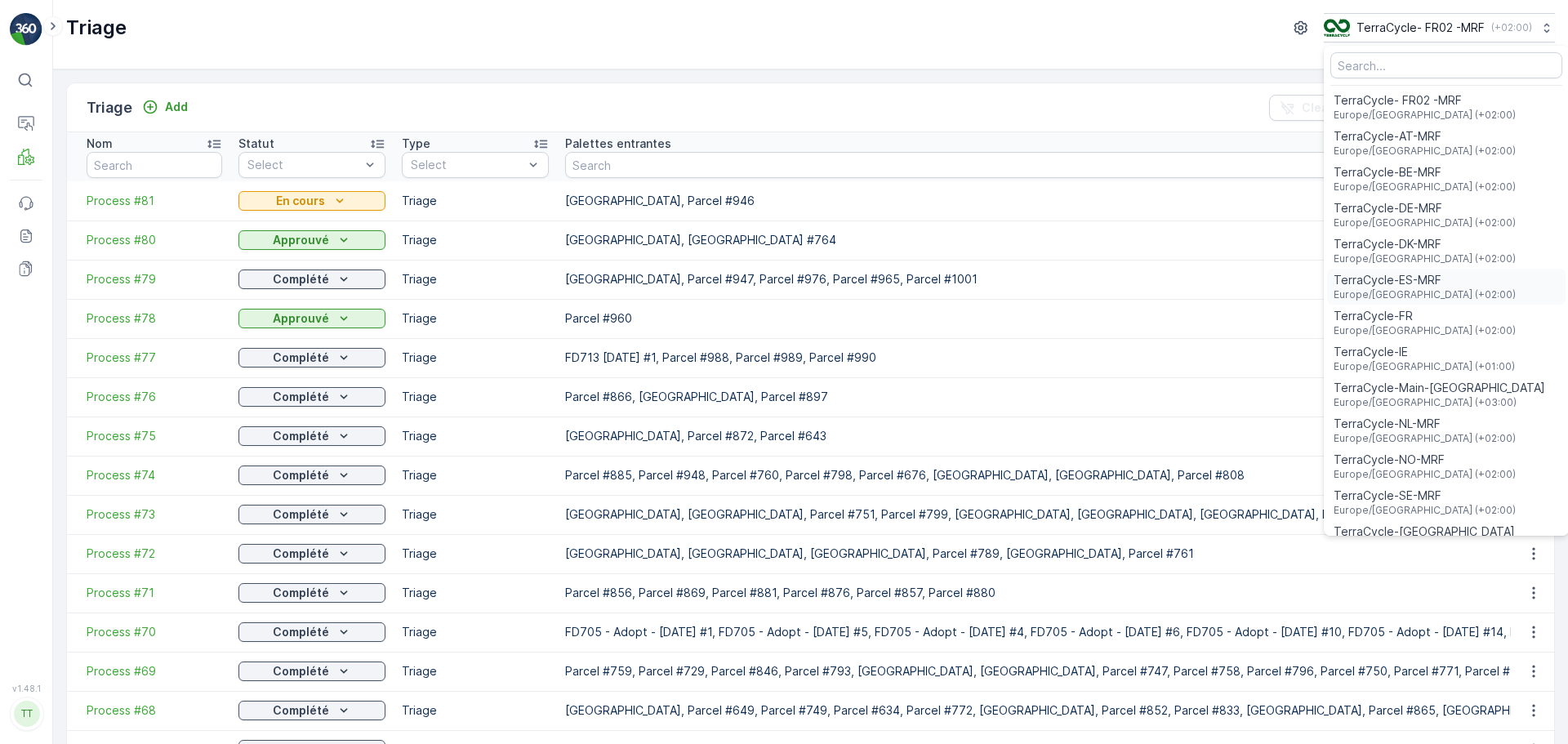
click at [1414, 273] on span "TerraCycle-ES-MRF" at bounding box center [1425, 281] width 182 height 17
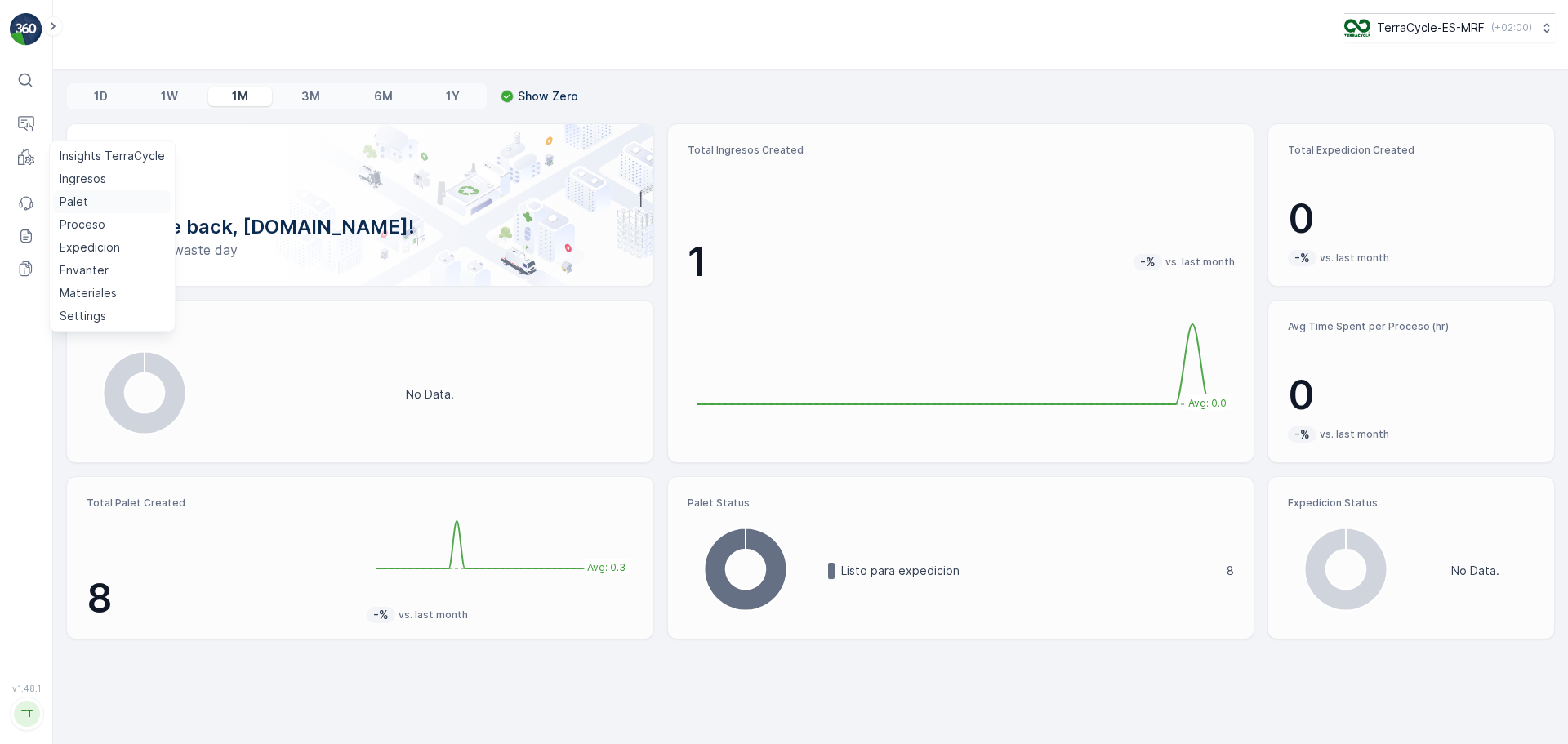
click at [82, 204] on p "Palet" at bounding box center [73, 202] width 28 height 17
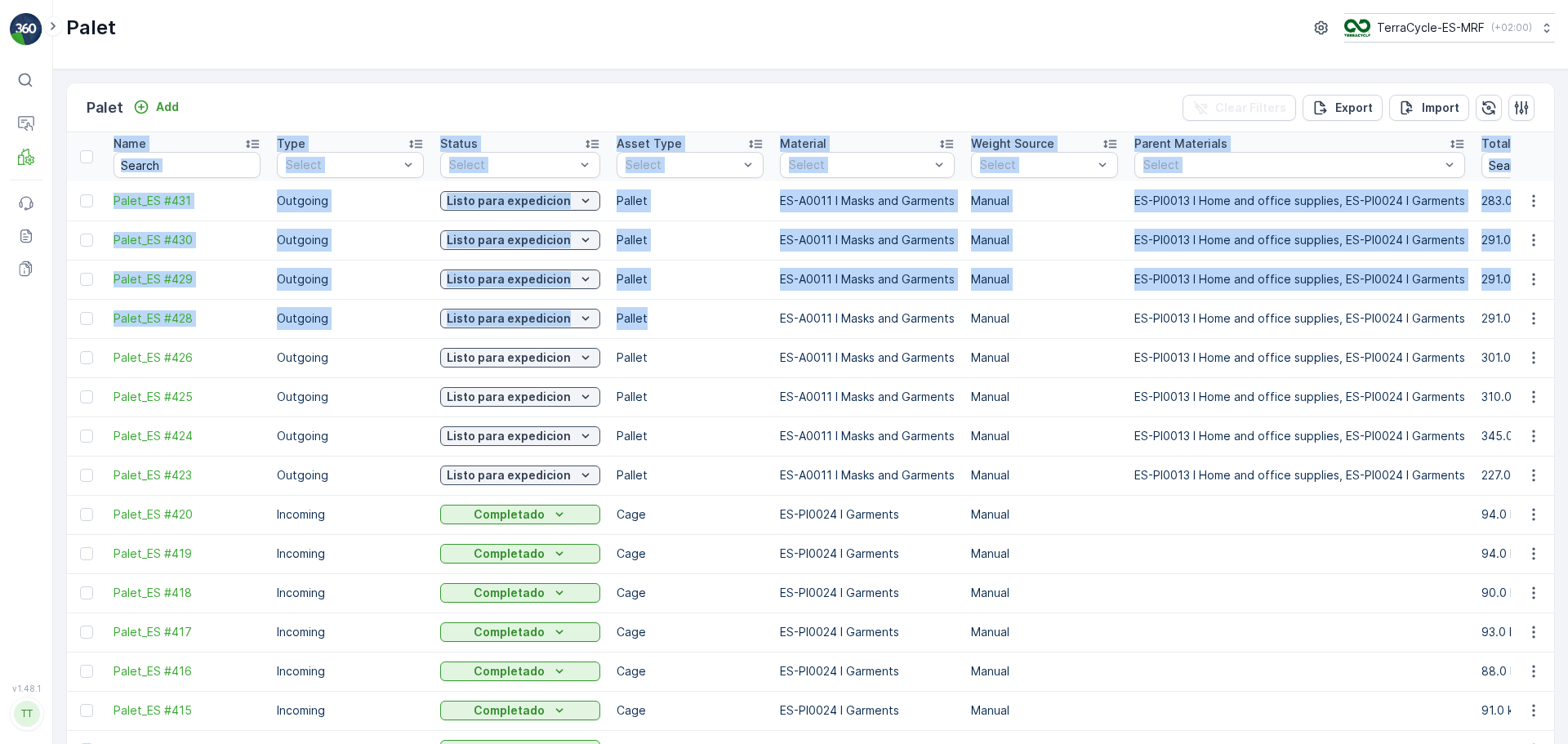
drag, startPoint x: 752, startPoint y: 311, endPoint x: -88, endPoint y: 259, distance: 841.6
click at [0, 259] on html "⌘B Operations MRF Events Reports Documents v 1.48.1 TT TC.EU Palet TerraCycle-E…" at bounding box center [784, 372] width 1568 height 744
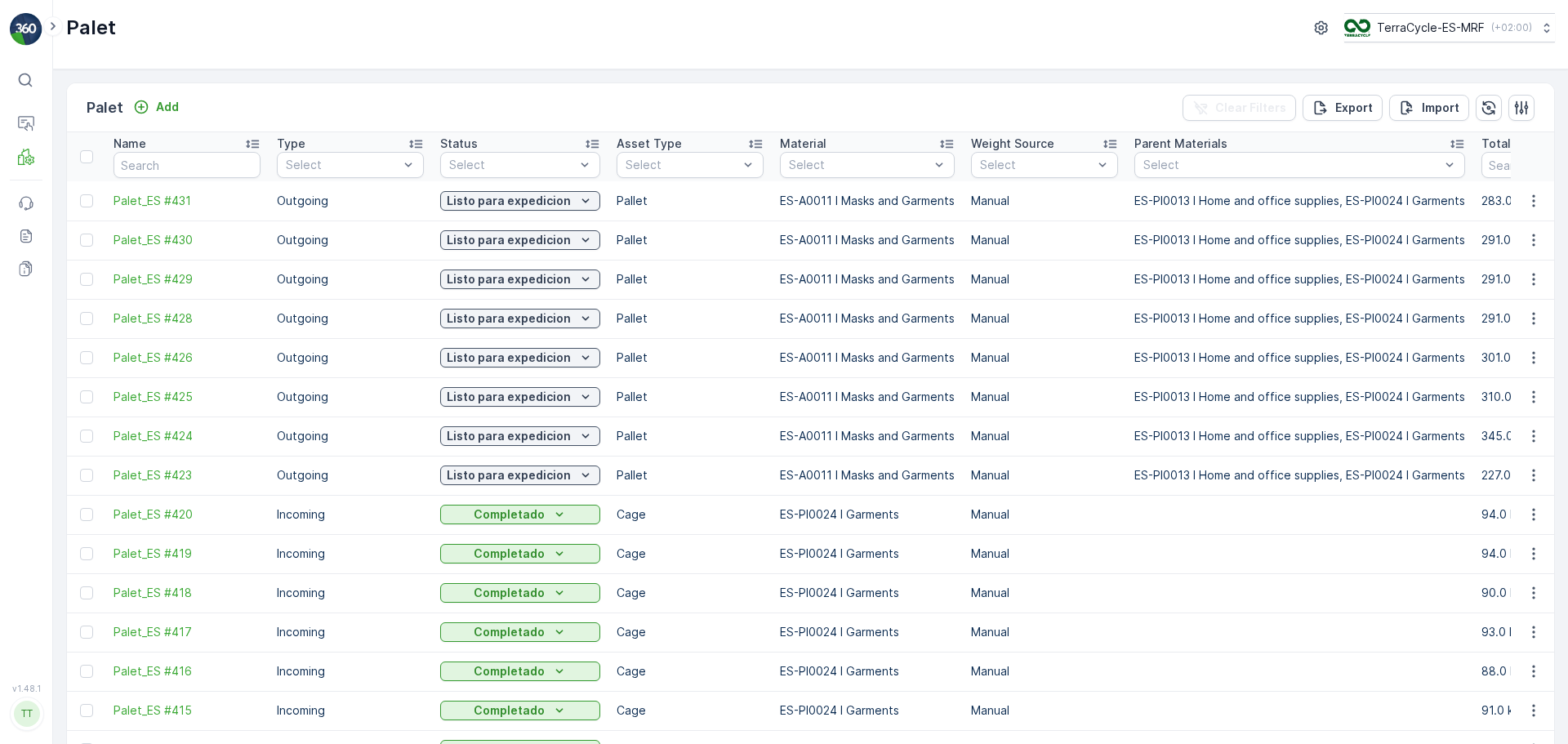
click at [884, 344] on td "ES-A0011 I Masks and Garments" at bounding box center [867, 357] width 191 height 39
click at [1442, 33] on p "TerraCycle-ES-MRF" at bounding box center [1429, 28] width 108 height 17
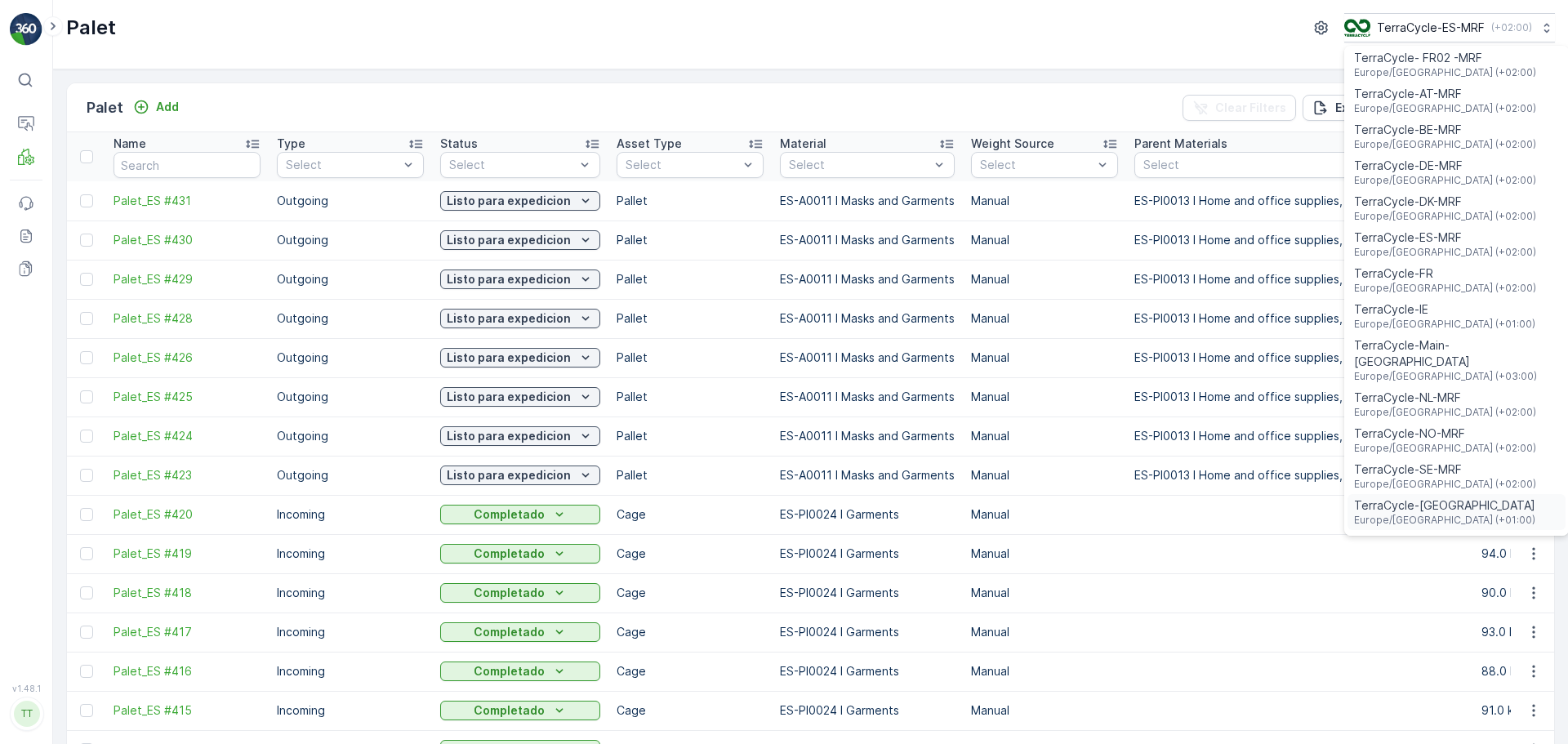
scroll to position [59, 0]
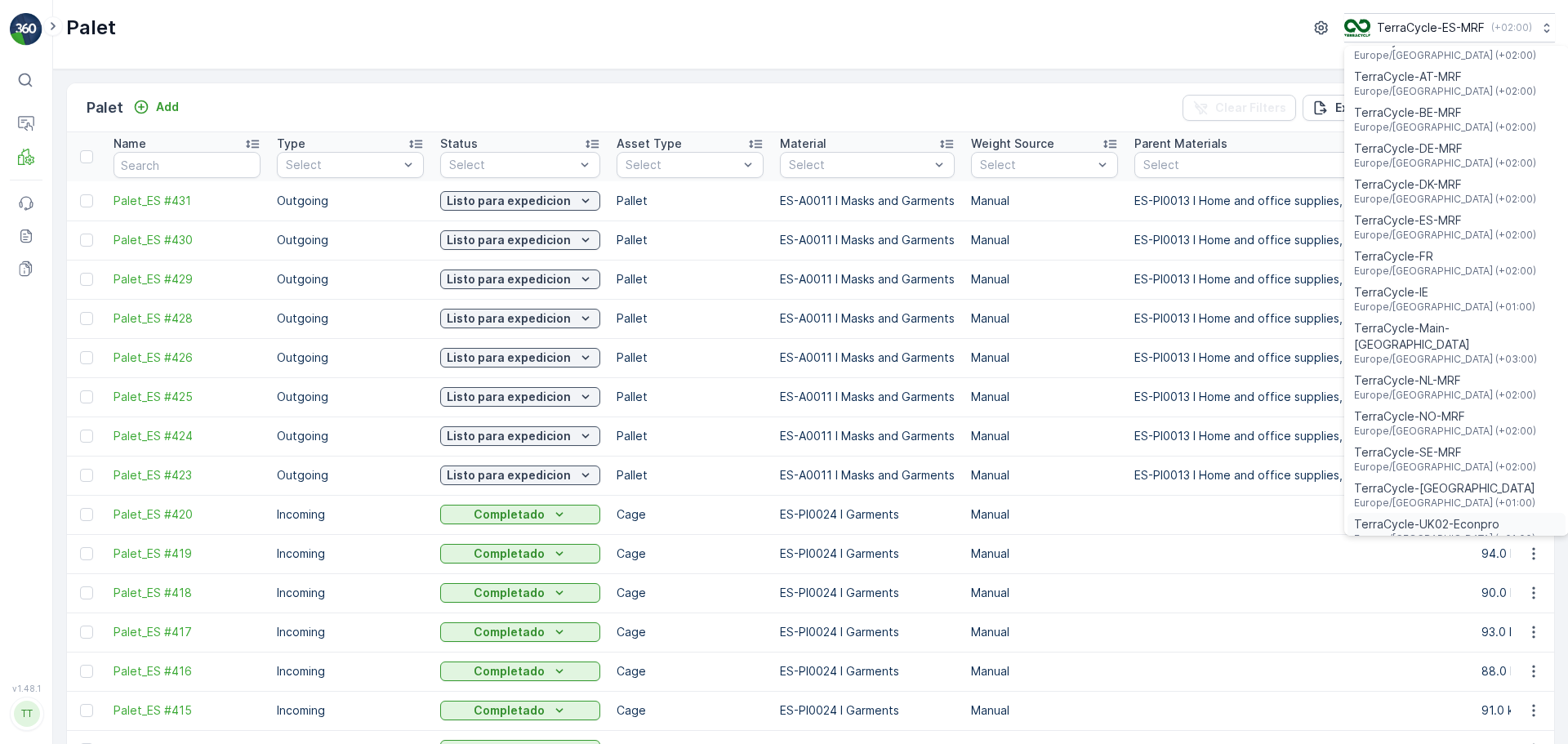
click at [1444, 516] on span "TerraCycle-UK02-Econpro" at bounding box center [1444, 524] width 181 height 17
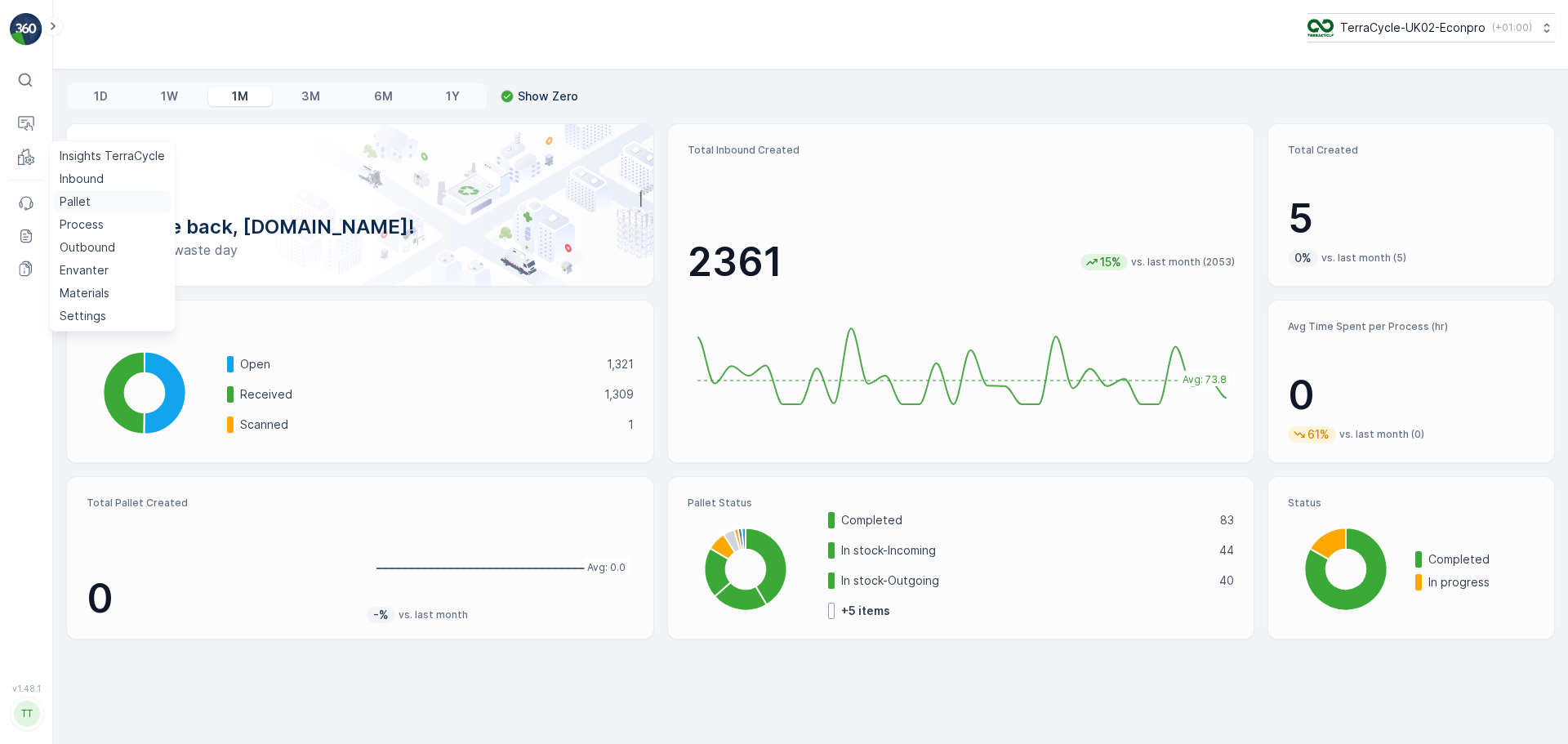
click at [76, 195] on p "Pallet" at bounding box center [74, 202] width 31 height 17
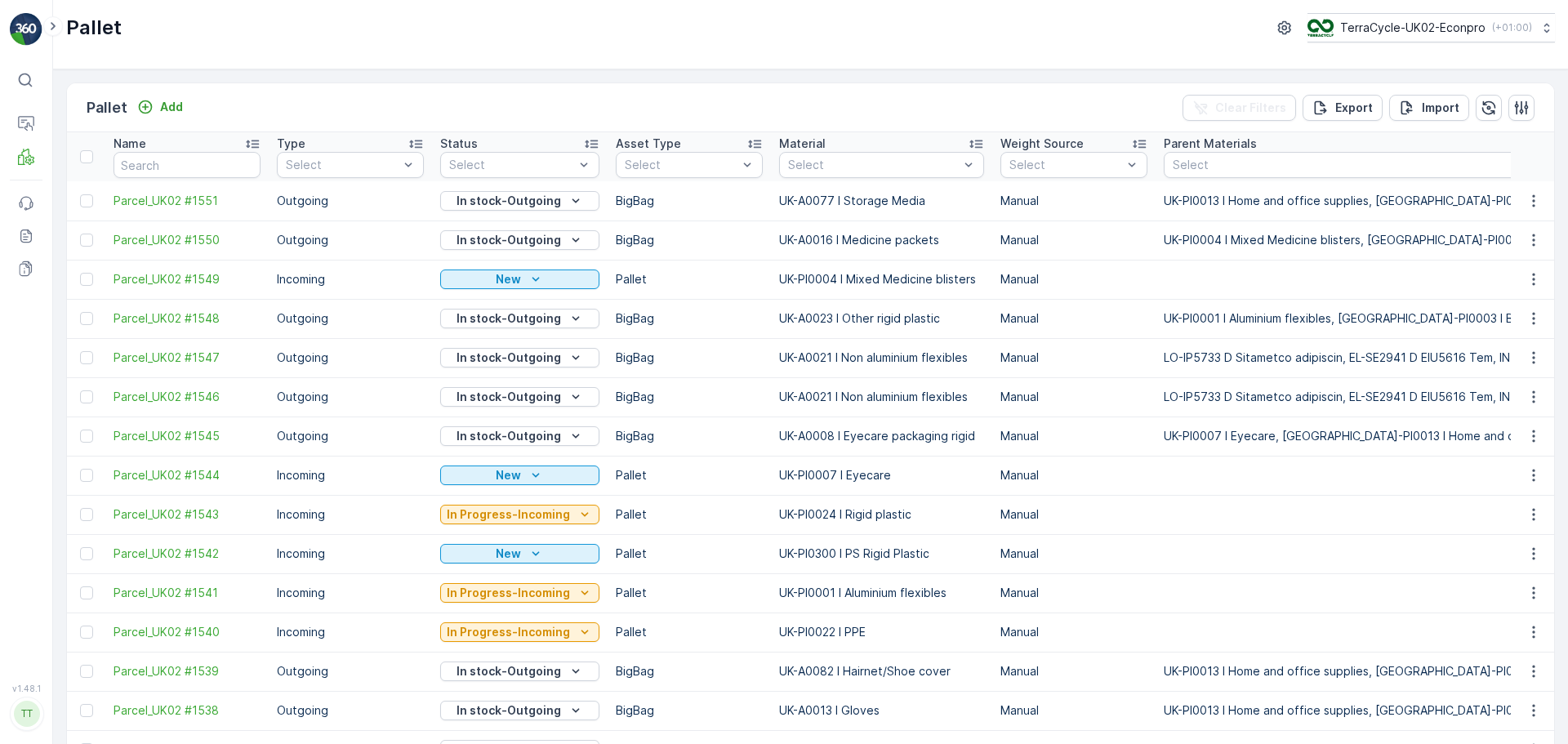
click at [165, 96] on div "Pallet Add" at bounding box center [138, 107] width 103 height 23
click at [170, 109] on p "Add" at bounding box center [171, 107] width 23 height 17
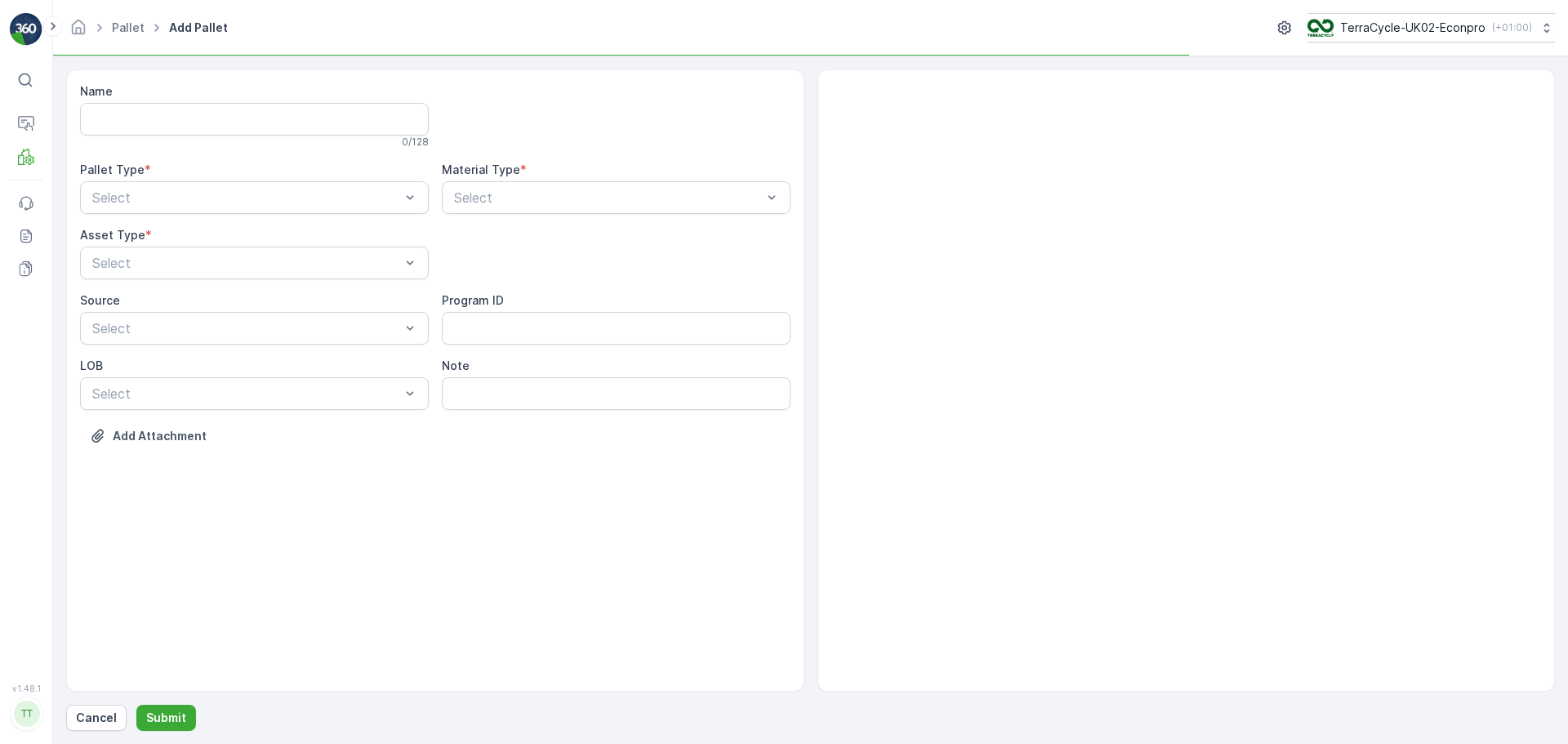
click at [176, 126] on input "Name" at bounding box center [255, 119] width 349 height 33
type input "FD735 - Lonsdale Health 27.08.2025 #1"
click at [244, 200] on div at bounding box center [246, 201] width 311 height 15
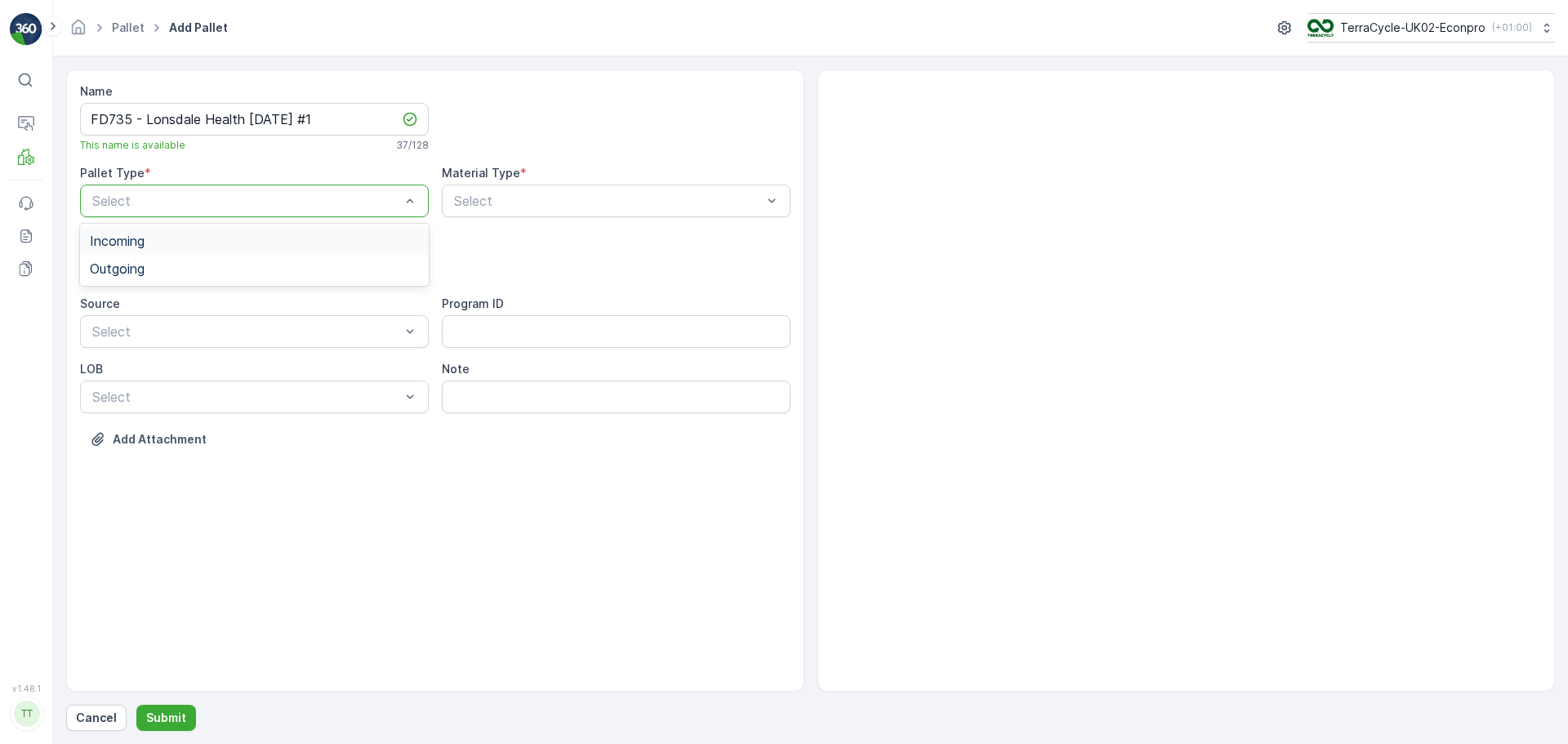
click at [175, 234] on div "Incoming" at bounding box center [255, 241] width 329 height 15
click at [569, 198] on div at bounding box center [608, 201] width 311 height 15
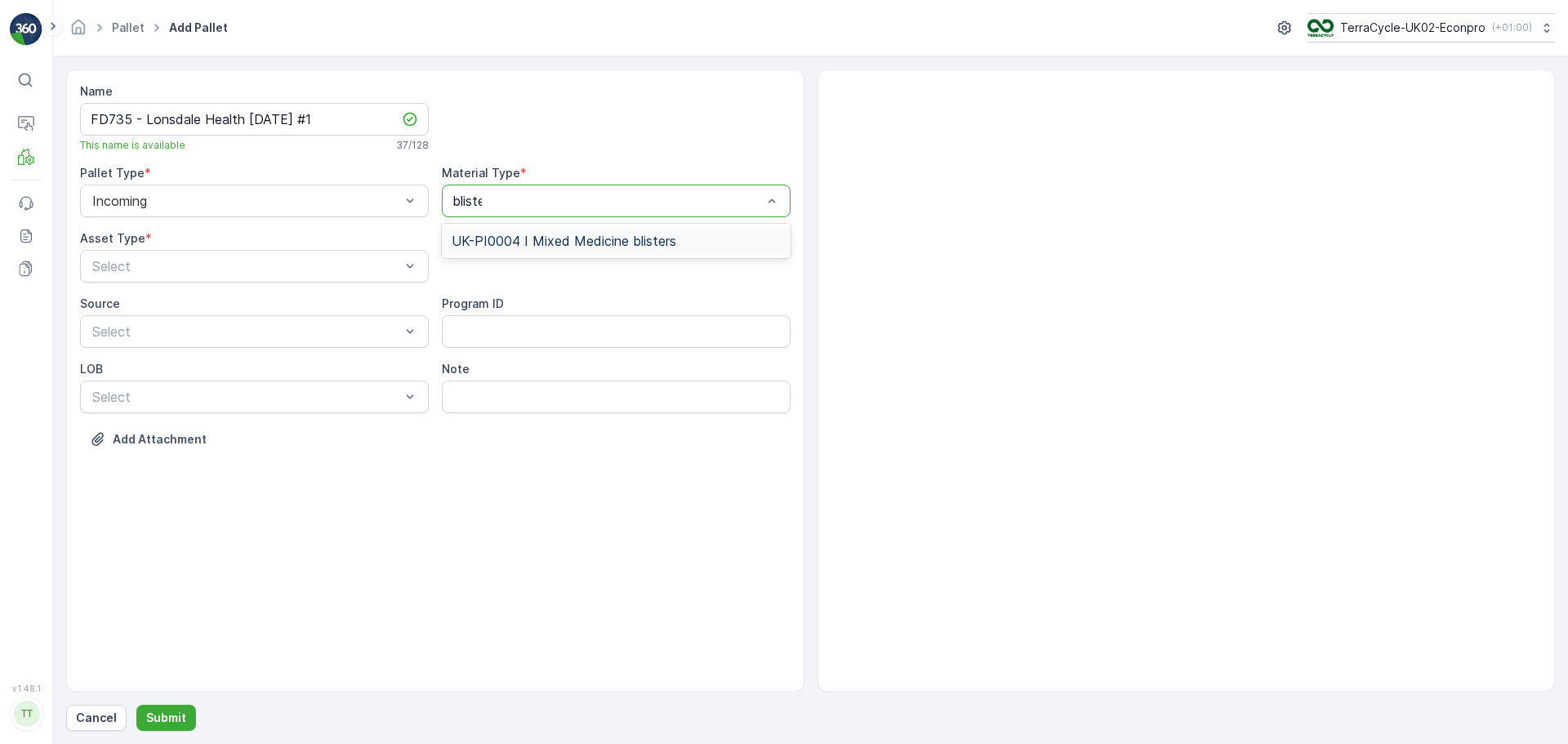
type input "blister"
click at [585, 238] on span "UK-PI0004 I Mixed Medicine blisters" at bounding box center [564, 241] width 225 height 15
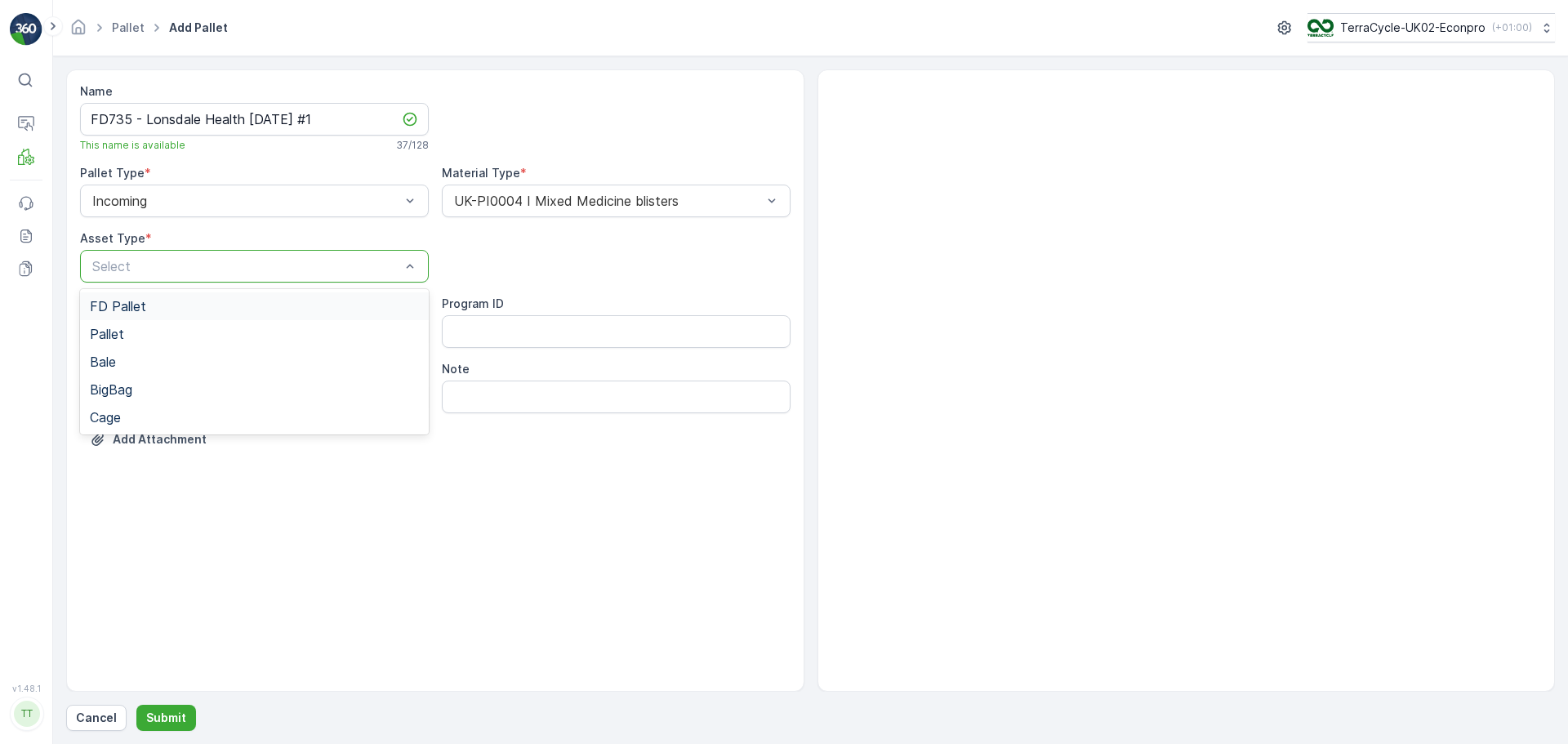
click at [223, 259] on div at bounding box center [246, 266] width 311 height 15
click at [212, 301] on div "FD Pallet" at bounding box center [255, 306] width 329 height 15
click at [174, 723] on p "Submit" at bounding box center [166, 718] width 40 height 17
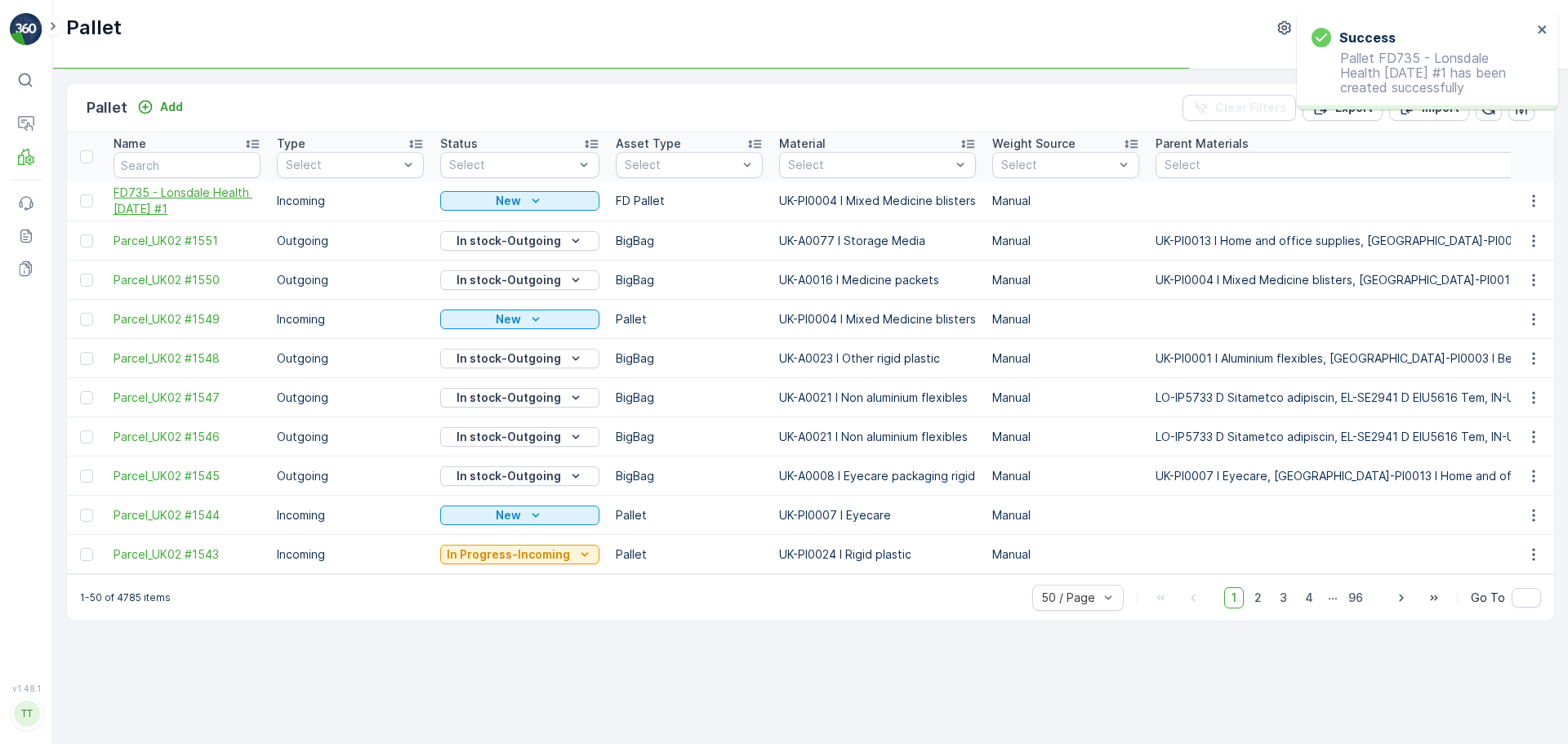
click at [175, 190] on span "FD735 - Lonsdale Health 27.08.2025 #1" at bounding box center [187, 200] width 147 height 33
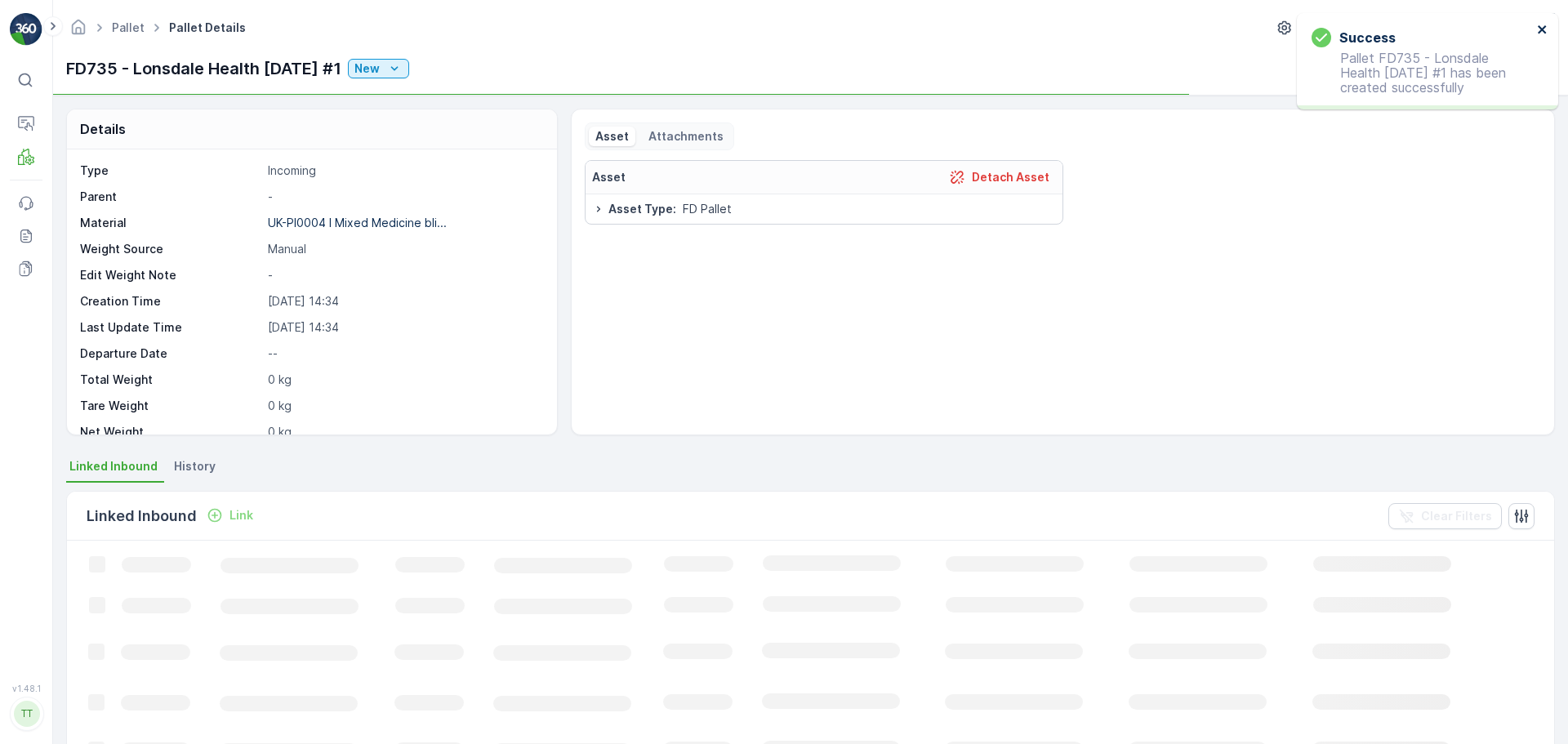
click at [1541, 26] on icon "close" at bounding box center [1543, 29] width 12 height 13
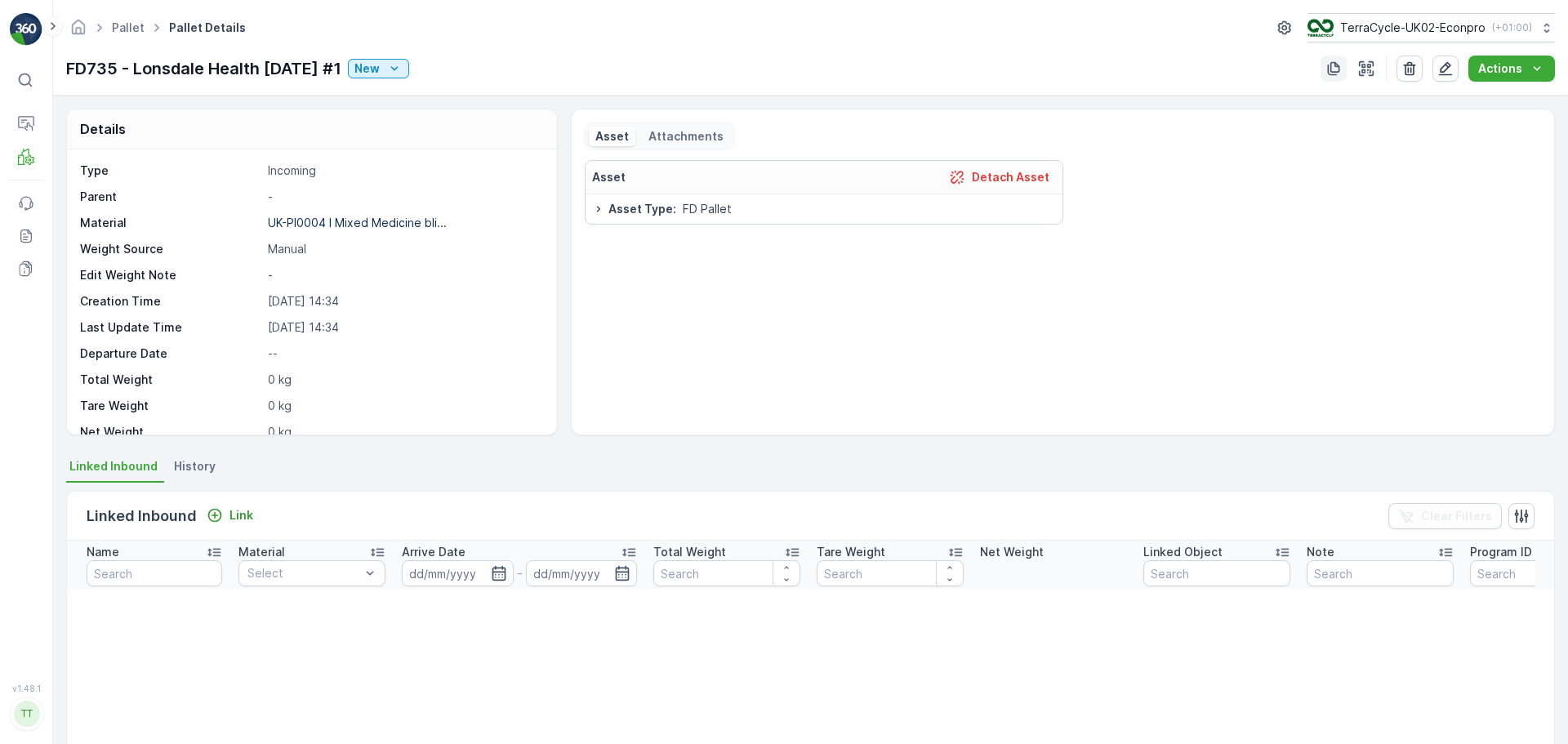
click at [1327, 72] on button "button" at bounding box center [1333, 68] width 26 height 26
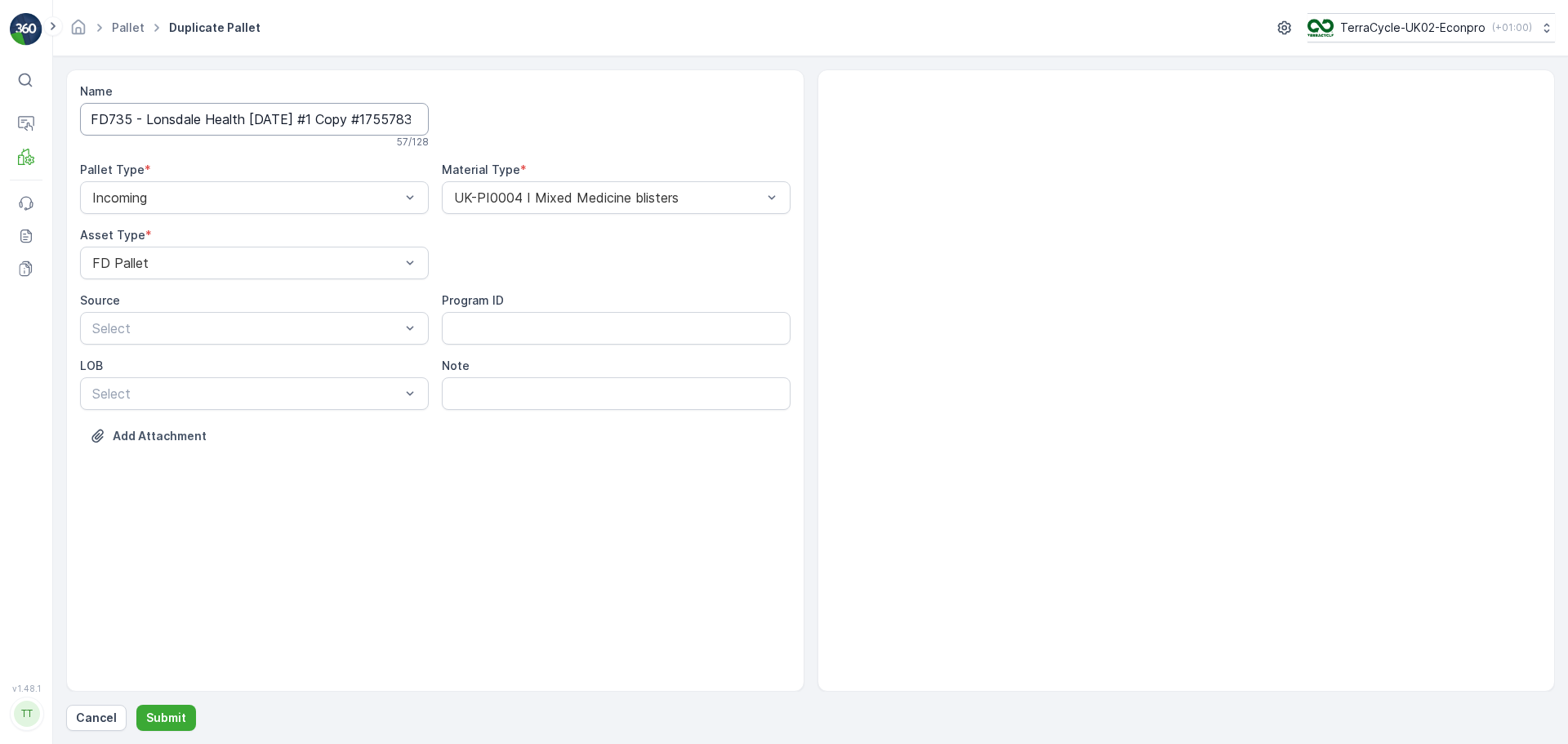
scroll to position [0, 73]
drag, startPoint x: 331, startPoint y: 122, endPoint x: 749, endPoint y: 148, distance: 418.8
click at [715, 148] on div "Name FD735 - Lonsdale Health 27.08.2025 #1 Copy #1755783256596 57 / 128 Pallet …" at bounding box center [435, 276] width 711 height 386
type input "FD735 - Lonsdale Health 27.08.2025 #2"
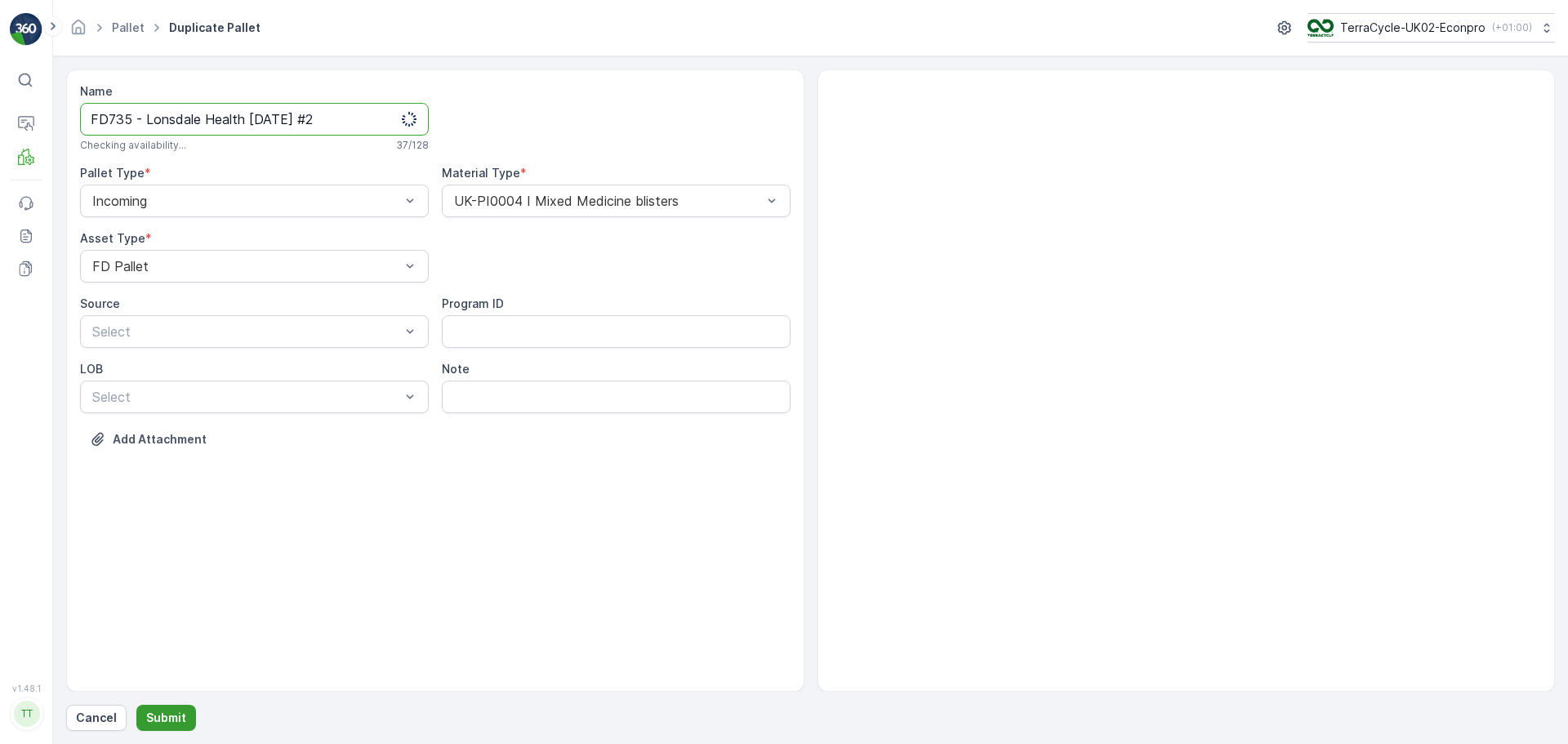
click at [167, 721] on p "Submit" at bounding box center [166, 718] width 40 height 17
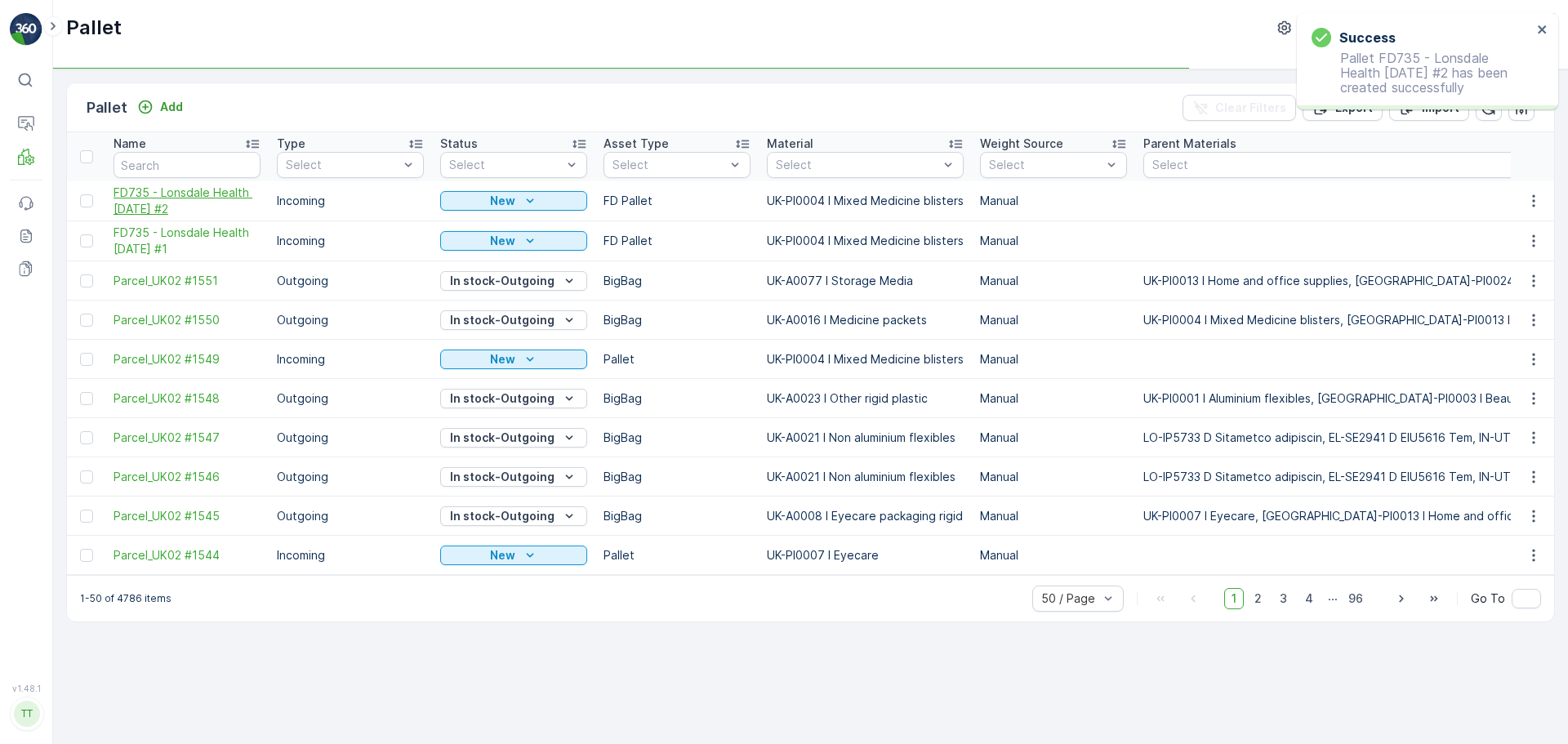
click at [169, 206] on span "FD735 - Lonsdale Health 27.08.2025 #2" at bounding box center [187, 200] width 147 height 33
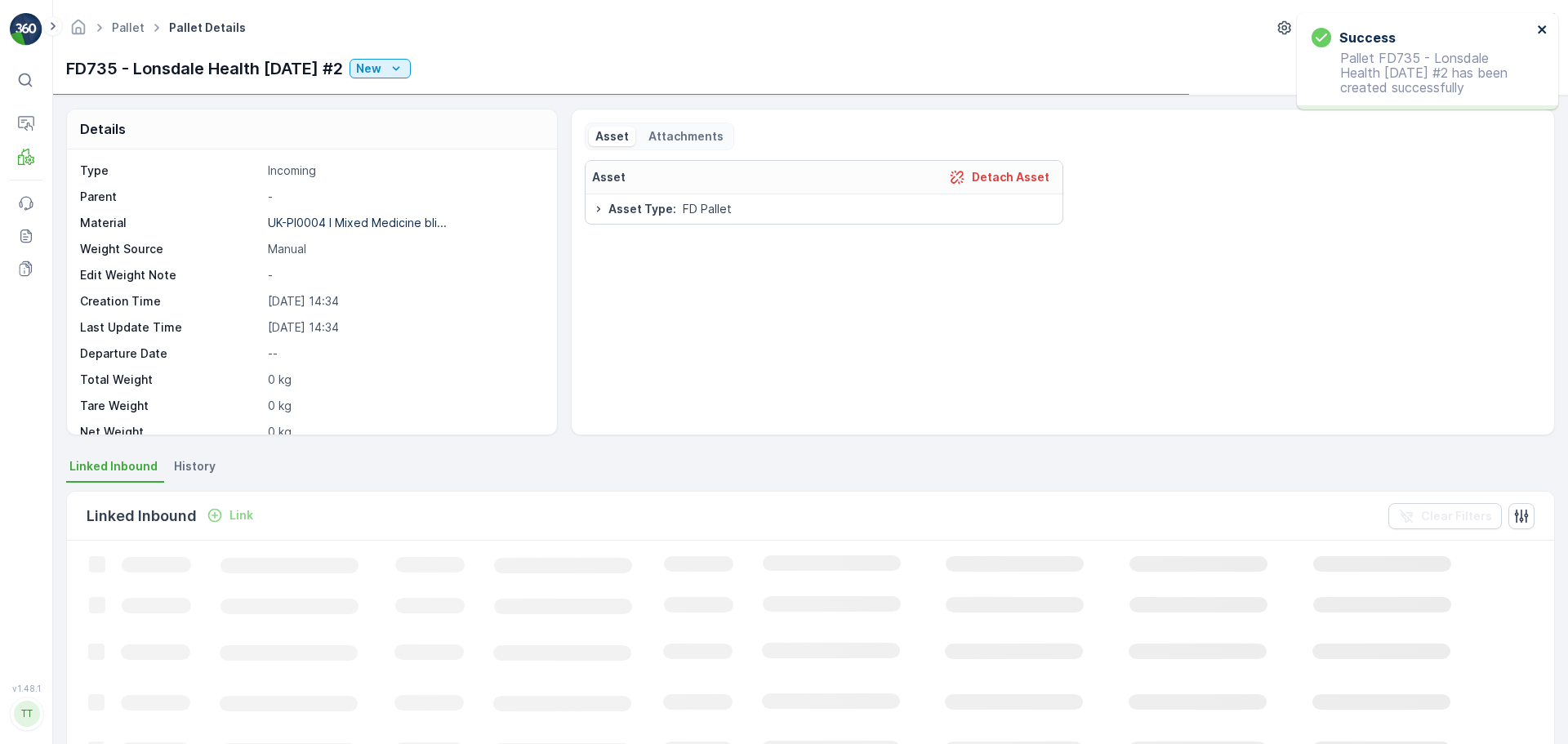
click at [1540, 29] on icon "close" at bounding box center [1543, 29] width 12 height 13
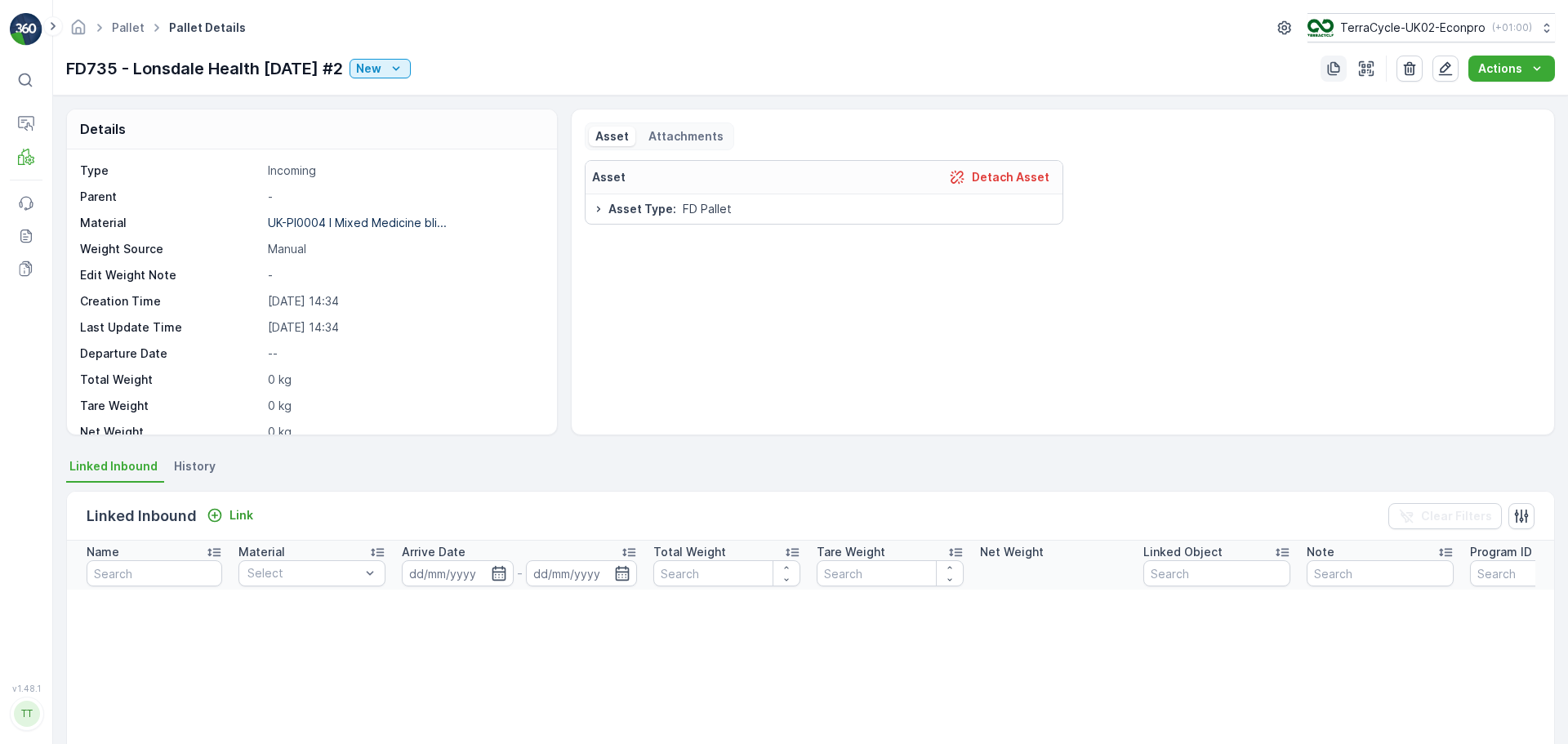
click at [1332, 73] on icon "button" at bounding box center [1334, 68] width 17 height 17
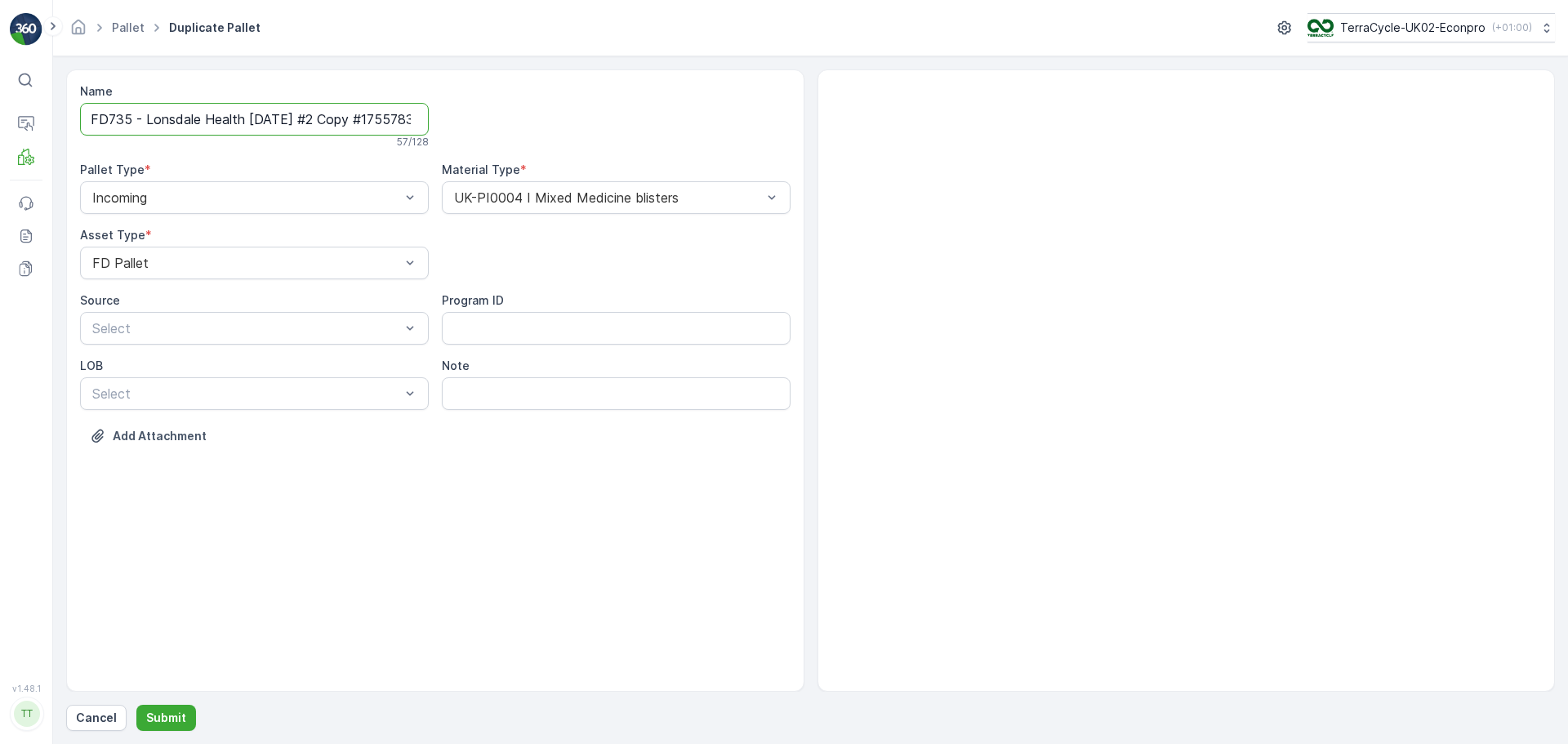
scroll to position [0, 75]
drag, startPoint x: 327, startPoint y: 119, endPoint x: 733, endPoint y: 166, distance: 408.7
click at [733, 166] on div "Name FD735 - Lonsdale Health 27.08.2025 #2 Copy #1755783265854 57 / 128 Pallet …" at bounding box center [435, 276] width 711 height 386
type input "FD735 - Lonsdale Health 27.08.2025 #3"
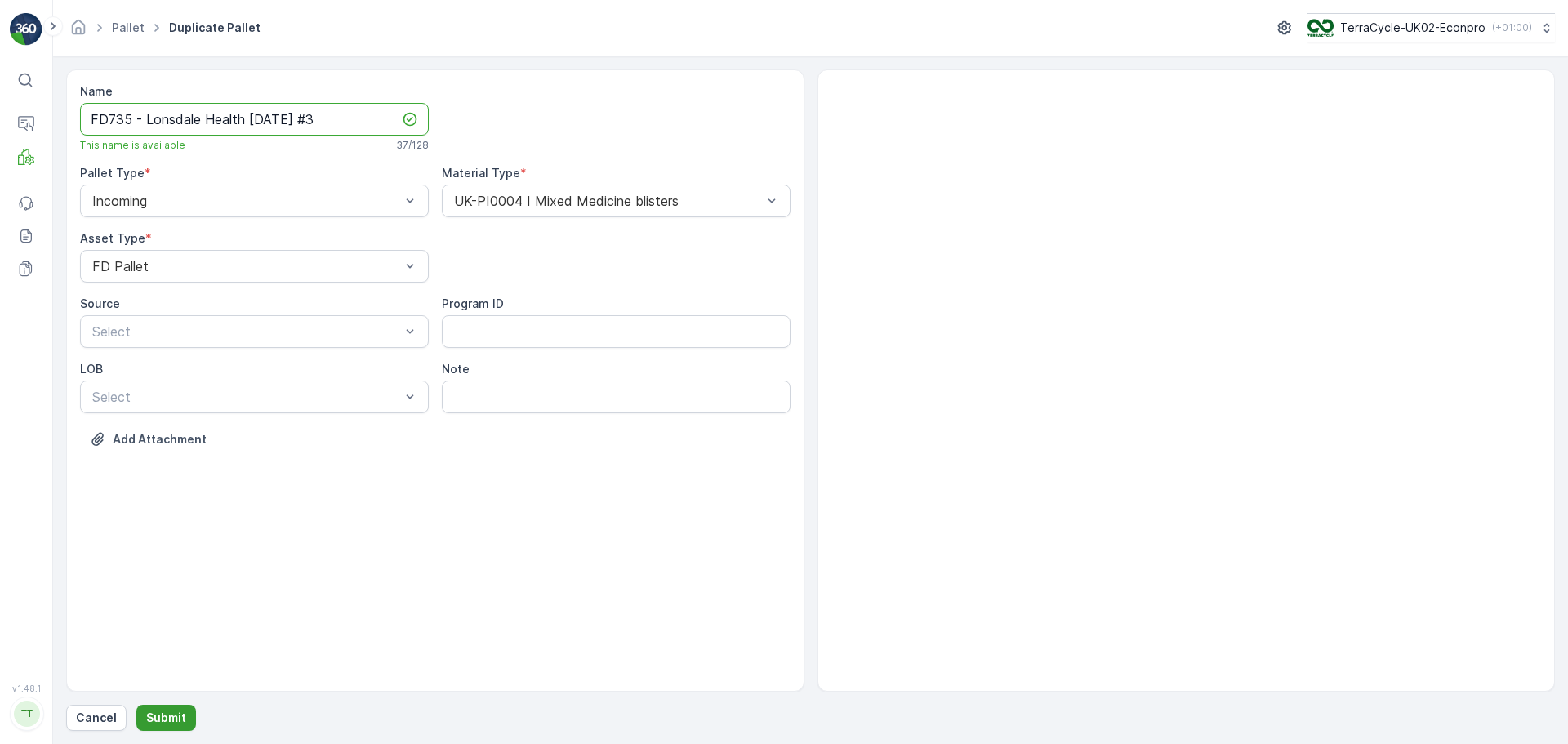
click at [166, 721] on p "Submit" at bounding box center [166, 718] width 40 height 17
